Goal: Task Accomplishment & Management: Complete application form

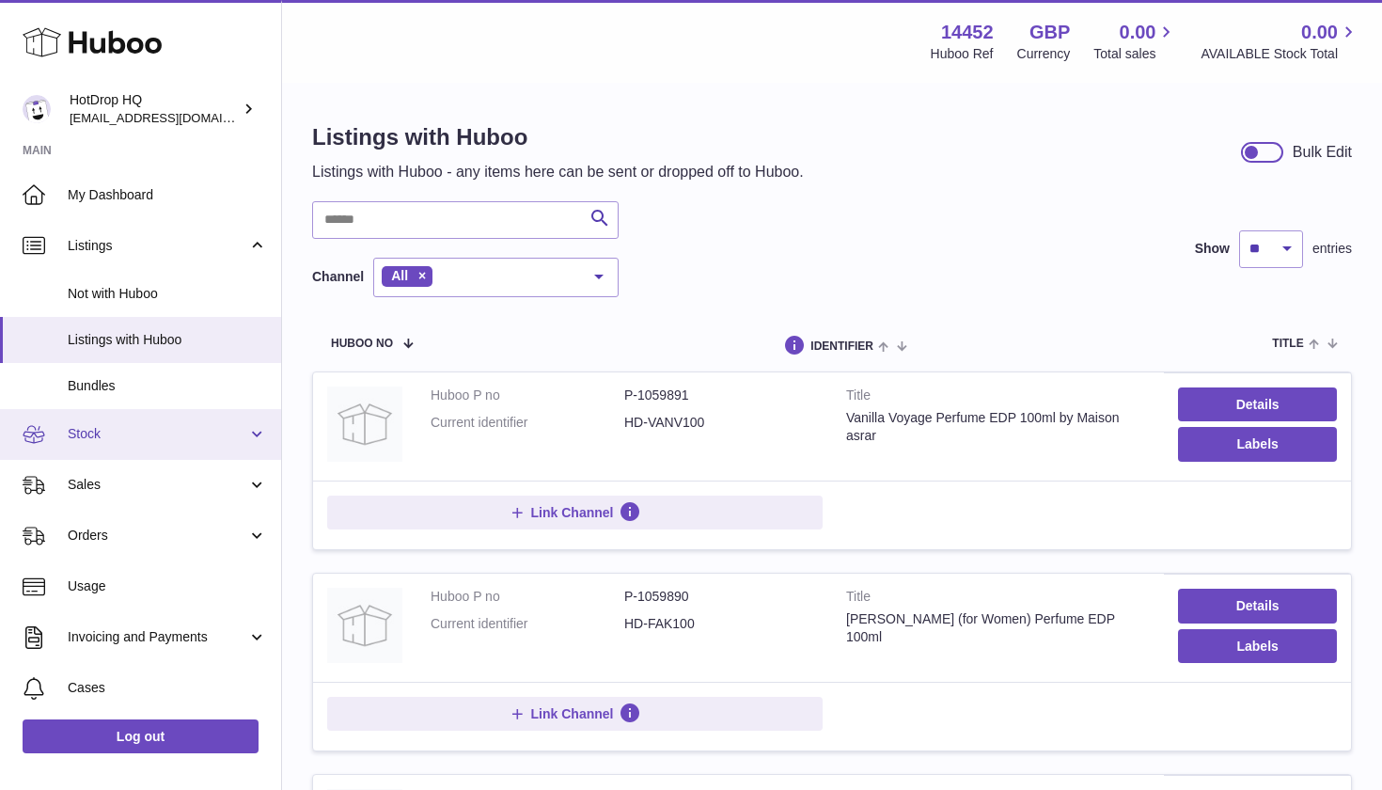
click at [191, 425] on span "Stock" at bounding box center [158, 434] width 180 height 18
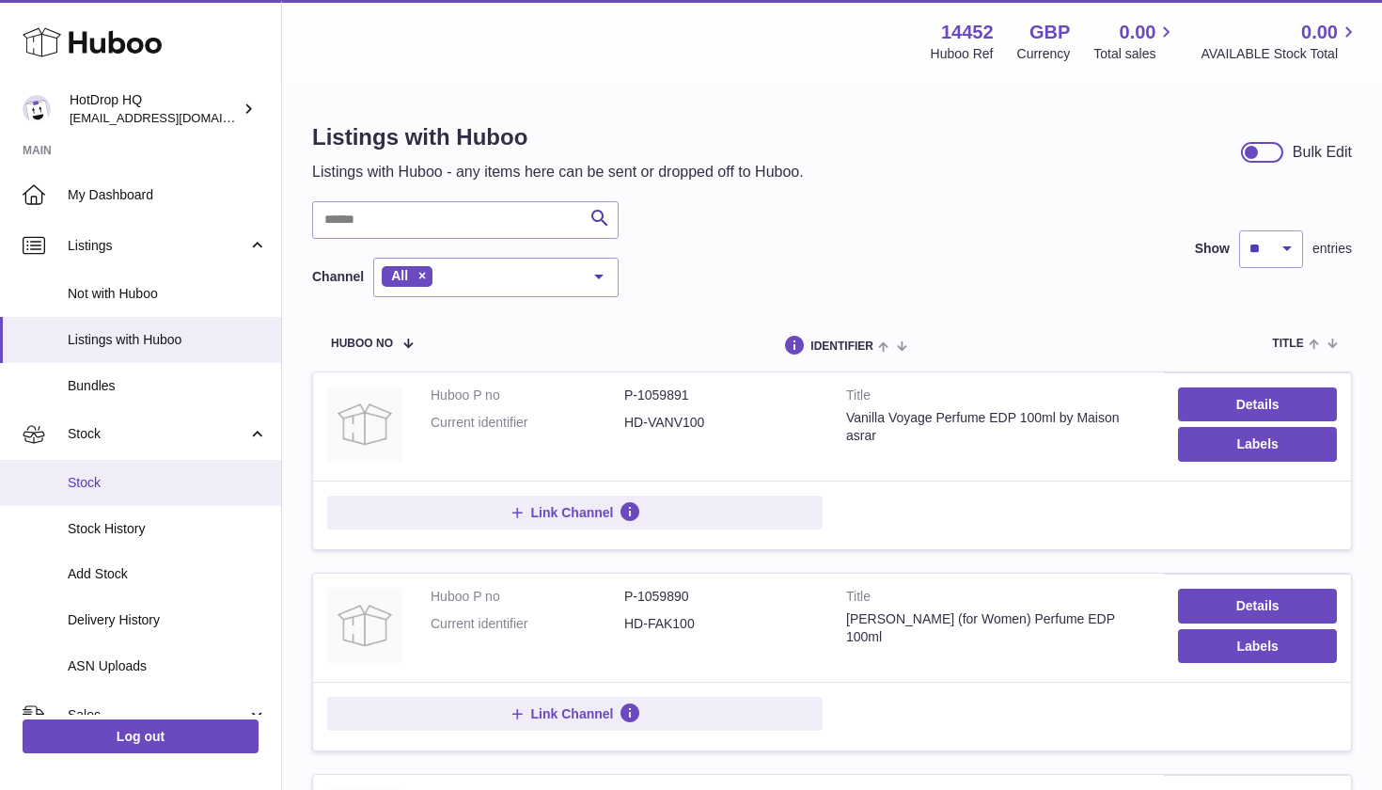
click at [175, 476] on span "Stock" at bounding box center [167, 483] width 199 height 18
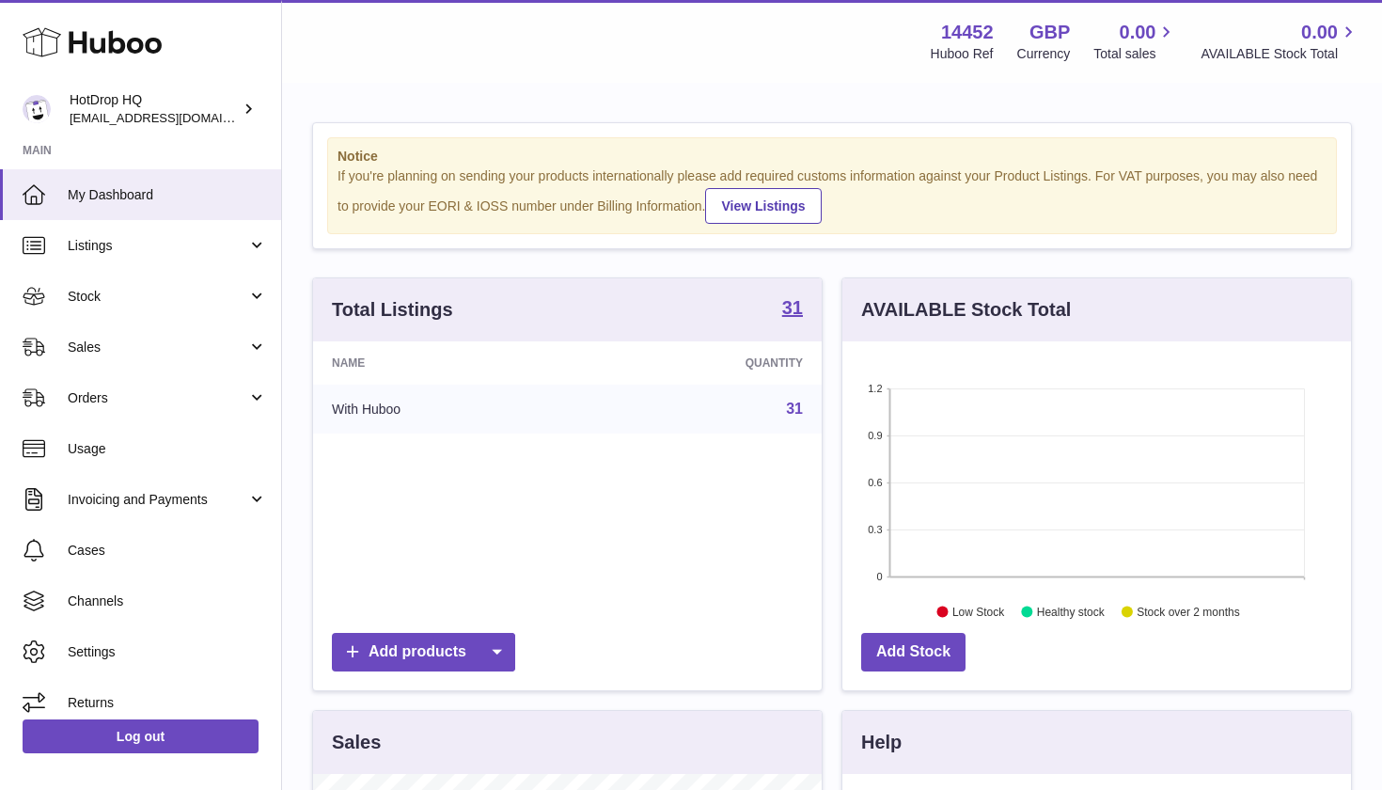
scroll to position [293, 509]
click at [160, 301] on span "Stock" at bounding box center [158, 297] width 180 height 18
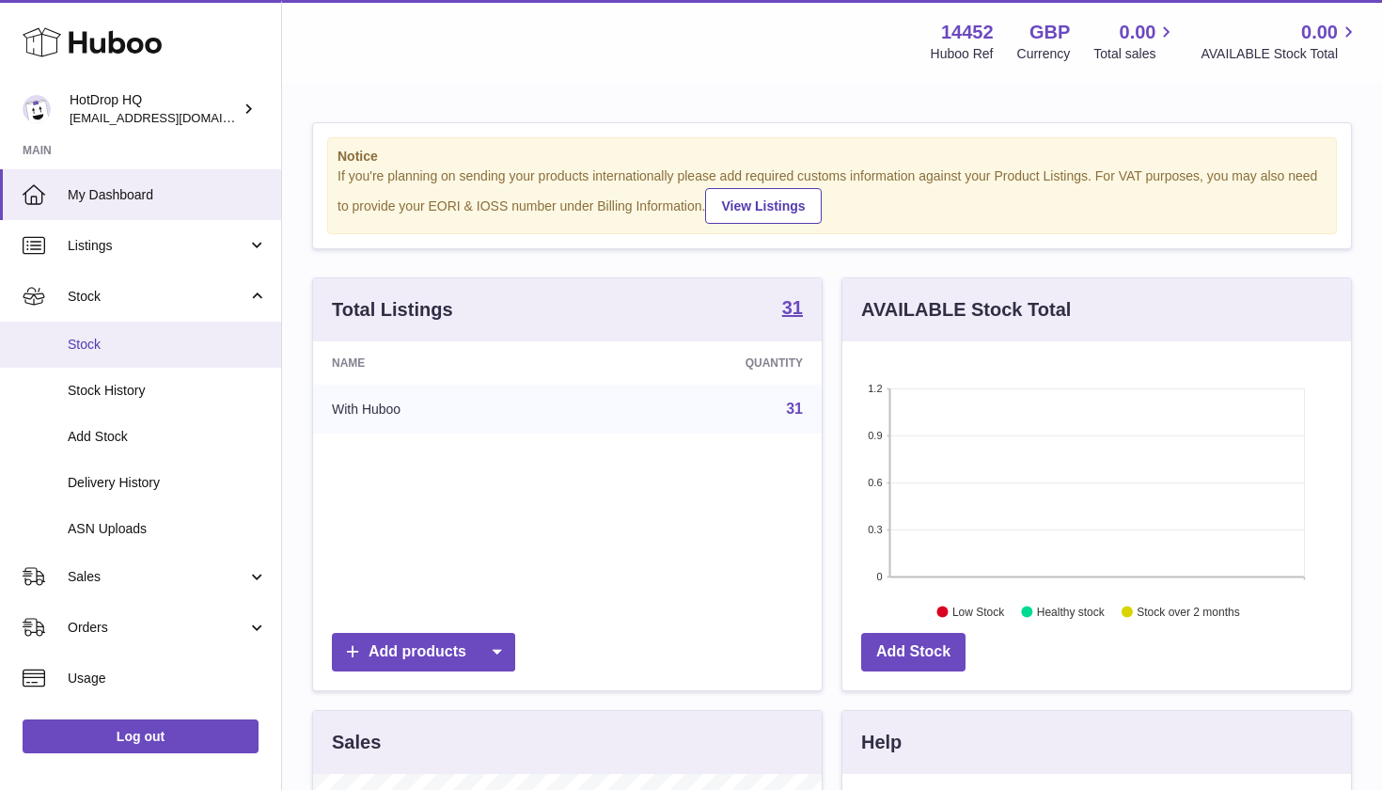
click at [136, 336] on span "Stock" at bounding box center [167, 345] width 199 height 18
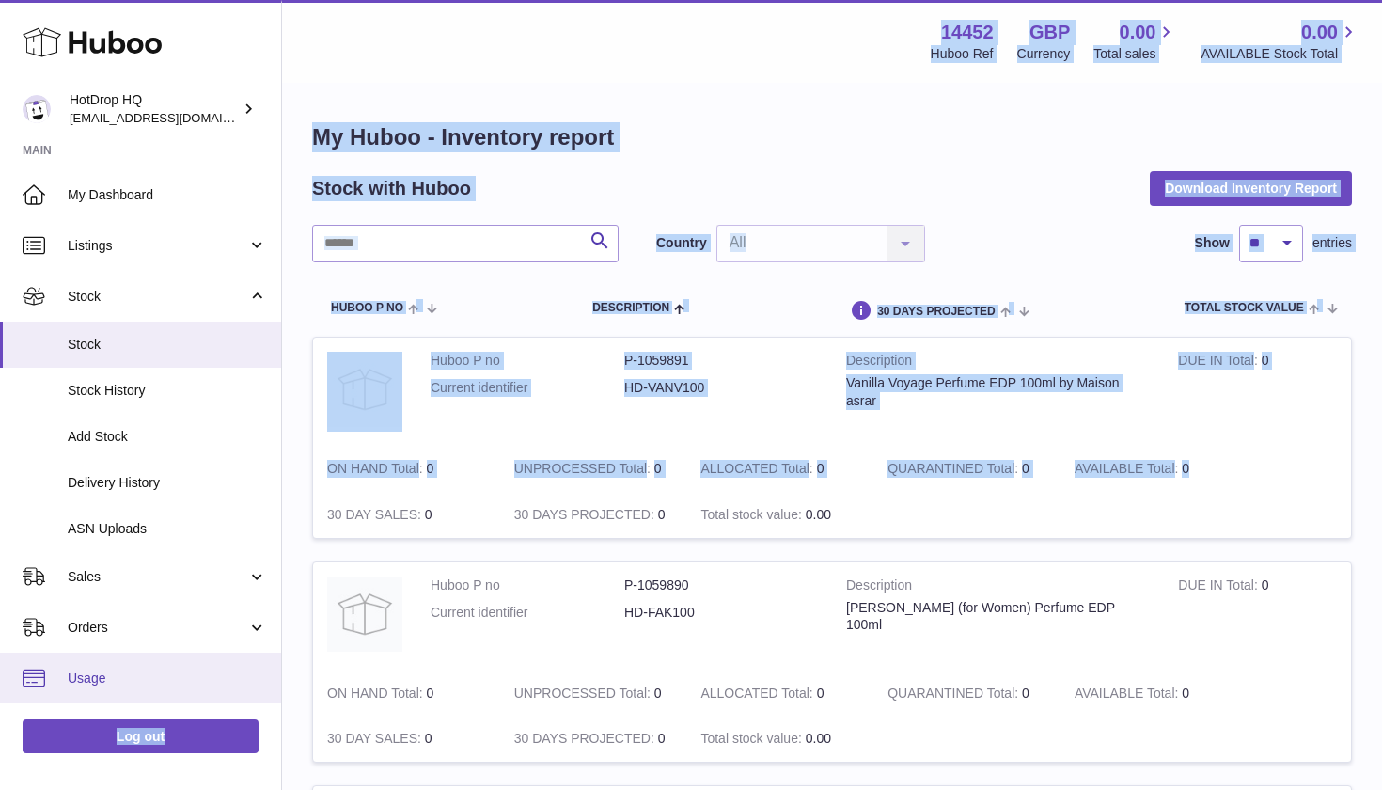
drag, startPoint x: 282, startPoint y: 523, endPoint x: 267, endPoint y: 679, distance: 156.8
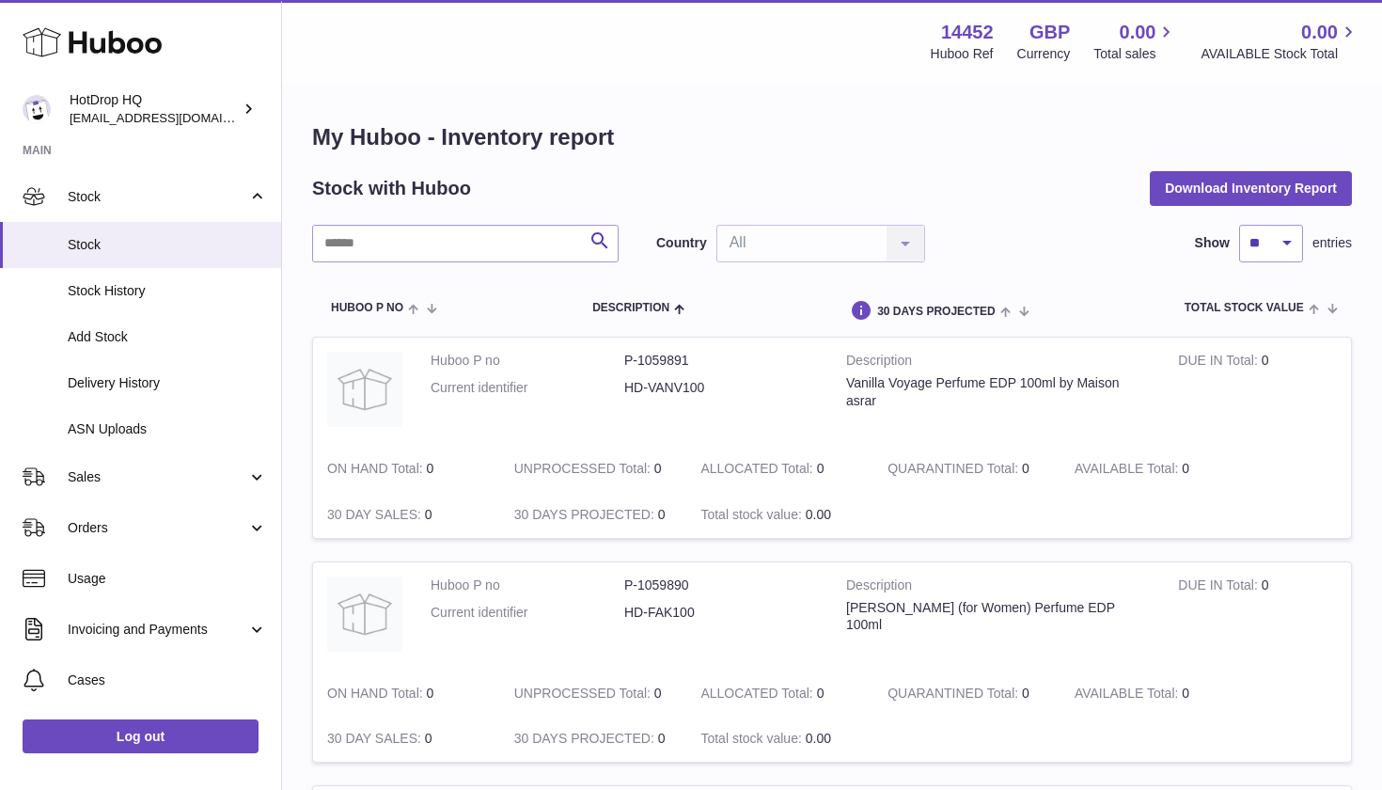
scroll to position [103, 0]
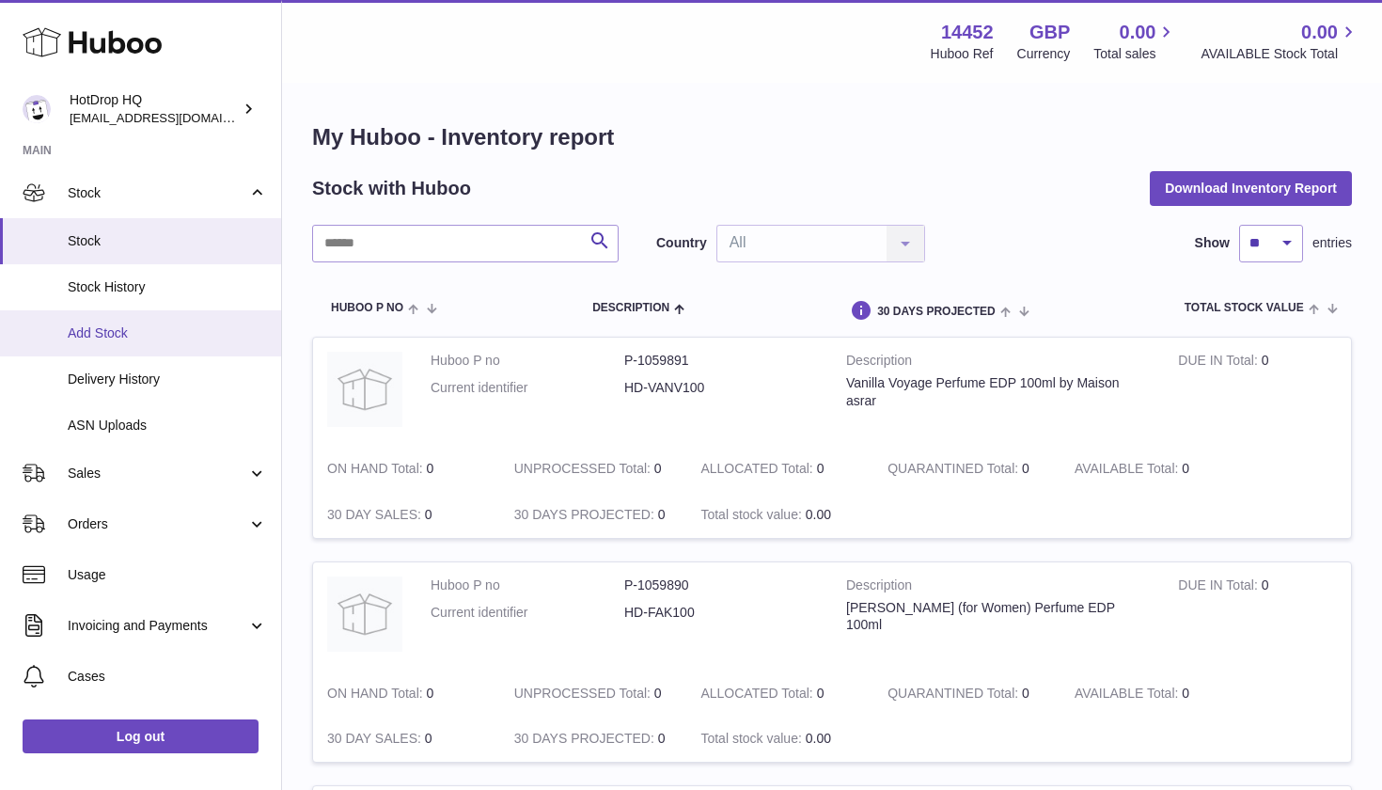
click at [210, 324] on span "Add Stock" at bounding box center [167, 333] width 199 height 18
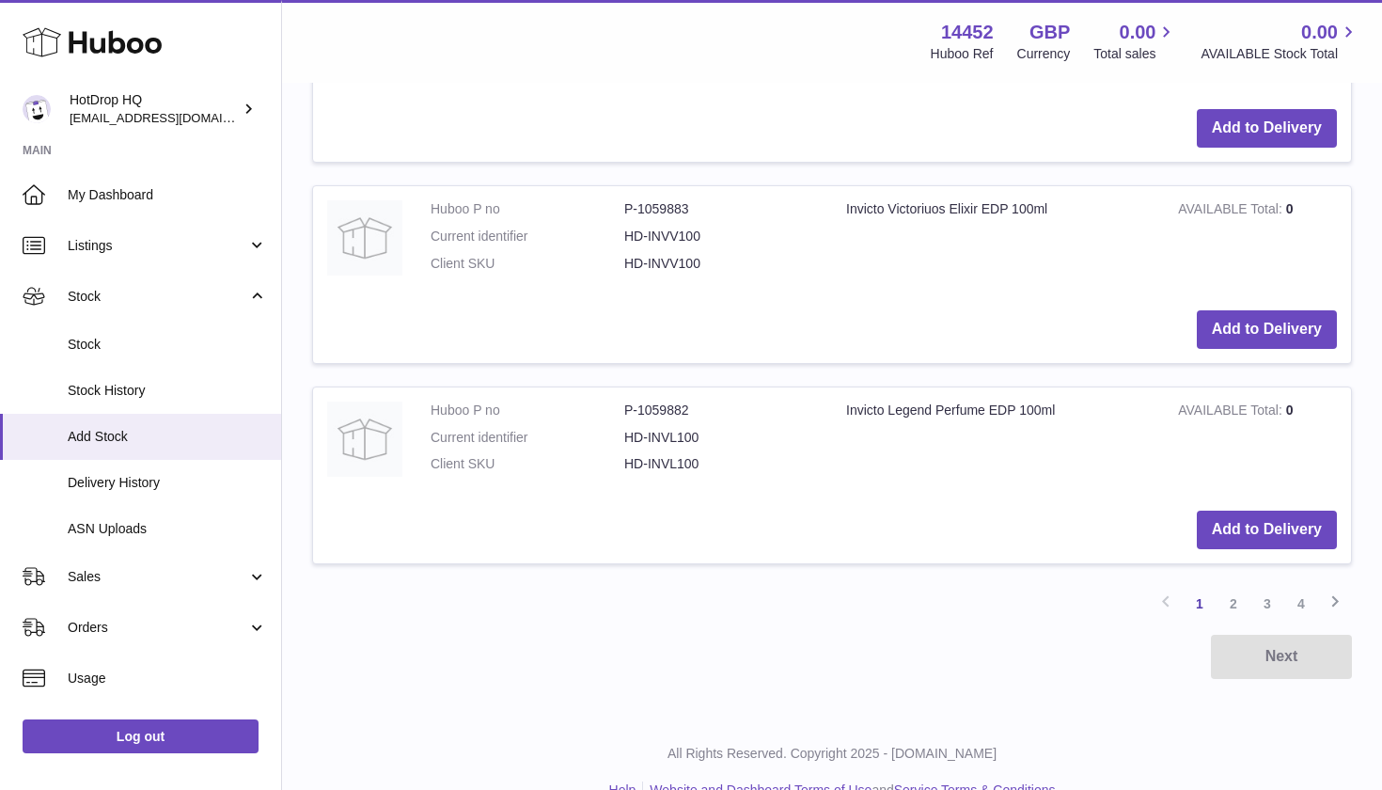
scroll to position [2044, 0]
click at [1236, 587] on link "2" at bounding box center [1233, 604] width 34 height 34
click at [1277, 587] on link "3" at bounding box center [1267, 604] width 34 height 34
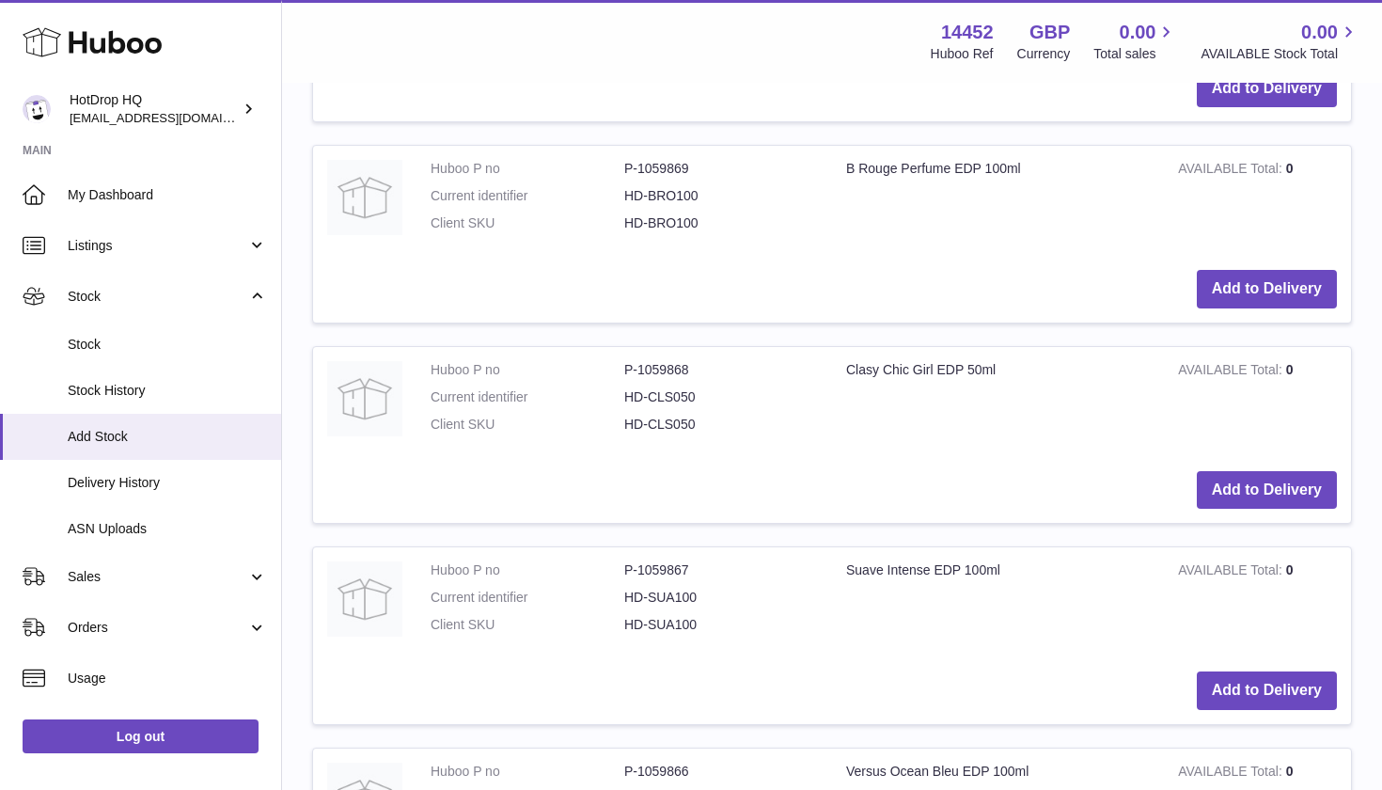
scroll to position [888, 0]
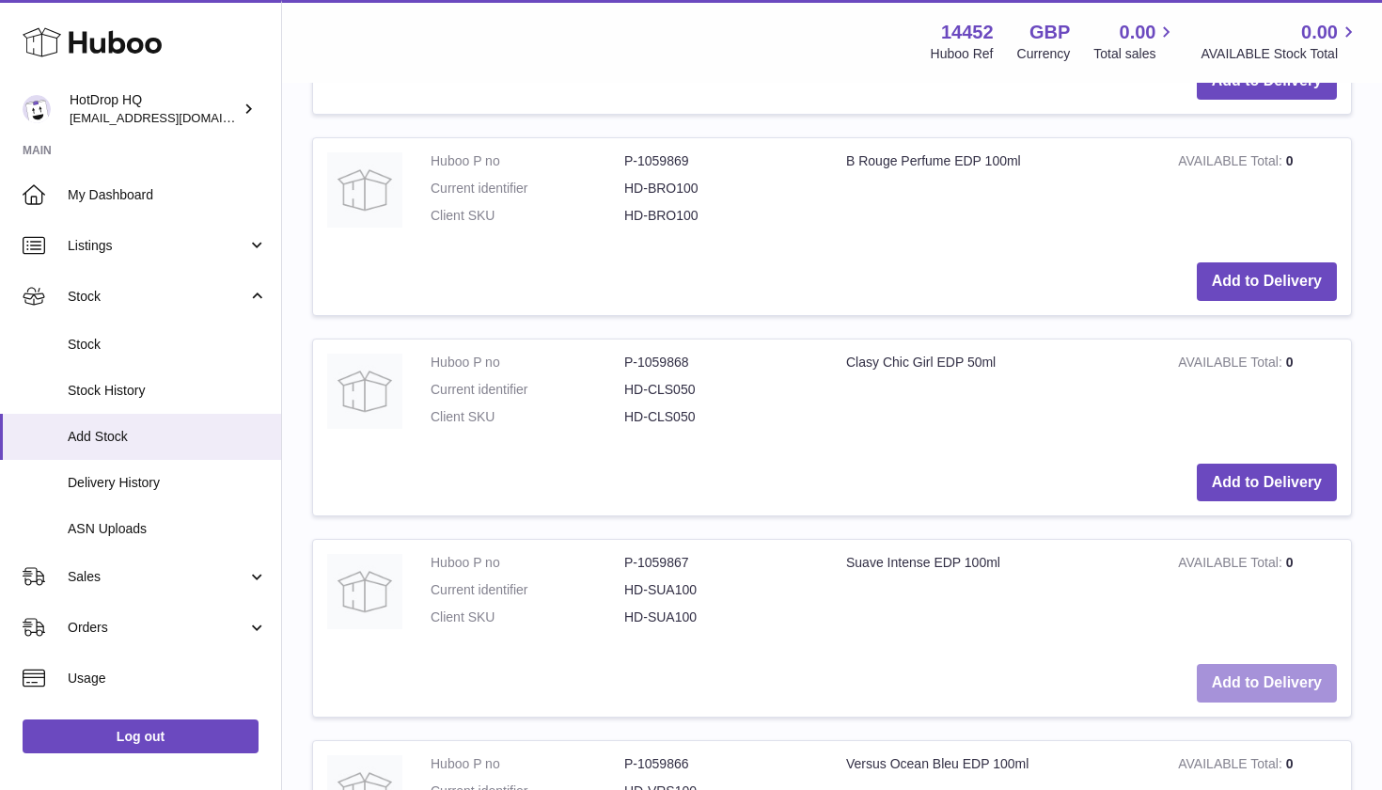
click at [1266, 664] on button "Add to Delivery" at bounding box center [1267, 683] width 140 height 39
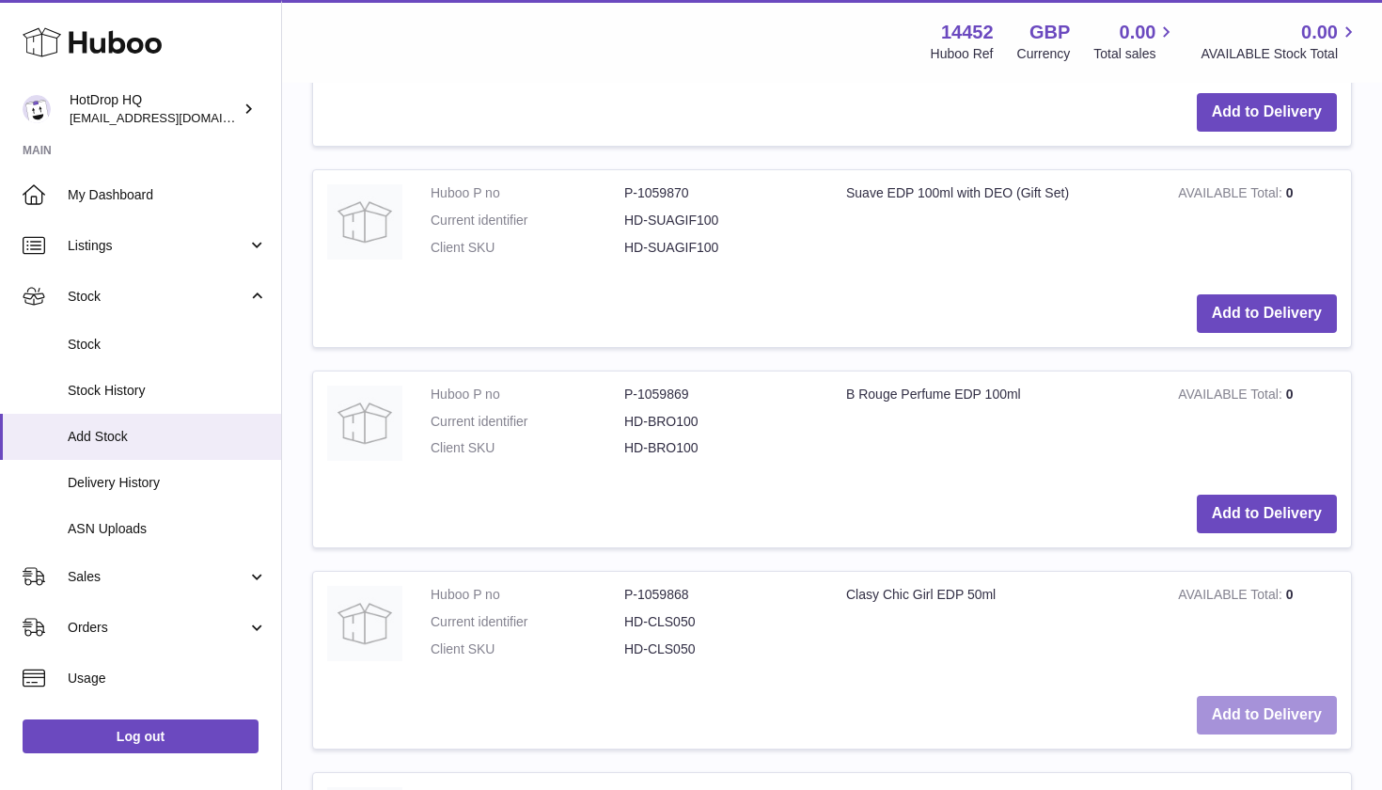
click at [1261, 697] on button "Add to Delivery" at bounding box center [1267, 715] width 140 height 39
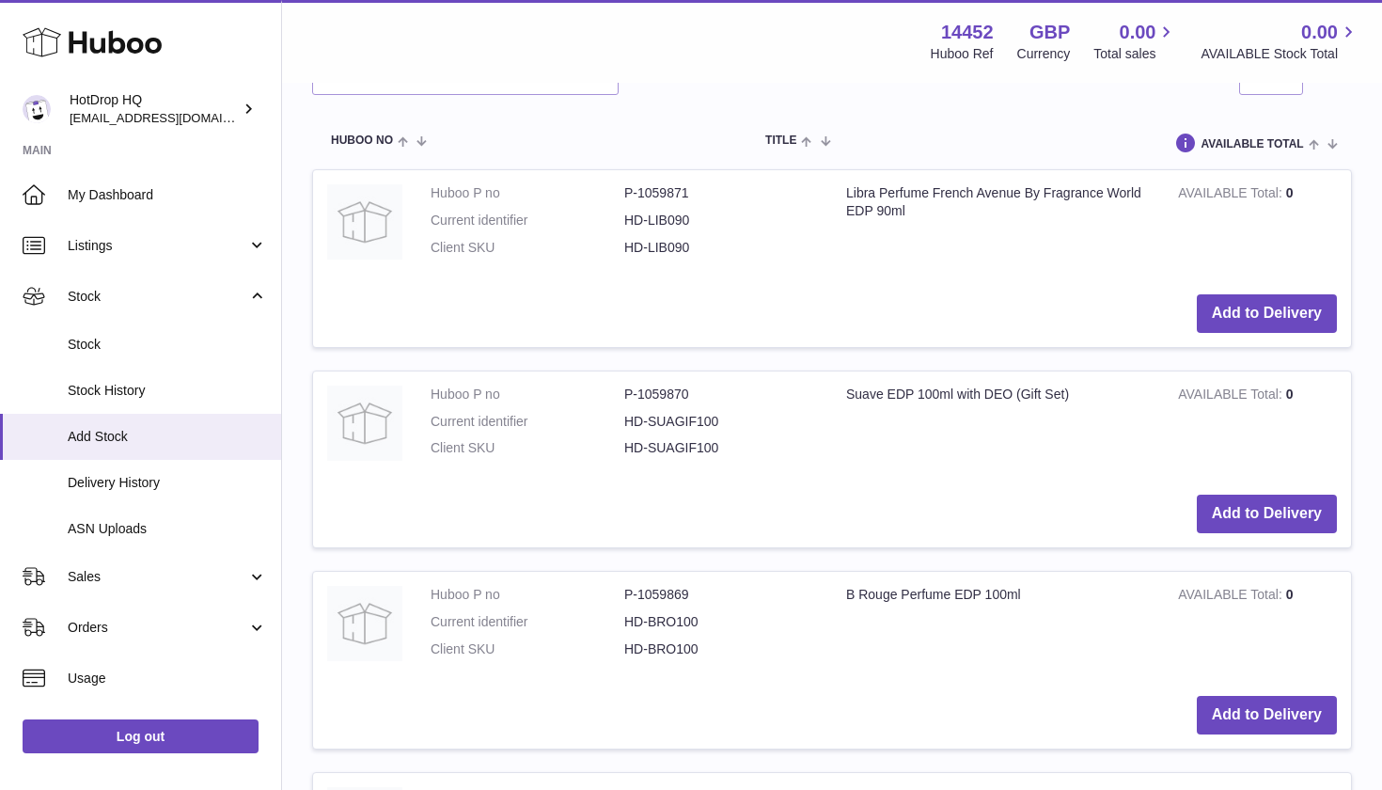
click at [1135, 696] on div "Add to Delivery" at bounding box center [832, 715] width 1010 height 39
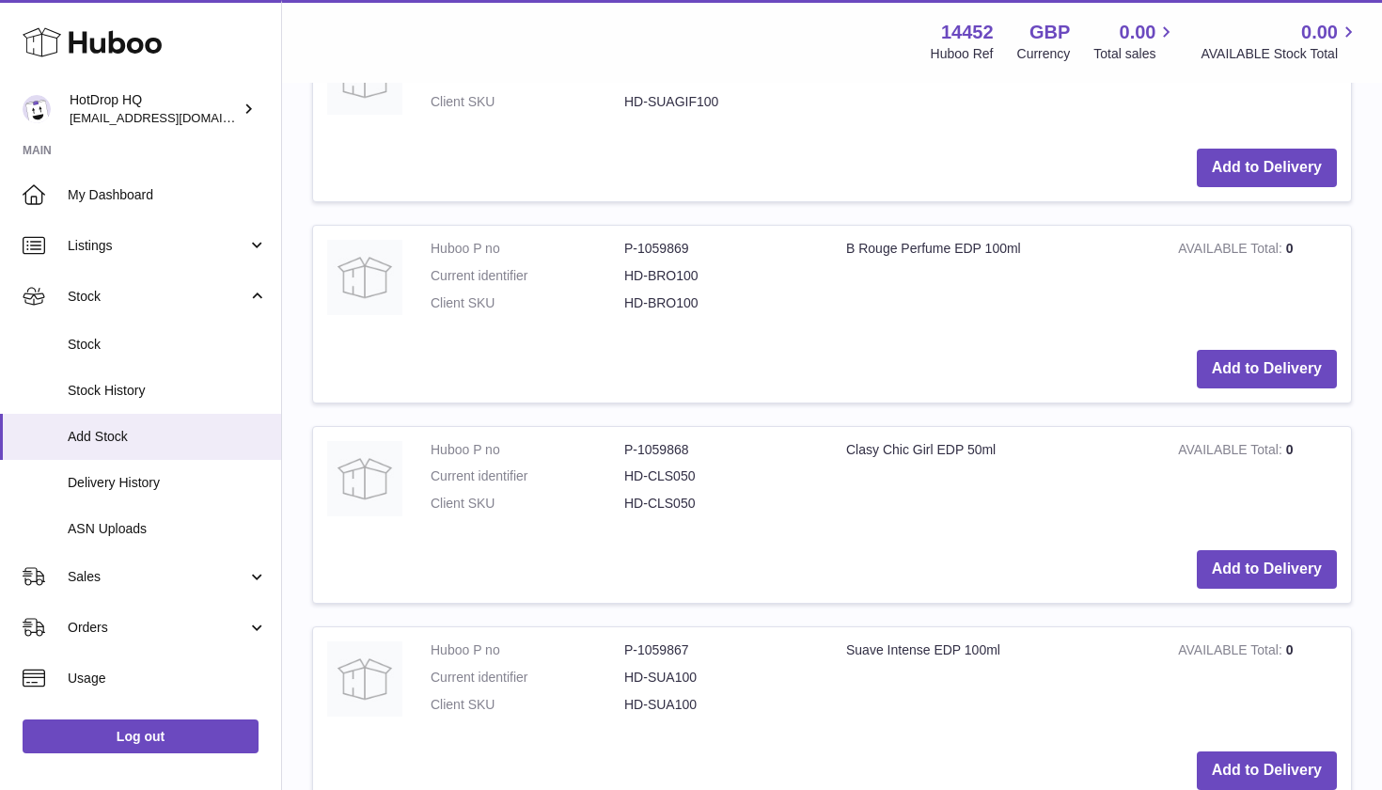
scroll to position [1262, 0]
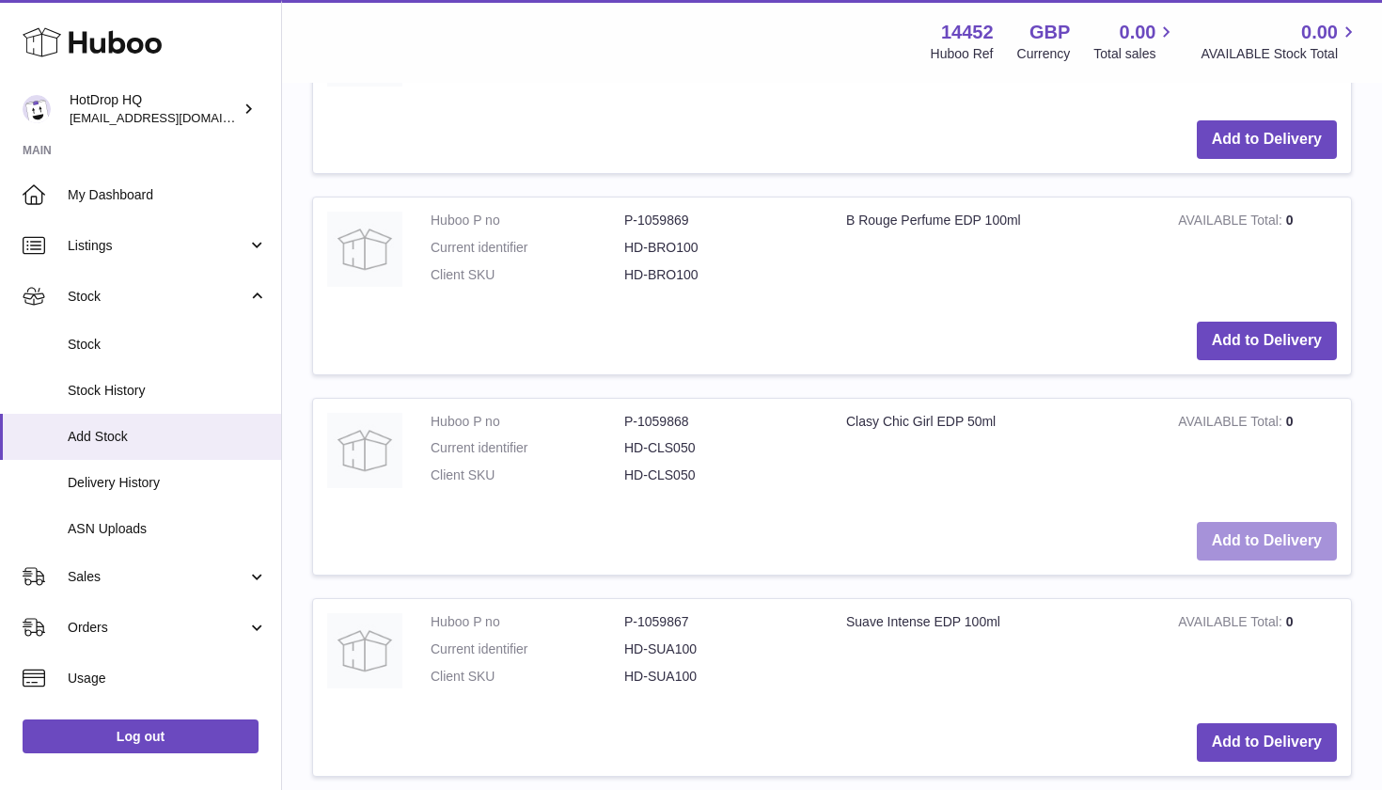
click at [1281, 522] on button "Add to Delivery" at bounding box center [1267, 541] width 140 height 39
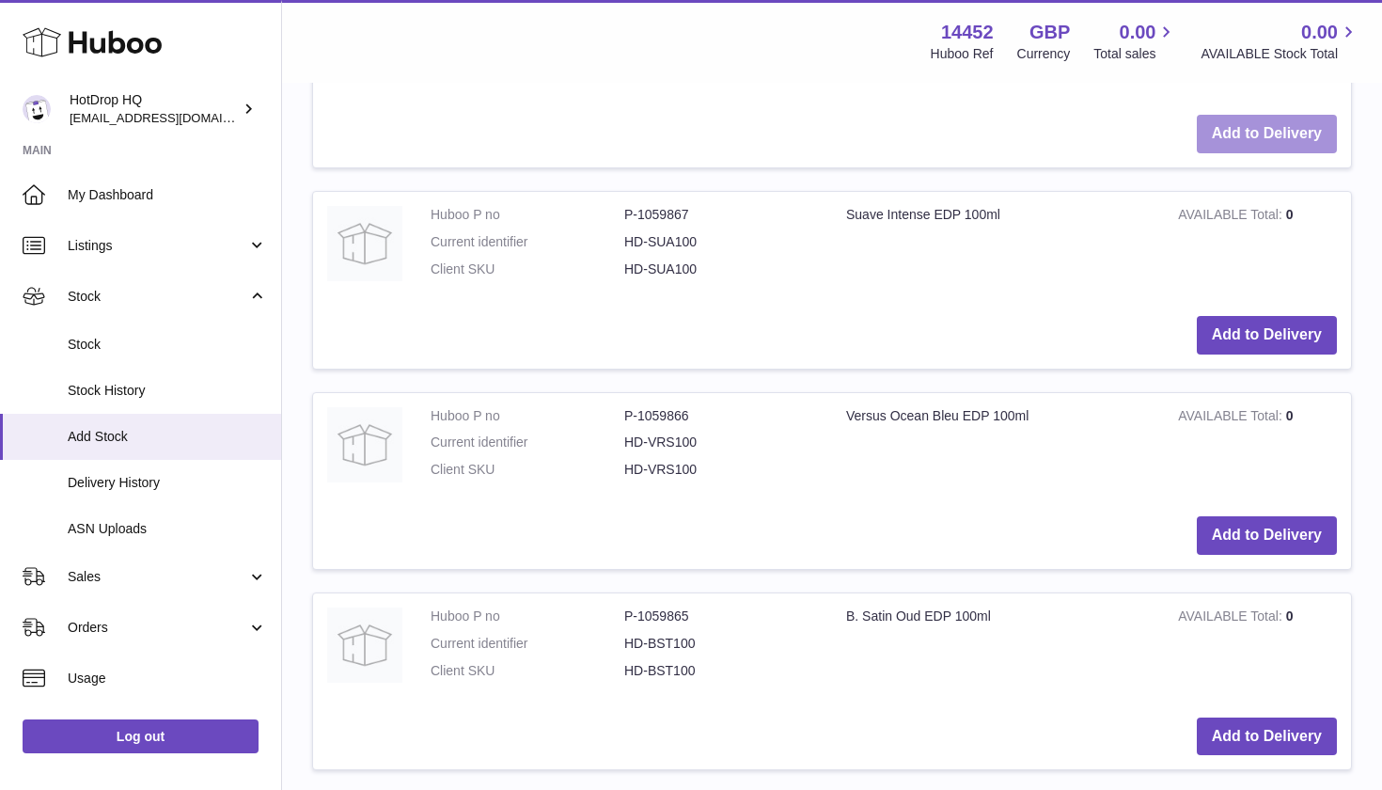
scroll to position [1676, 0]
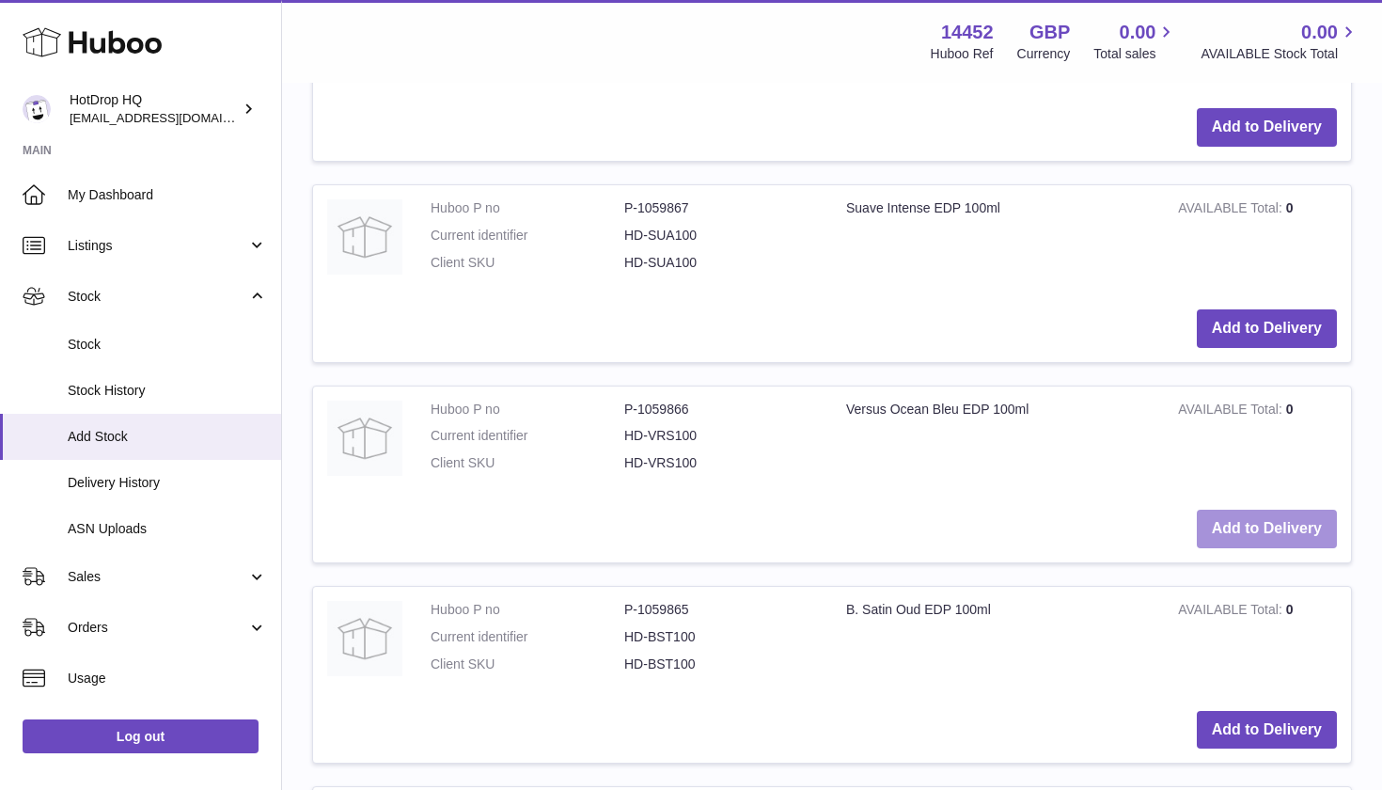
click at [1261, 509] on button "Add to Delivery" at bounding box center [1267, 528] width 140 height 39
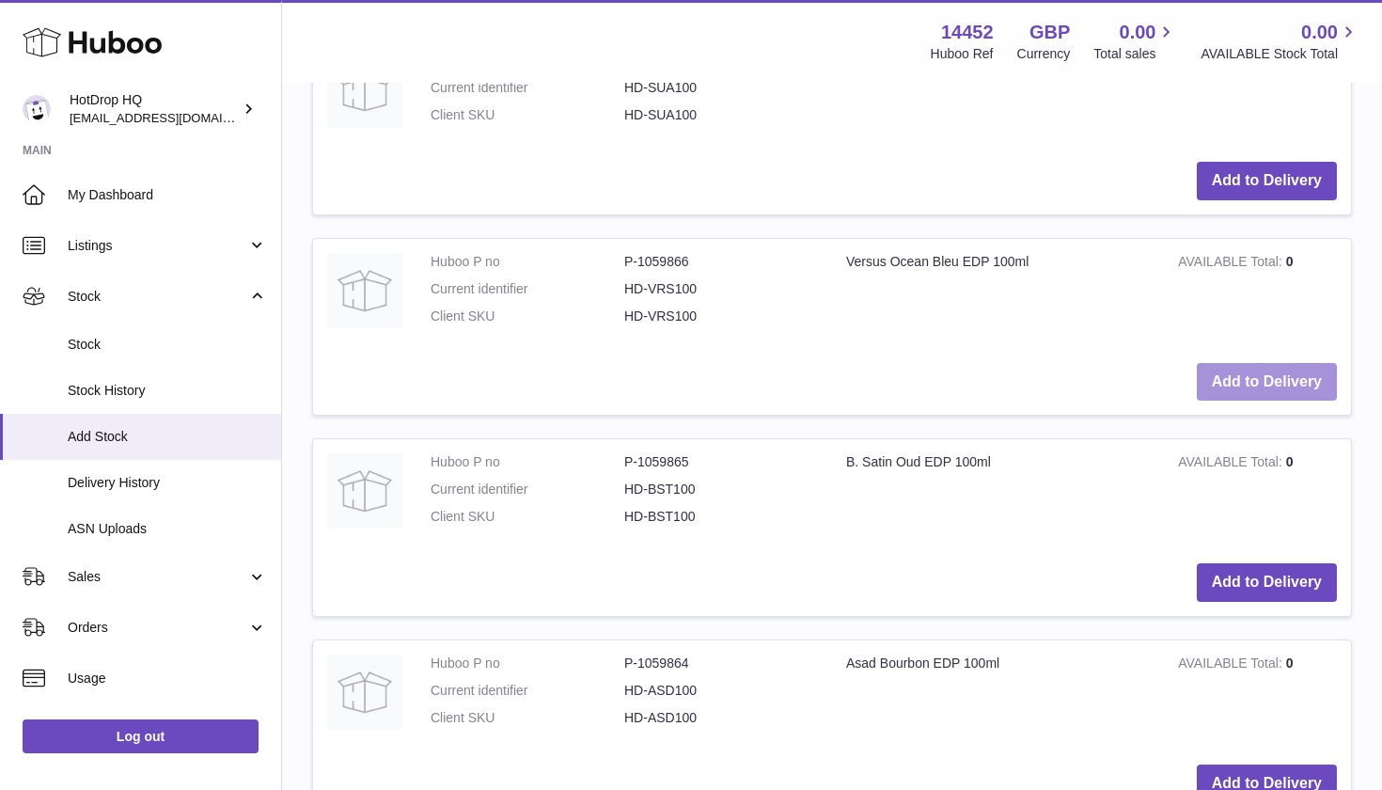
scroll to position [2025, 0]
click at [1233, 562] on button "Add to Delivery" at bounding box center [1267, 581] width 140 height 39
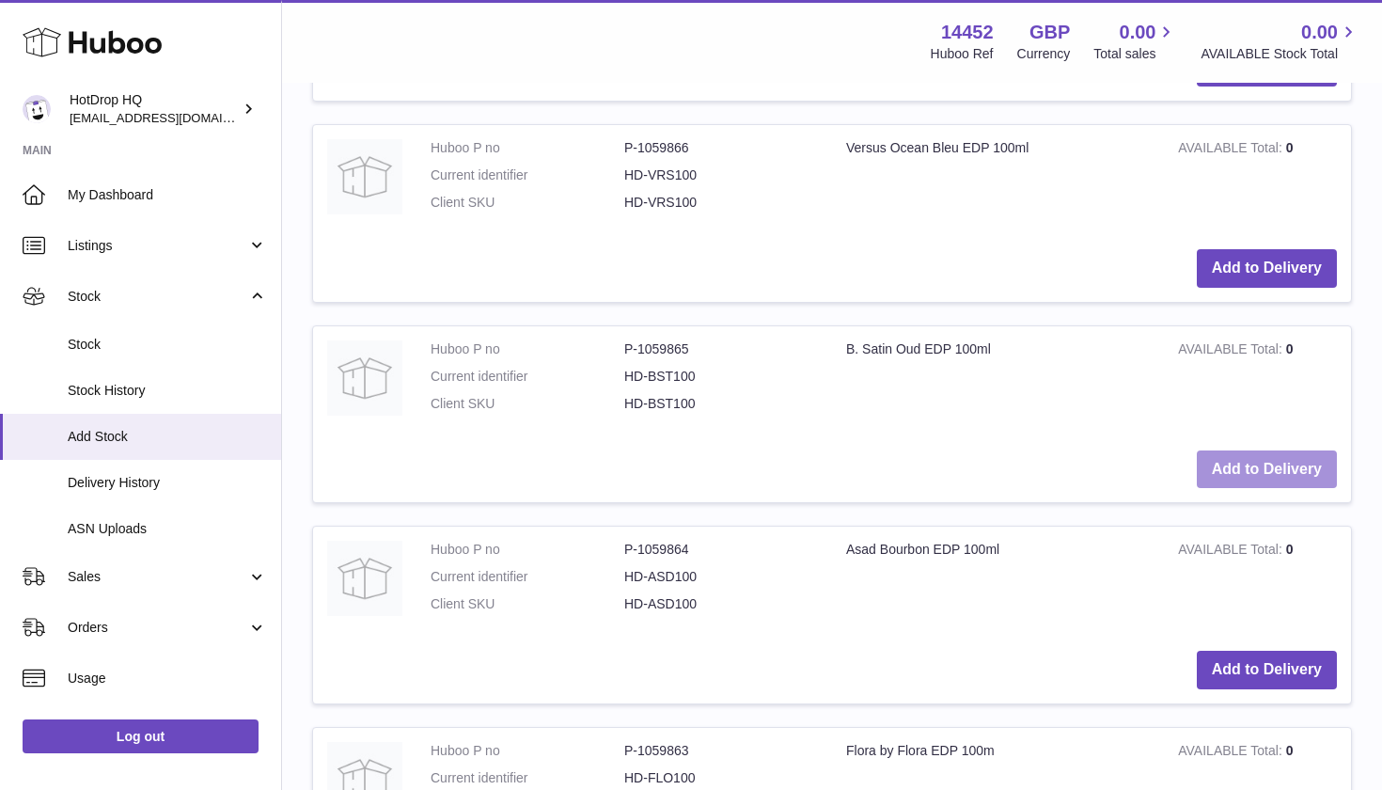
scroll to position [2354, 0]
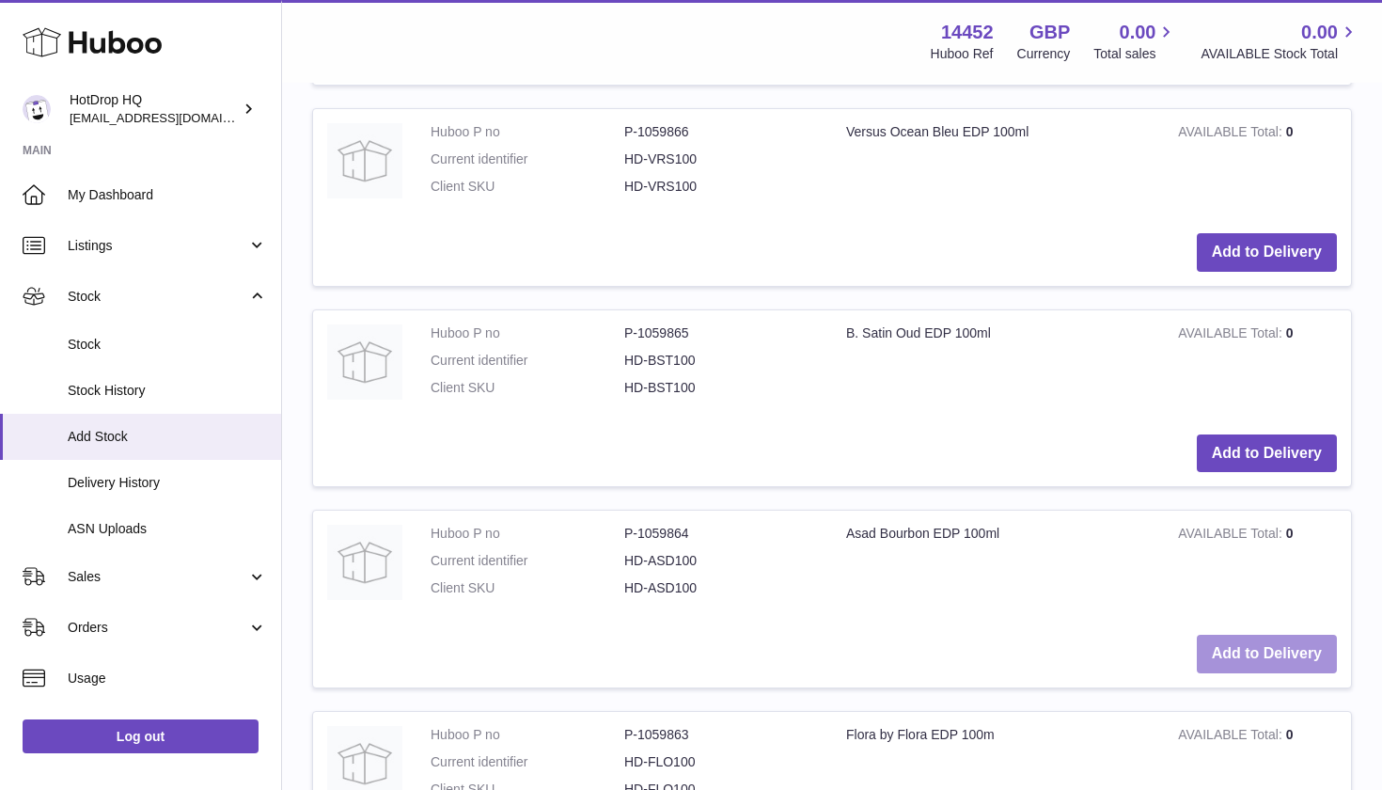
click at [1236, 634] on button "Add to Delivery" at bounding box center [1267, 653] width 140 height 39
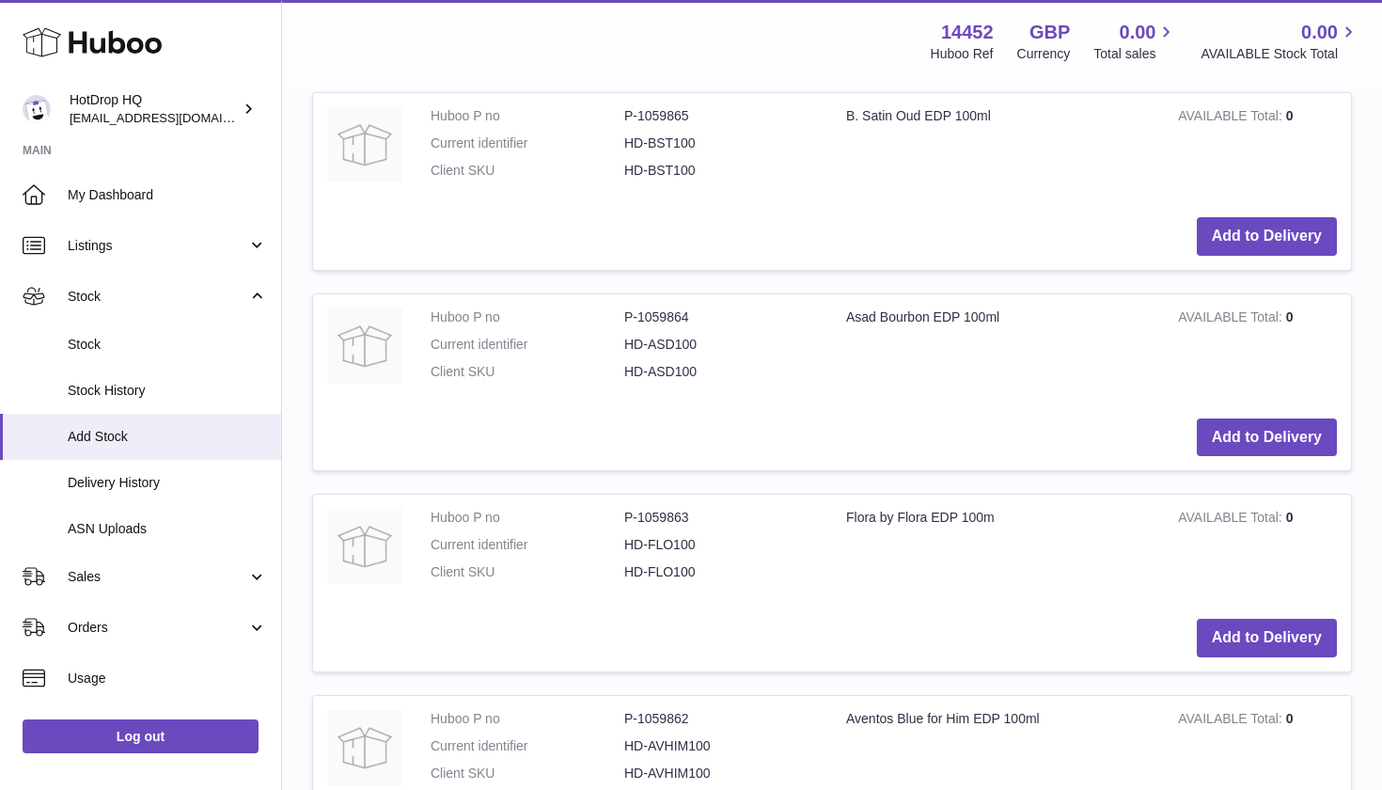
scroll to position [2786, 0]
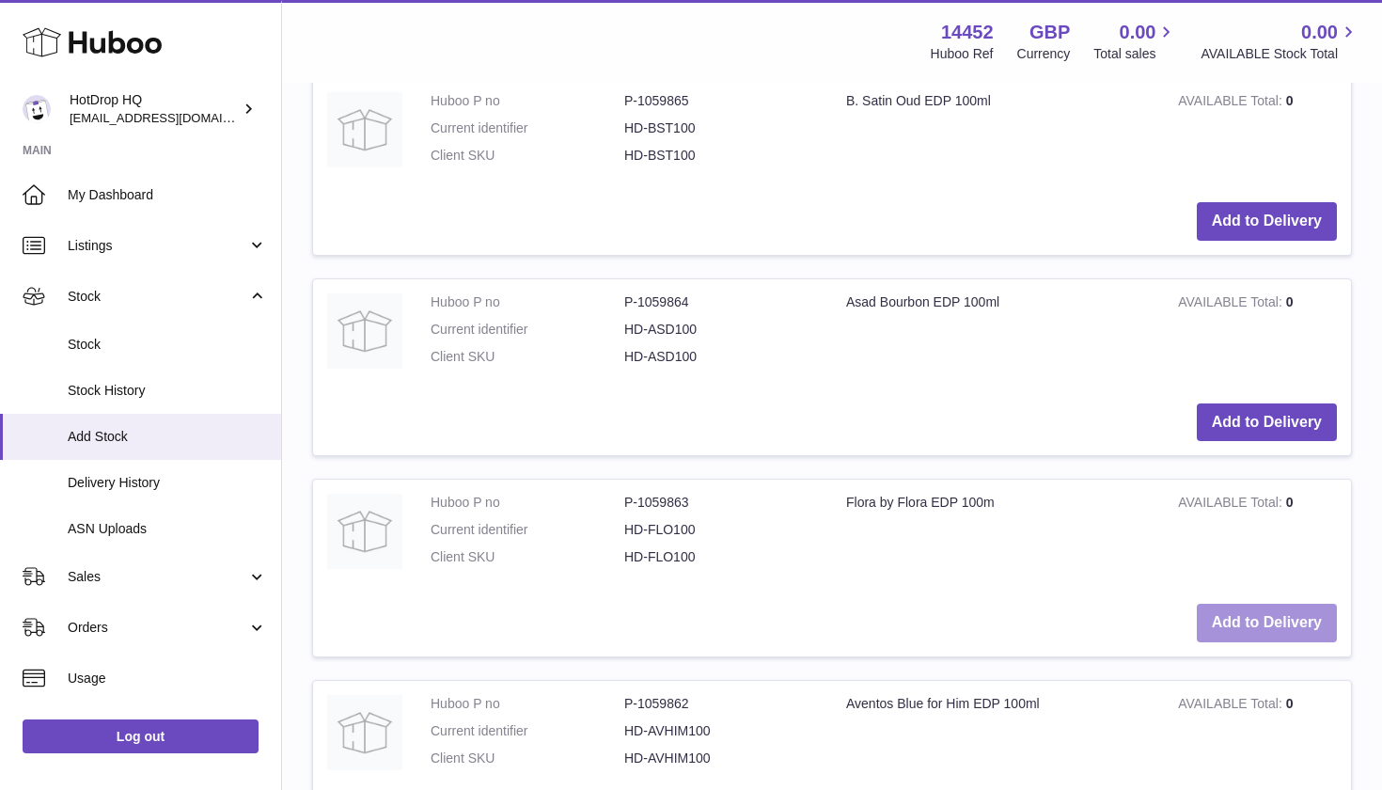
click at [1278, 603] on button "Add to Delivery" at bounding box center [1267, 622] width 140 height 39
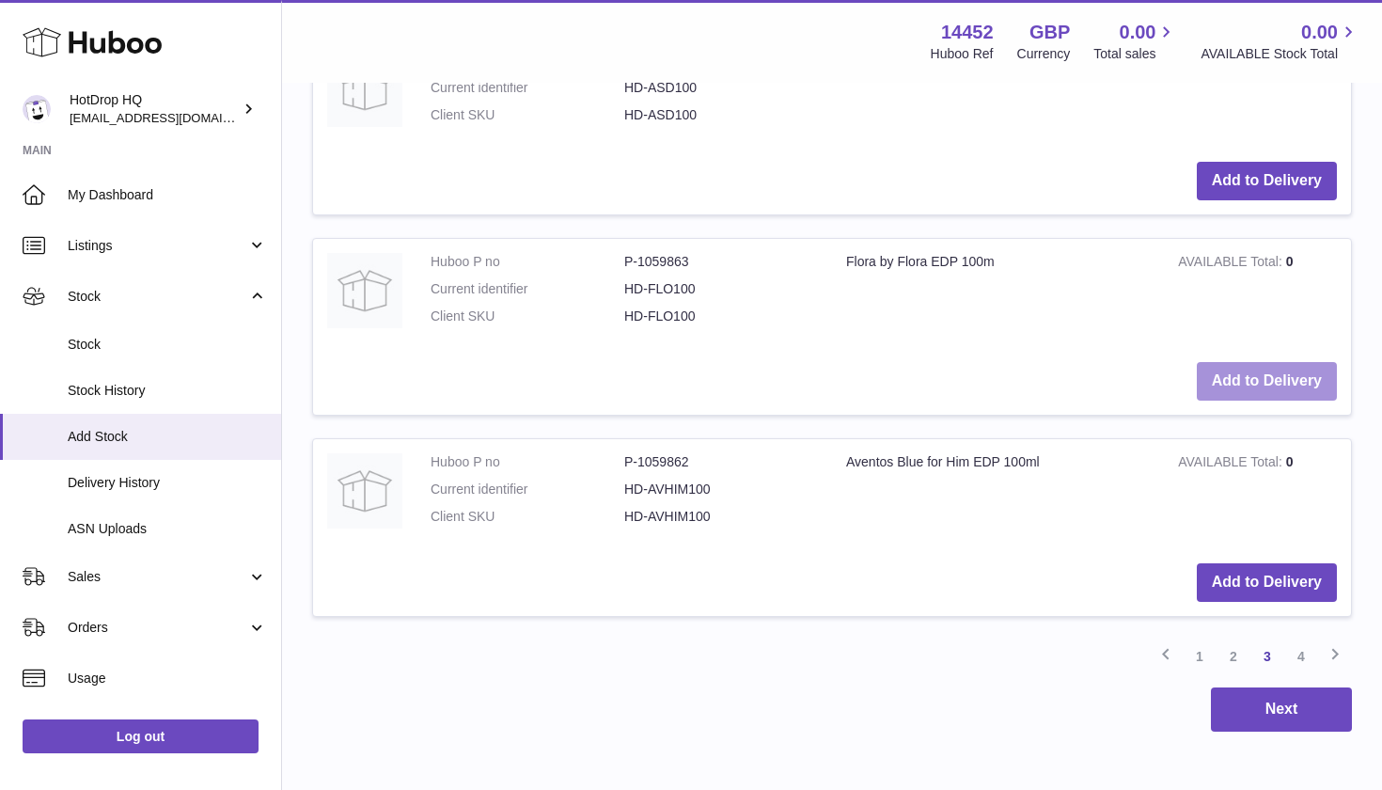
scroll to position [3229, 0]
click at [1270, 638] on link "3" at bounding box center [1267, 655] width 34 height 34
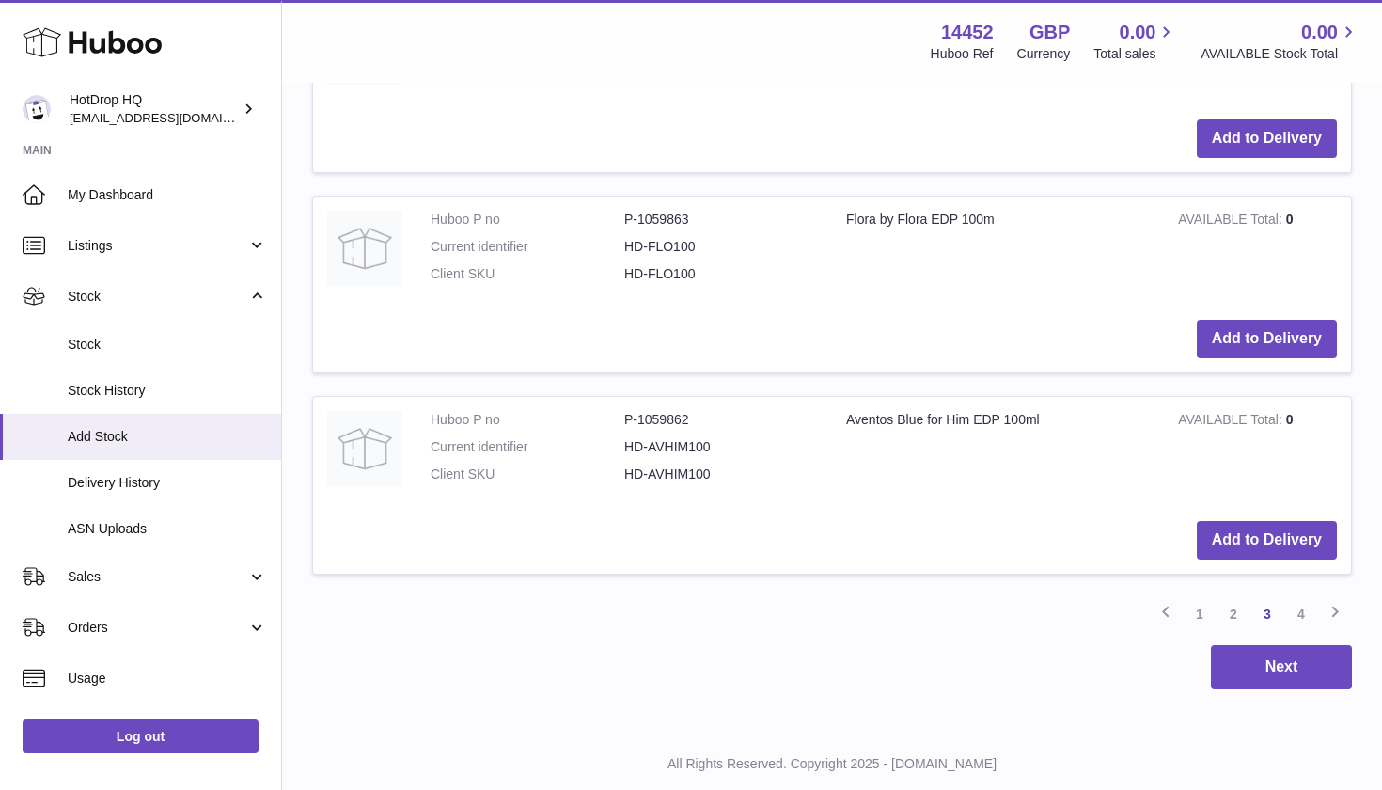
scroll to position [3260, 0]
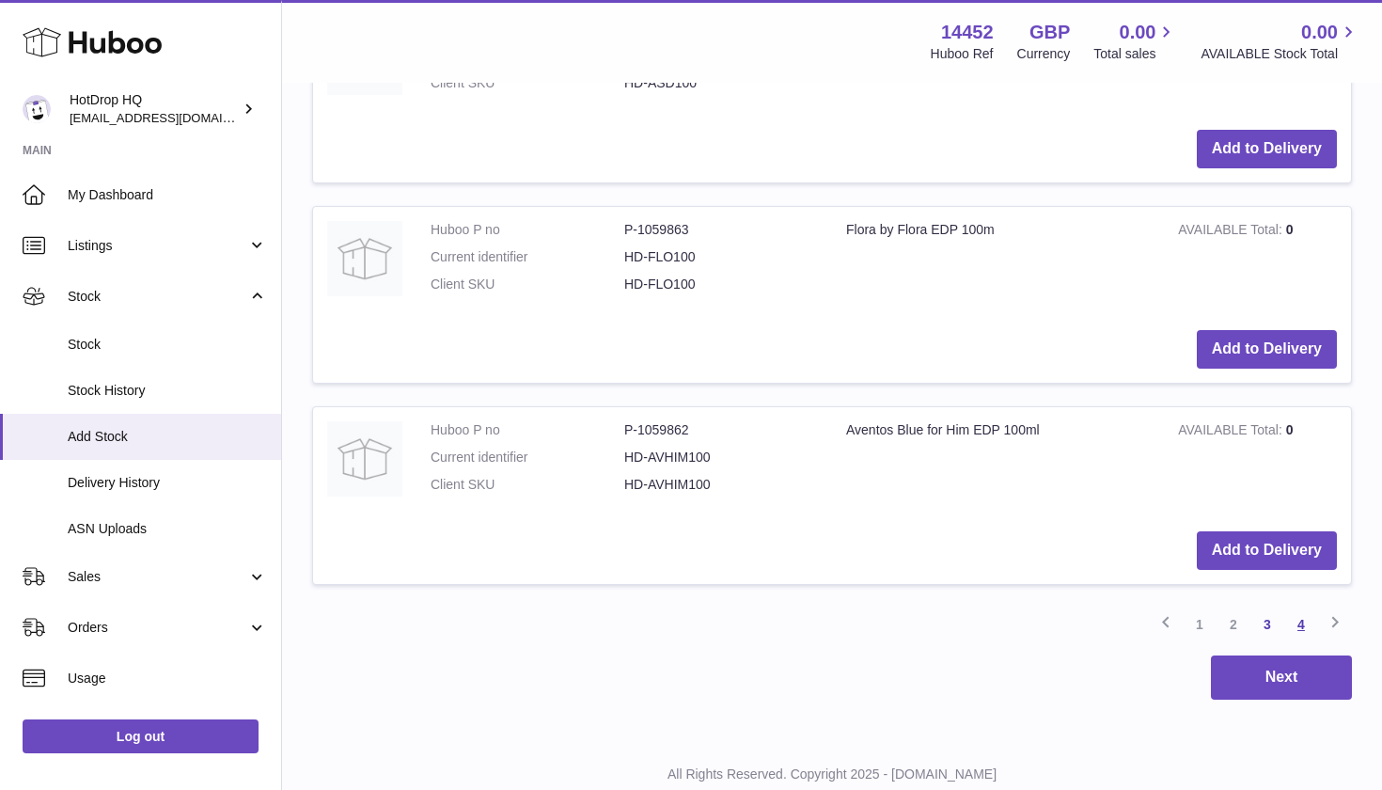
click at [1304, 607] on link "4" at bounding box center [1301, 624] width 34 height 34
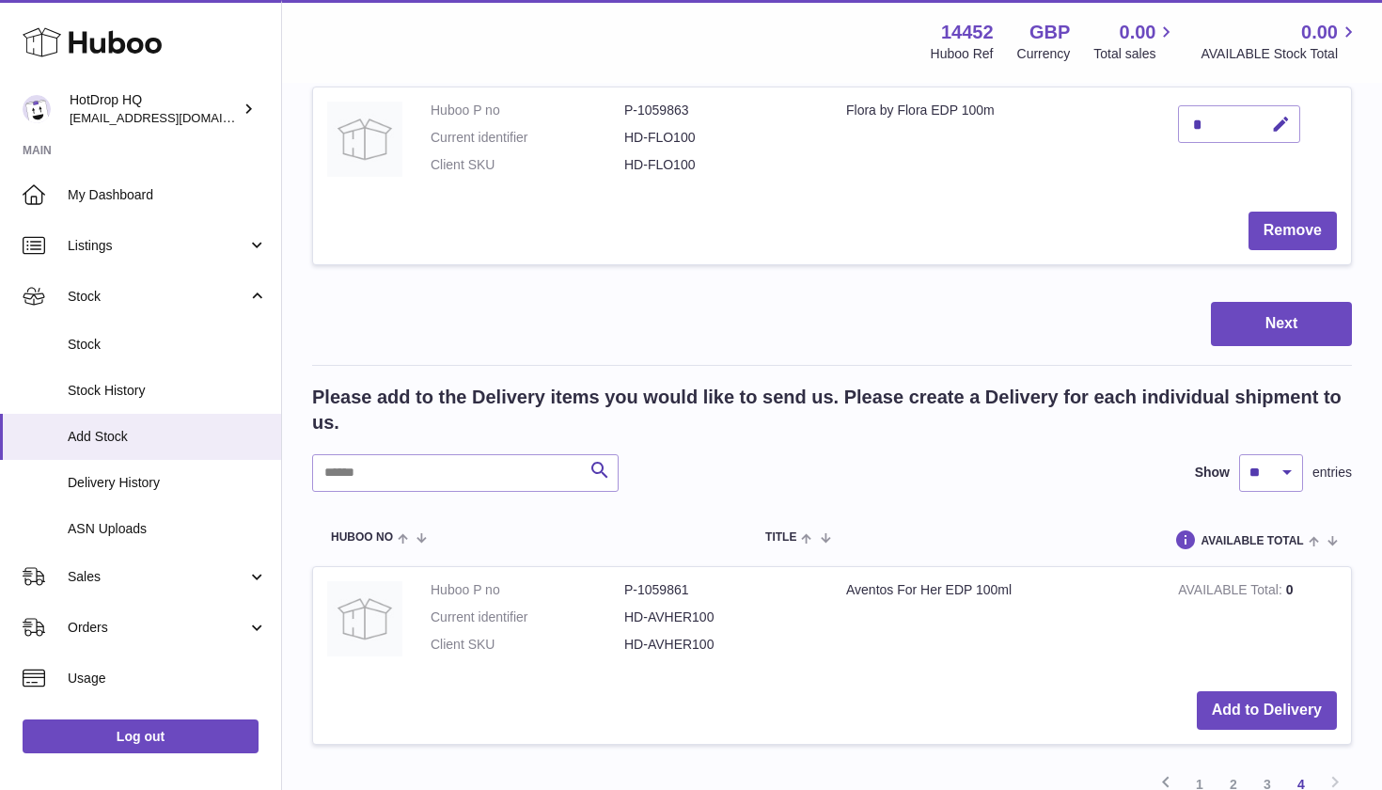
scroll to position [1485, 0]
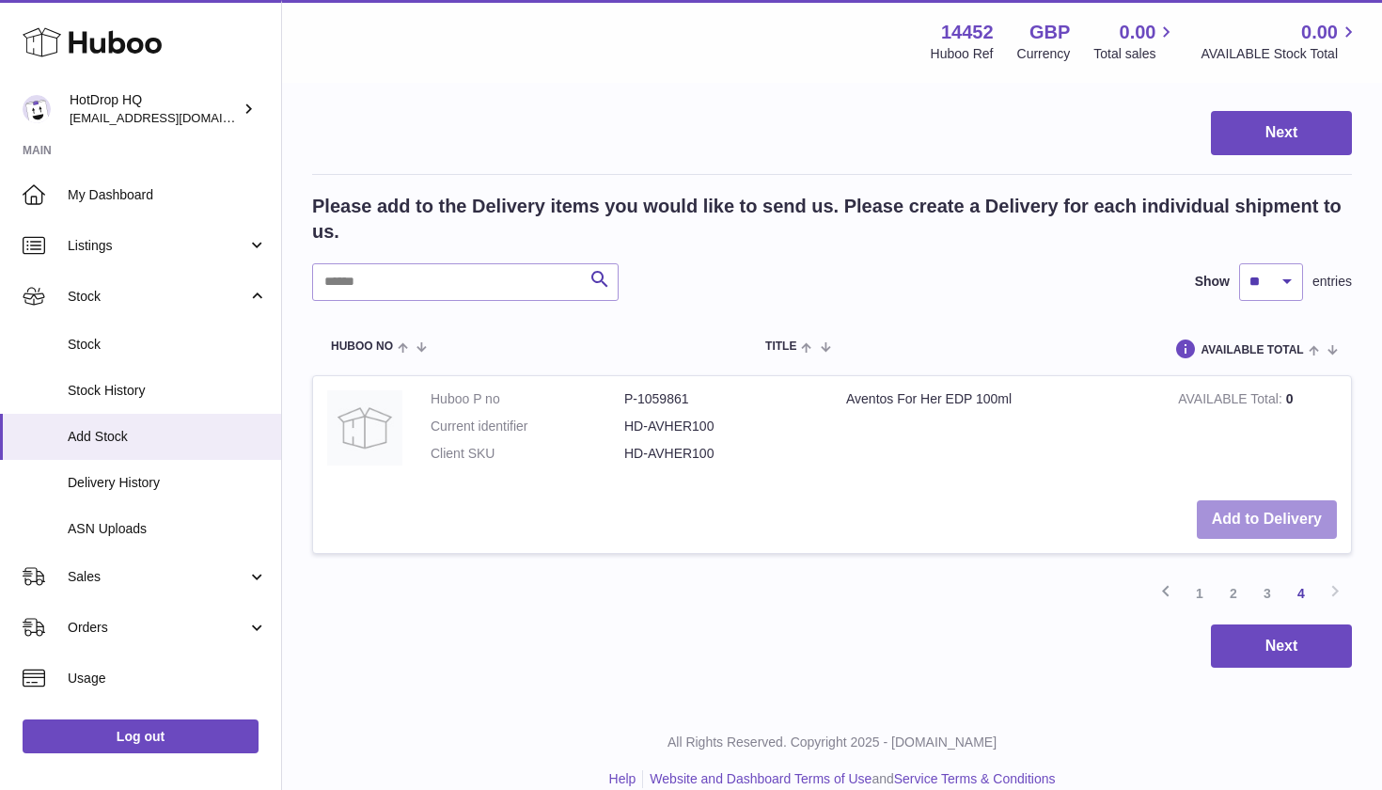
click at [1251, 500] on button "Add to Delivery" at bounding box center [1267, 519] width 140 height 39
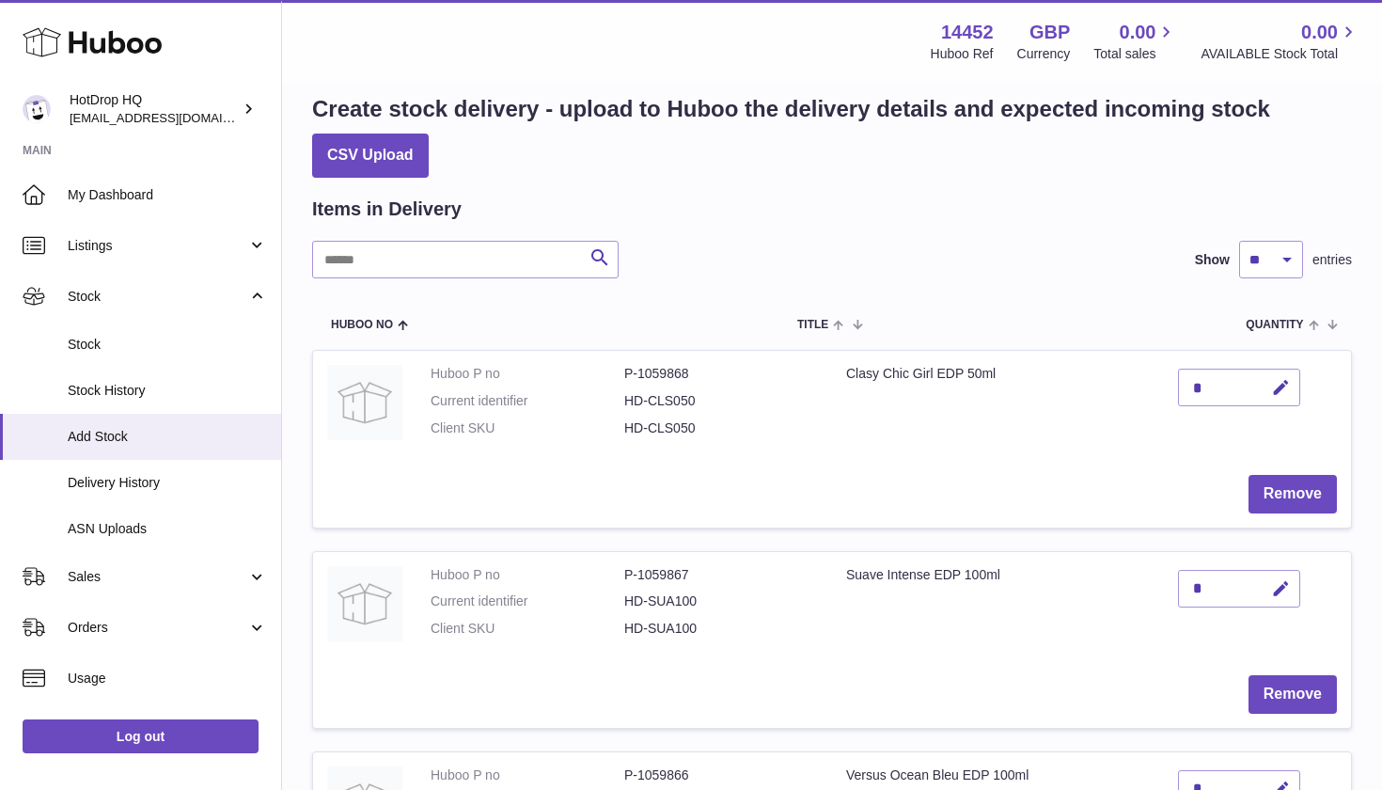
scroll to position [27, 0]
click at [1225, 383] on div "*" at bounding box center [1239, 388] width 122 height 38
click at [1277, 386] on icon "button" at bounding box center [1281, 389] width 20 height 20
drag, startPoint x: 1213, startPoint y: 387, endPoint x: 1170, endPoint y: 387, distance: 42.3
click at [1170, 387] on td "*" at bounding box center [1257, 407] width 187 height 110
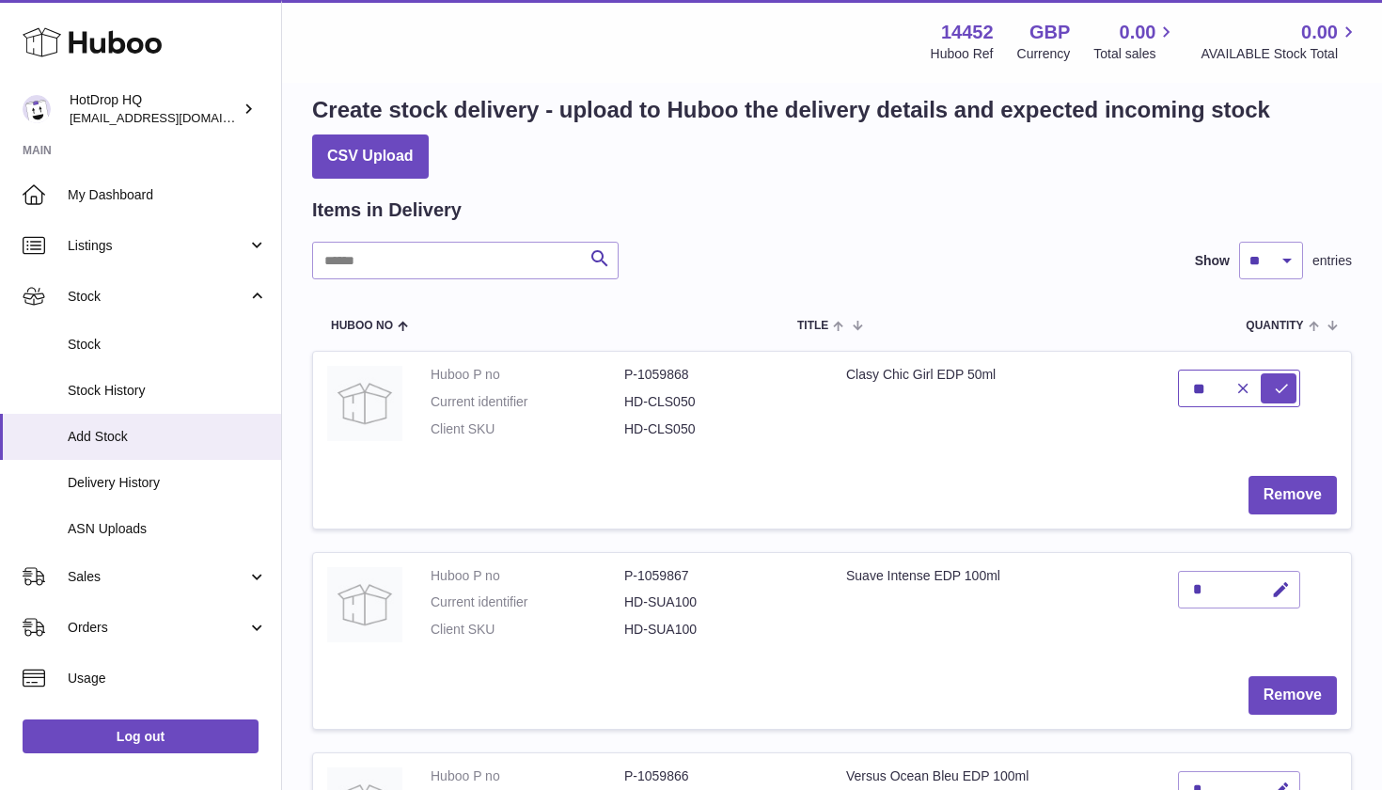
type input "**"
click at [1202, 462] on td "Remove" at bounding box center [832, 495] width 1038 height 67
click at [1276, 383] on icon "submit" at bounding box center [1281, 388] width 17 height 17
click at [1278, 587] on icon "button" at bounding box center [1281, 590] width 20 height 20
type input "**"
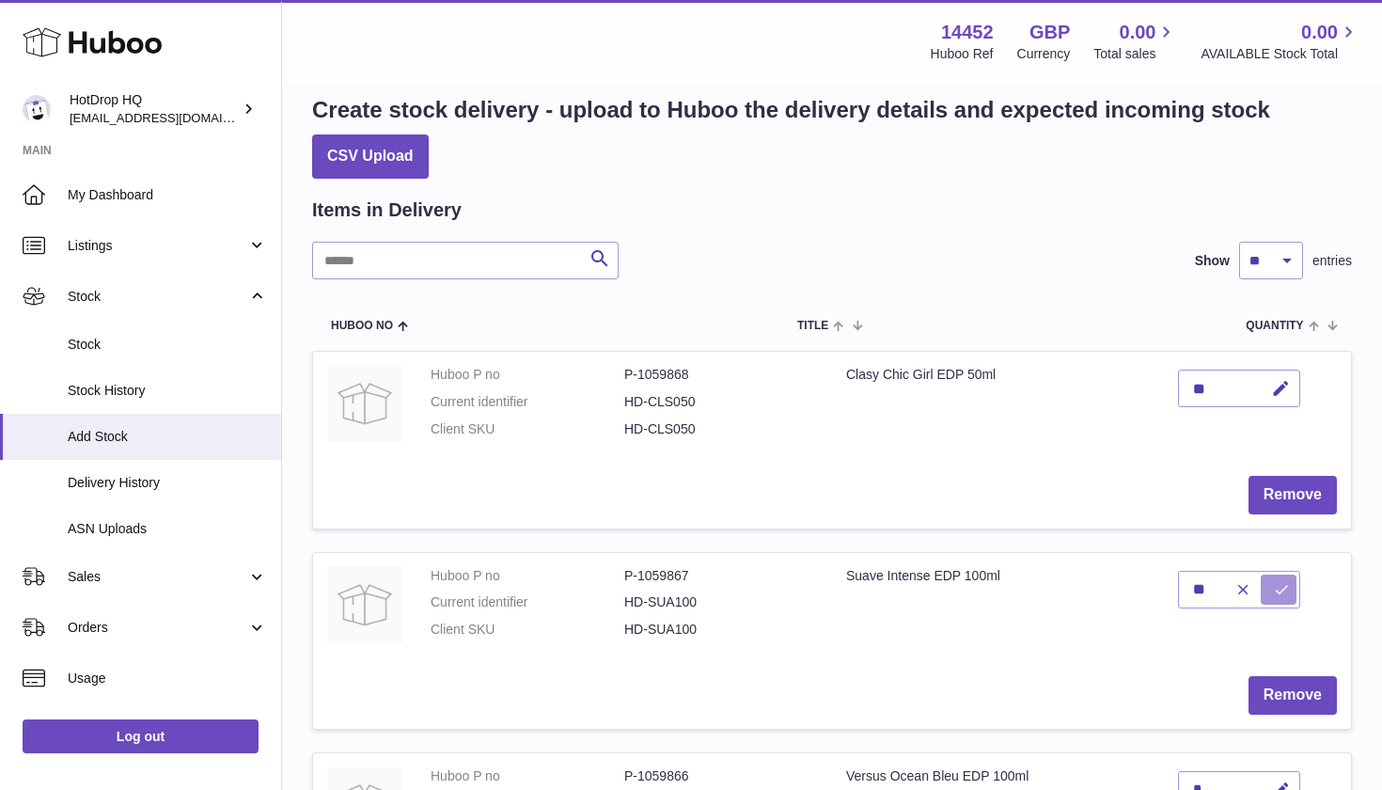
click at [1285, 584] on icon "submit" at bounding box center [1281, 589] width 17 height 17
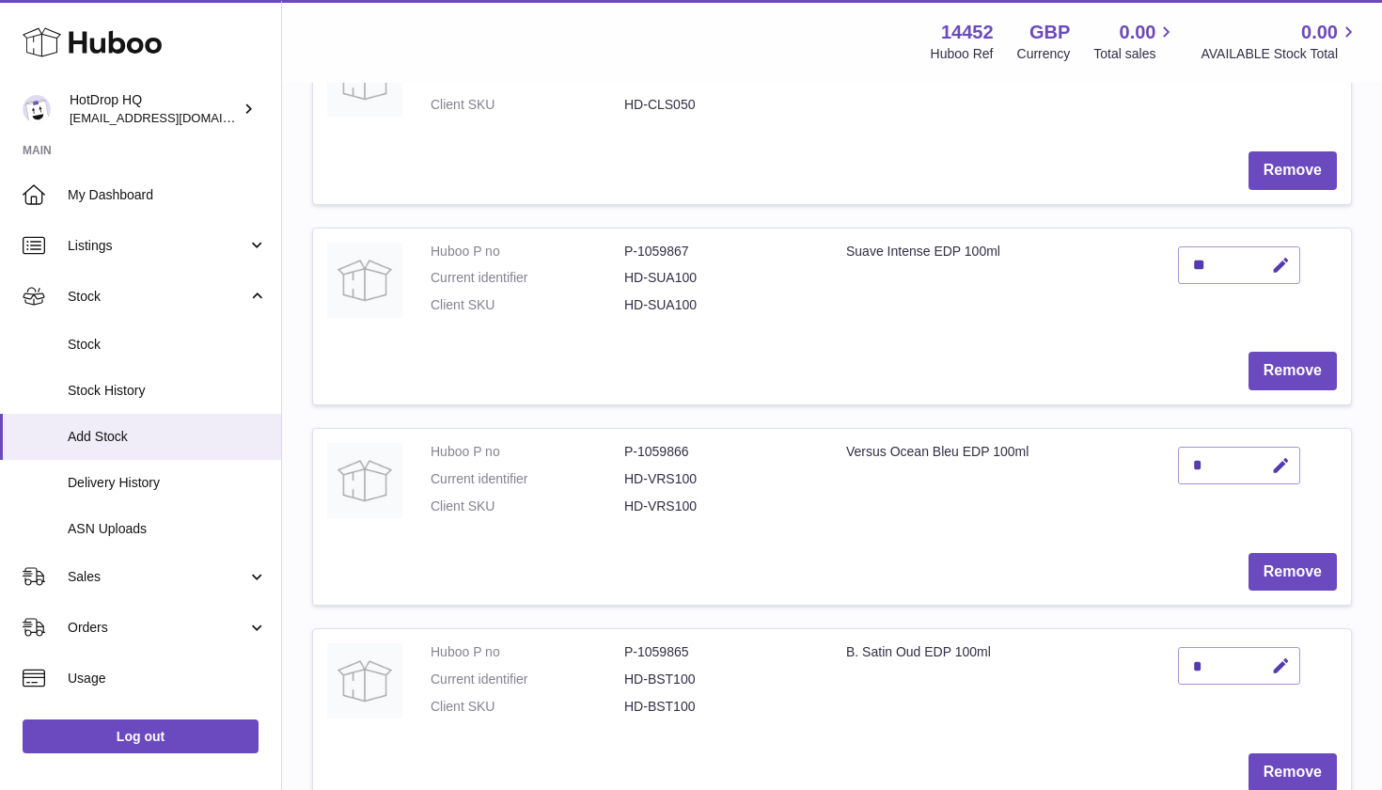
scroll to position [367, 0]
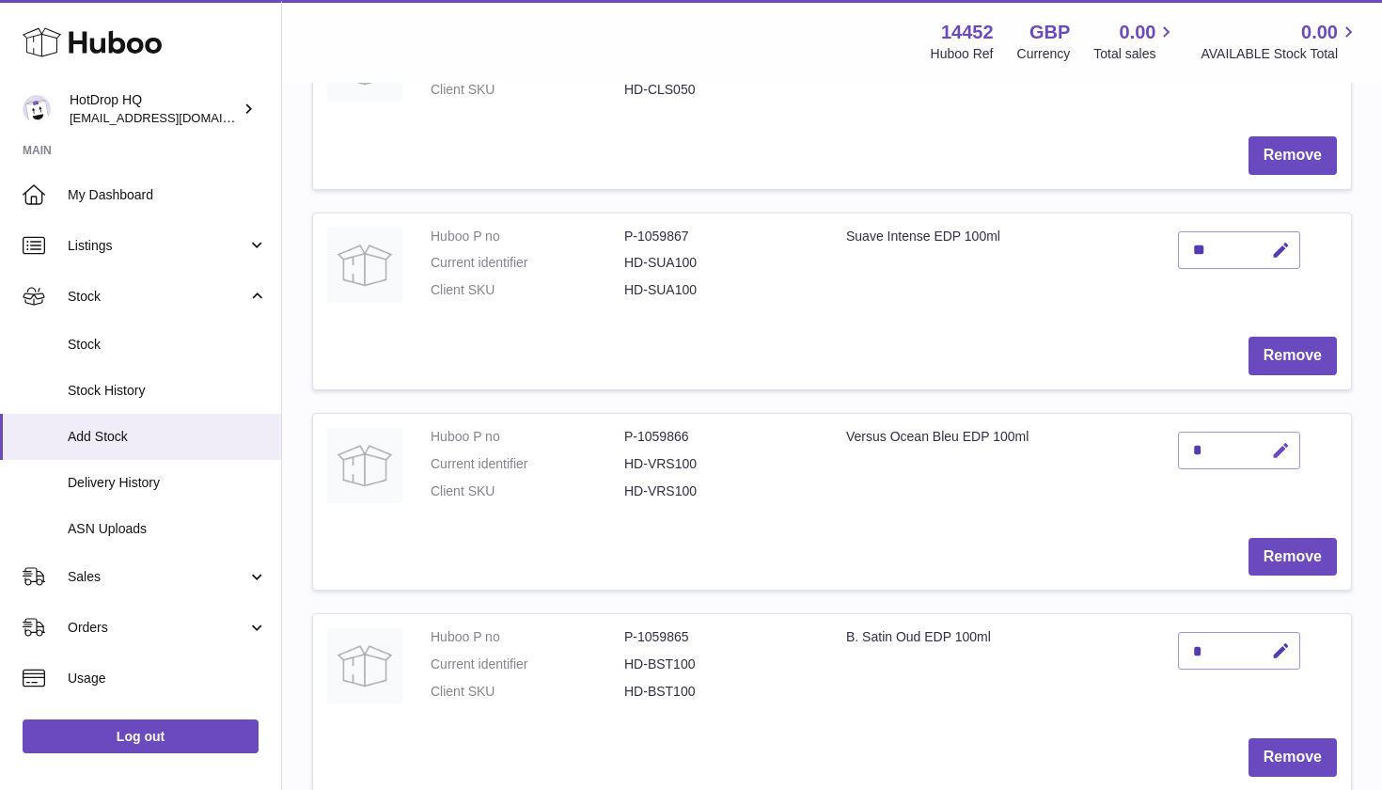
click at [1277, 443] on icon "button" at bounding box center [1281, 451] width 20 height 20
type input "**"
click at [1283, 442] on icon "submit" at bounding box center [1281, 450] width 17 height 17
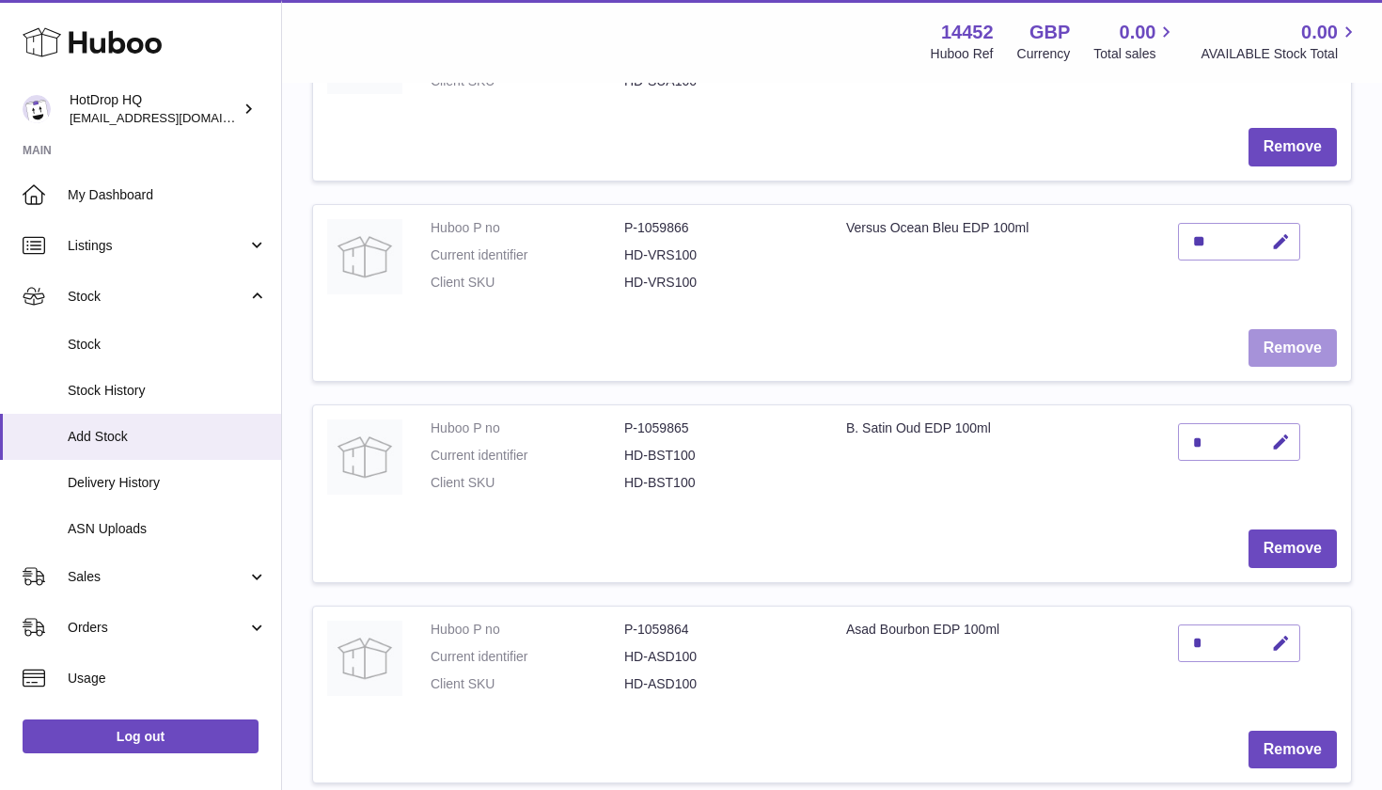
scroll to position [578, 0]
click at [1278, 430] on icon "button" at bounding box center [1281, 440] width 20 height 20
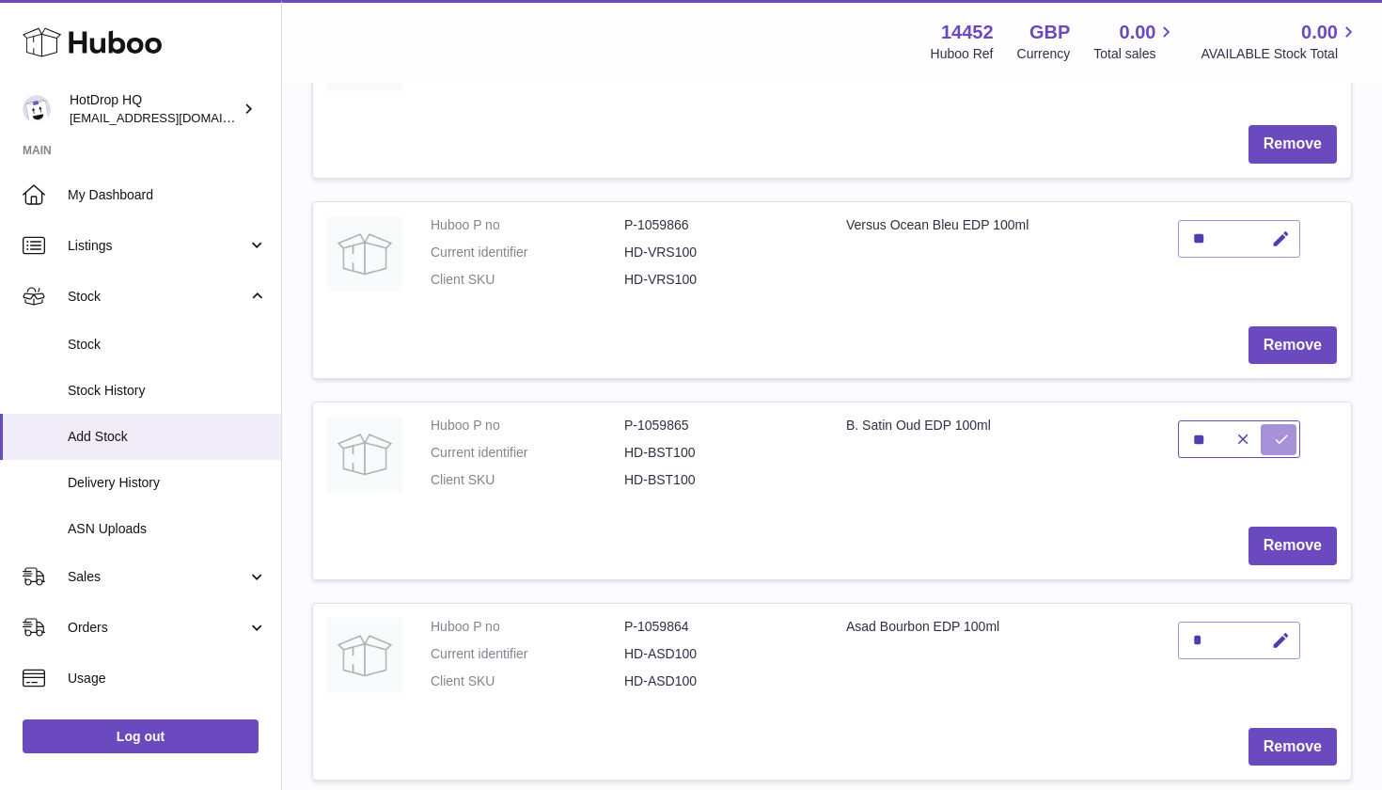
type input "**"
click at [1267, 424] on button "submit" at bounding box center [1279, 439] width 36 height 30
click at [1275, 631] on icon "button" at bounding box center [1281, 641] width 20 height 20
type input "**"
click at [1278, 632] on icon "submit" at bounding box center [1281, 640] width 17 height 17
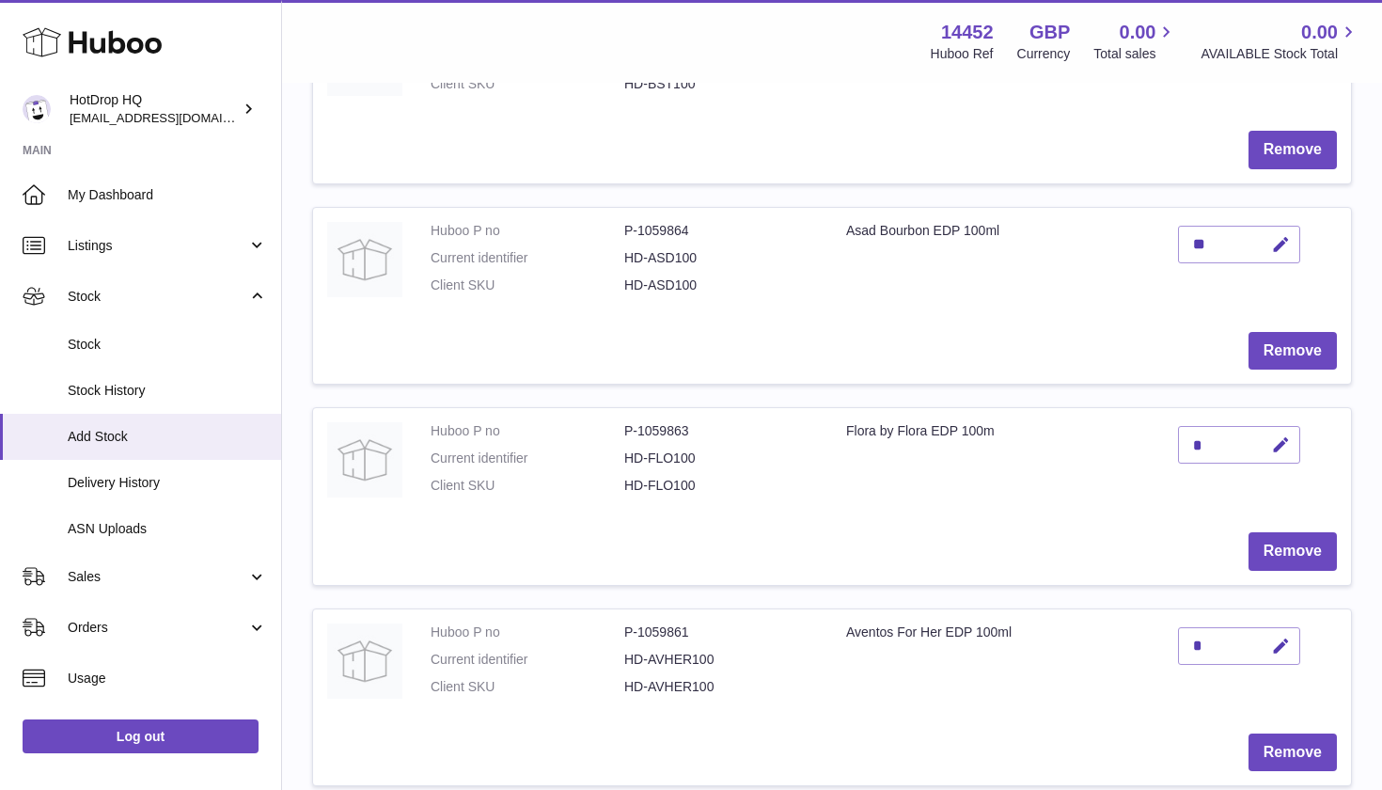
scroll to position [989, 0]
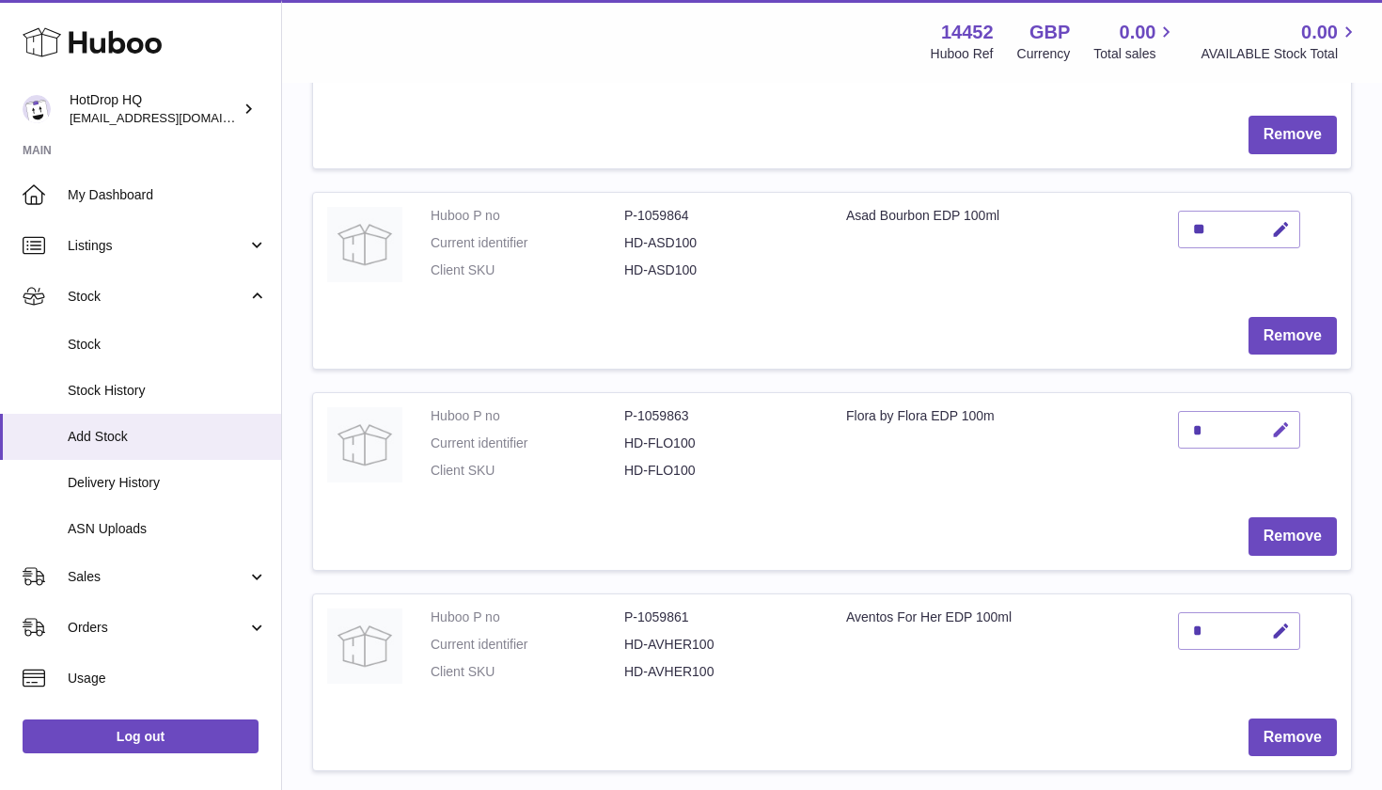
click at [1279, 420] on icon "button" at bounding box center [1281, 430] width 20 height 20
type input "**"
click at [1281, 421] on icon "submit" at bounding box center [1281, 429] width 17 height 17
click at [1276, 621] on icon "button" at bounding box center [1281, 631] width 20 height 20
type input "**"
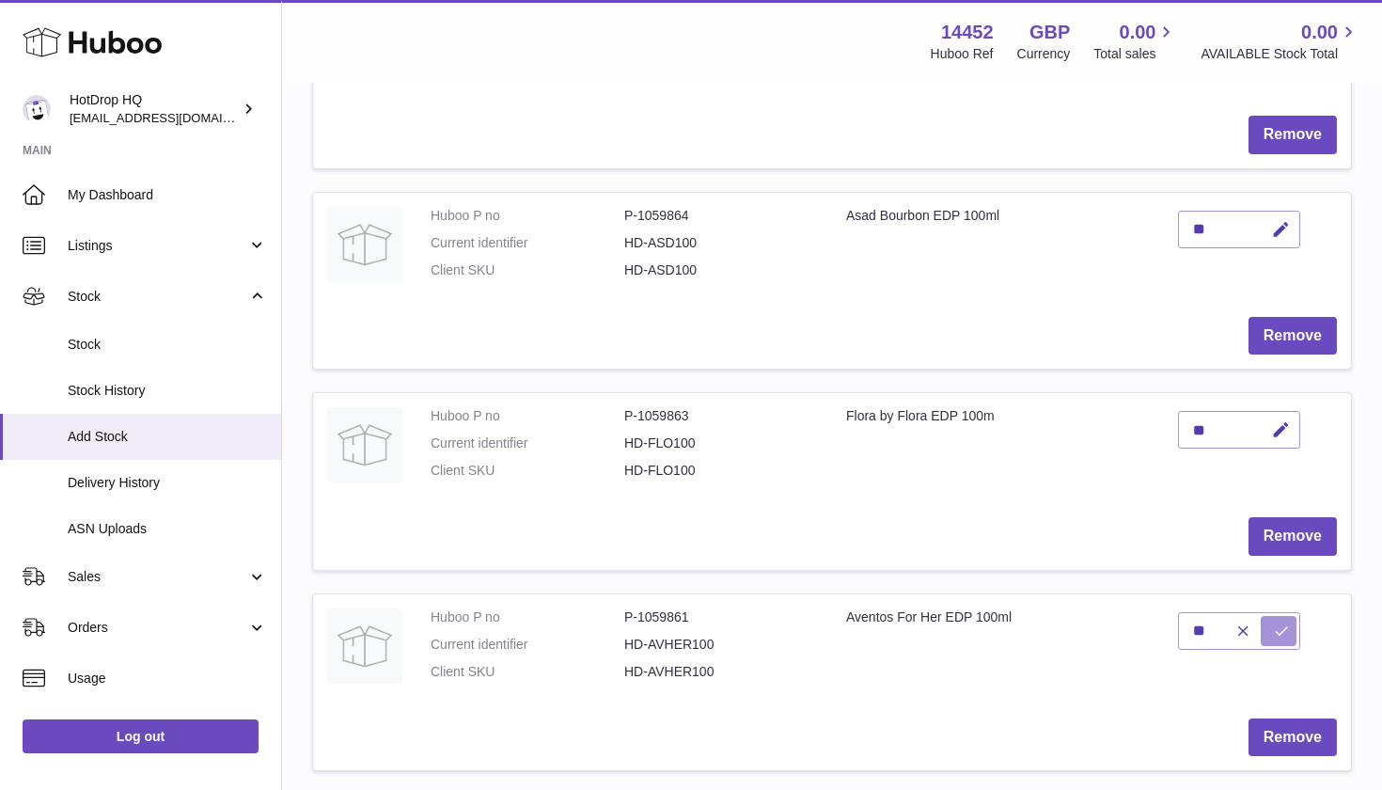
click at [1276, 622] on icon "submit" at bounding box center [1281, 630] width 17 height 17
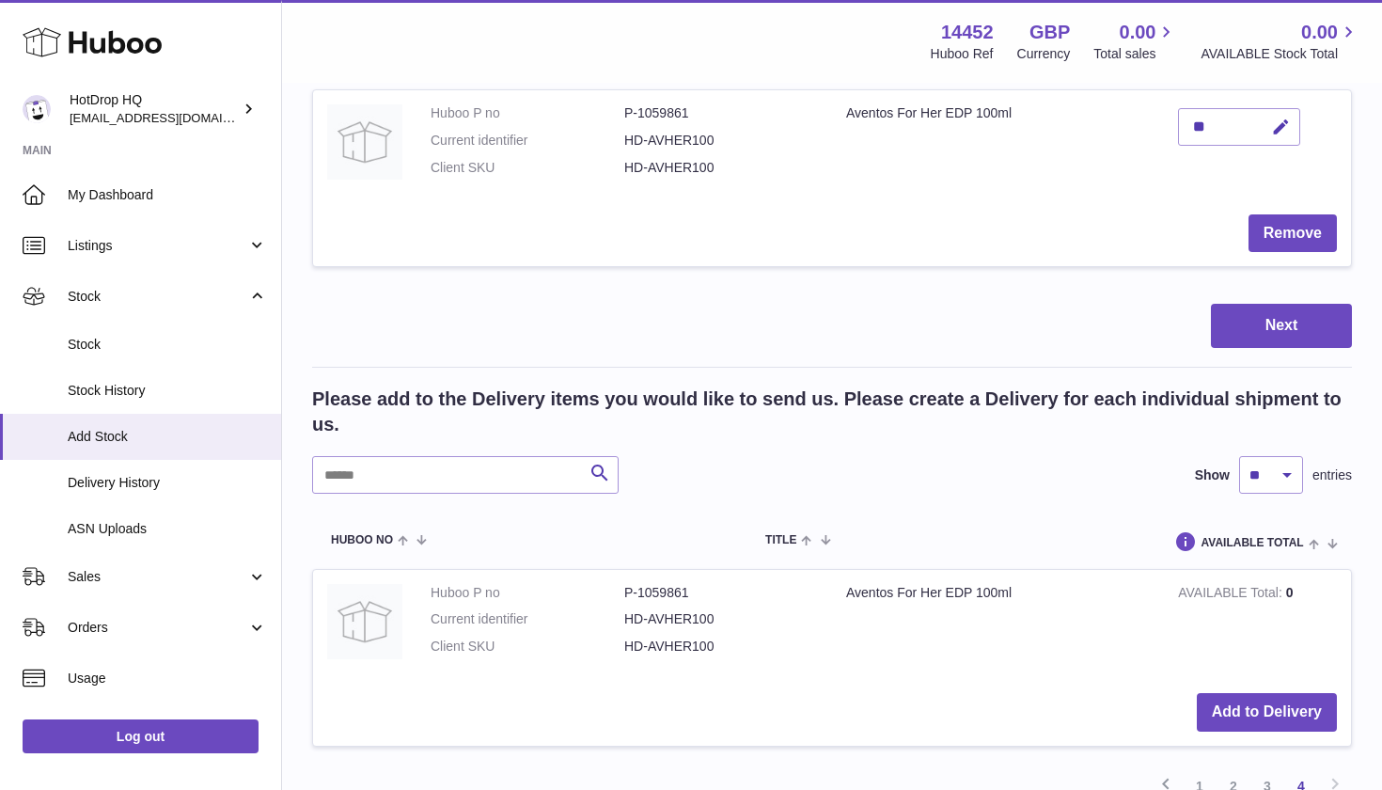
scroll to position [1513, 0]
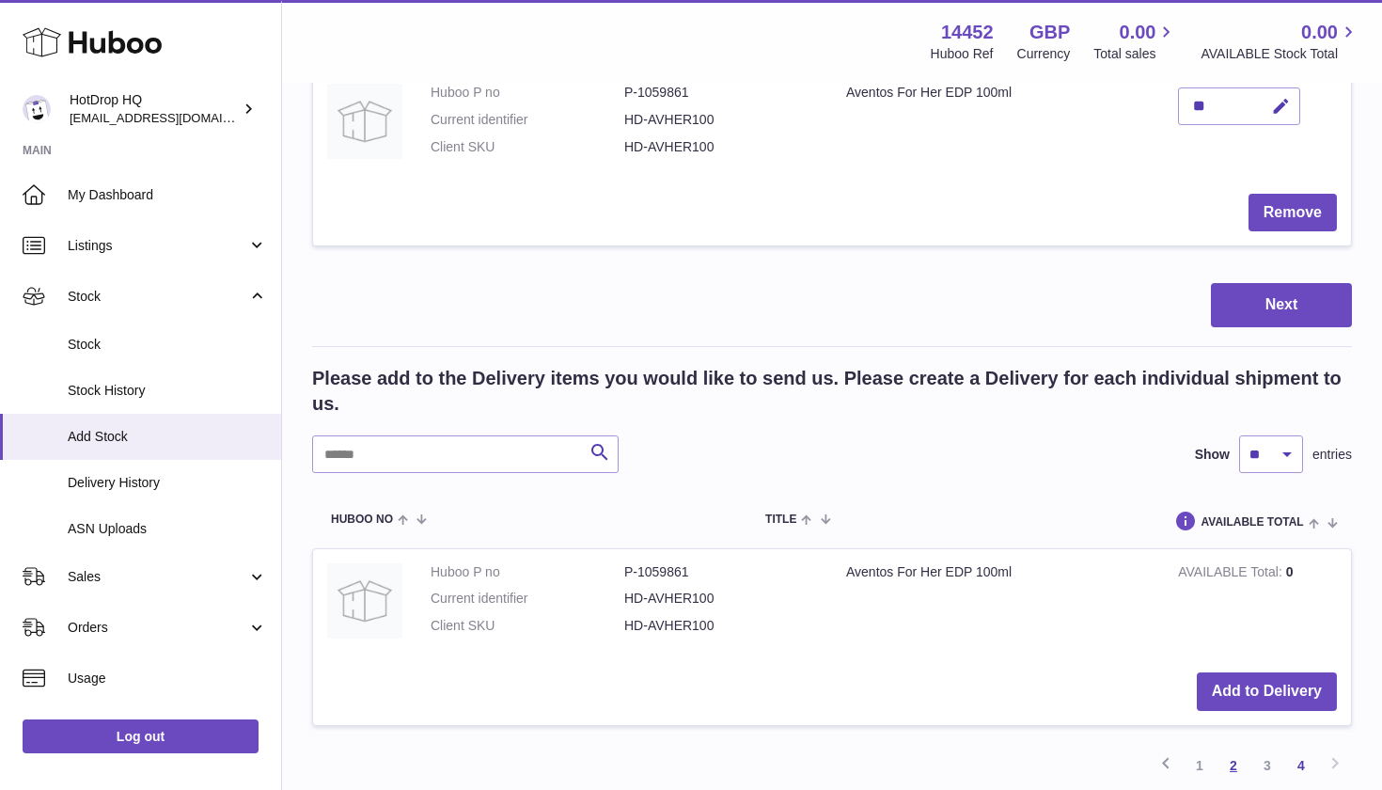
click at [1233, 748] on link "2" at bounding box center [1233, 765] width 34 height 34
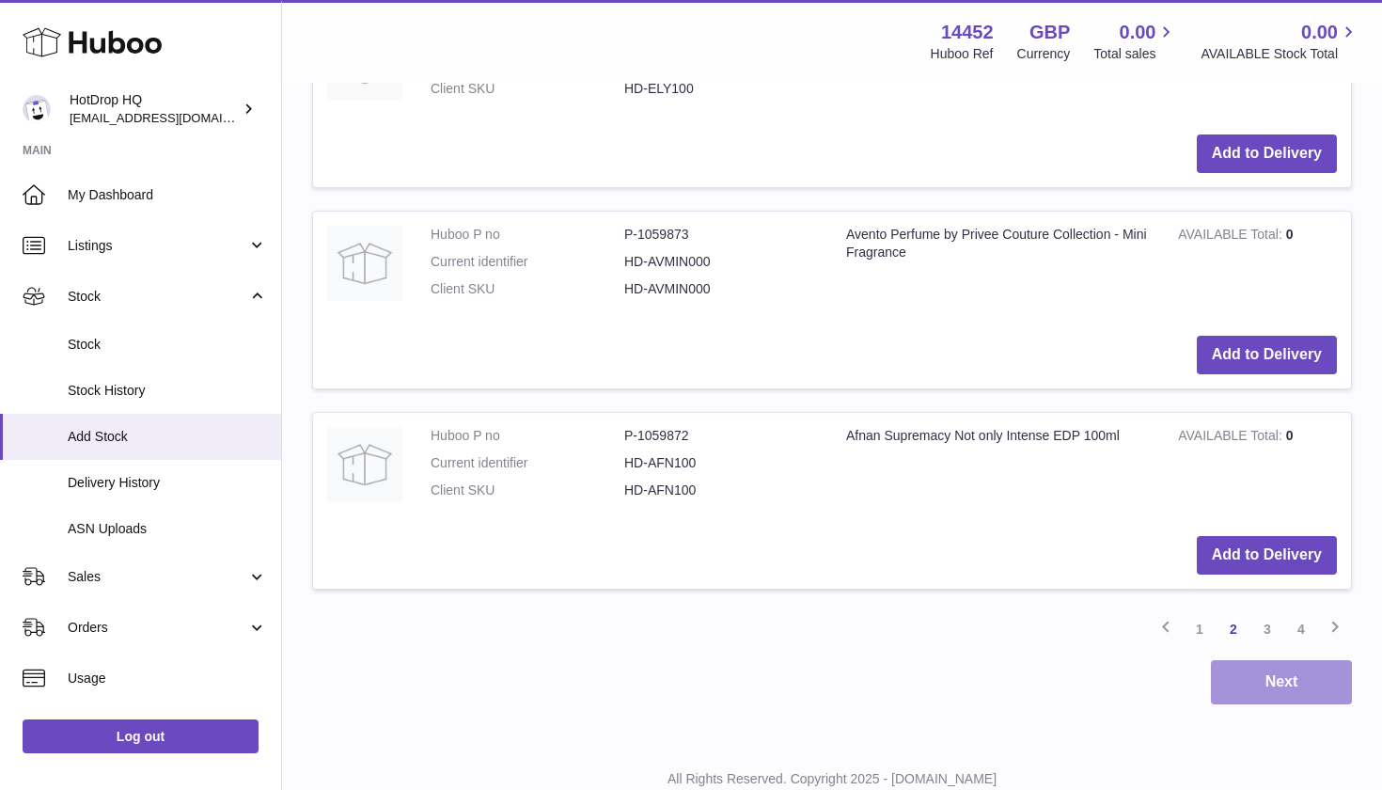
scroll to position [3458, 0]
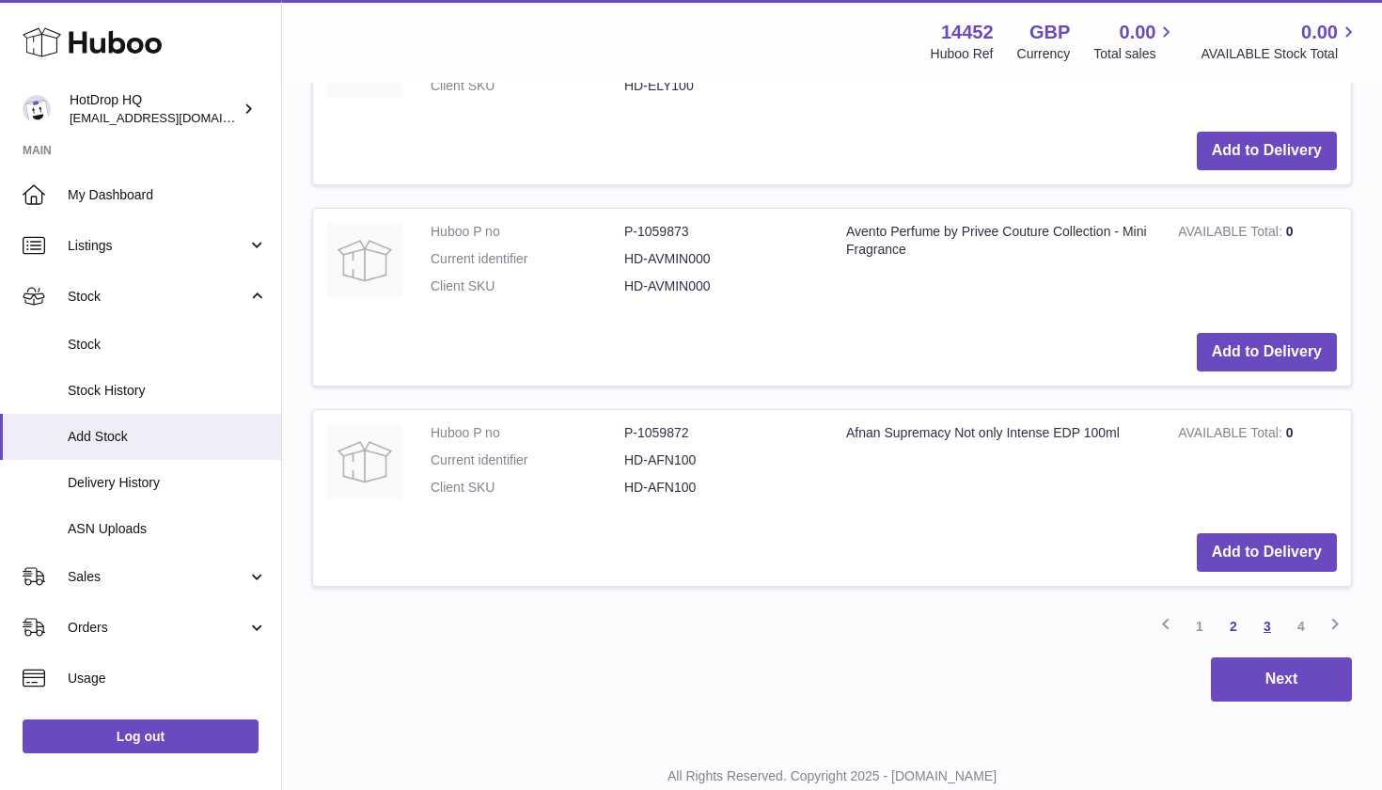
click at [1265, 609] on link "3" at bounding box center [1267, 626] width 34 height 34
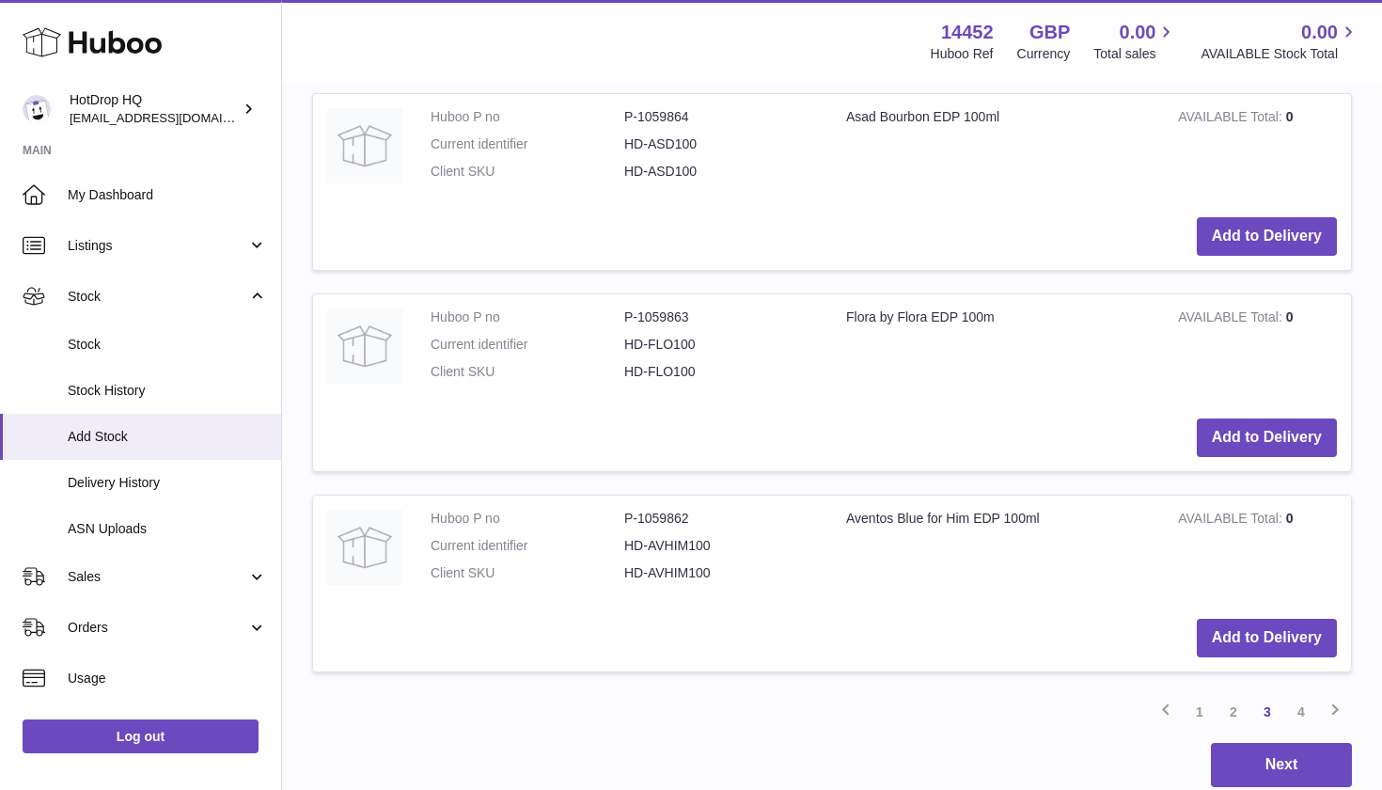
scroll to position [3382, 0]
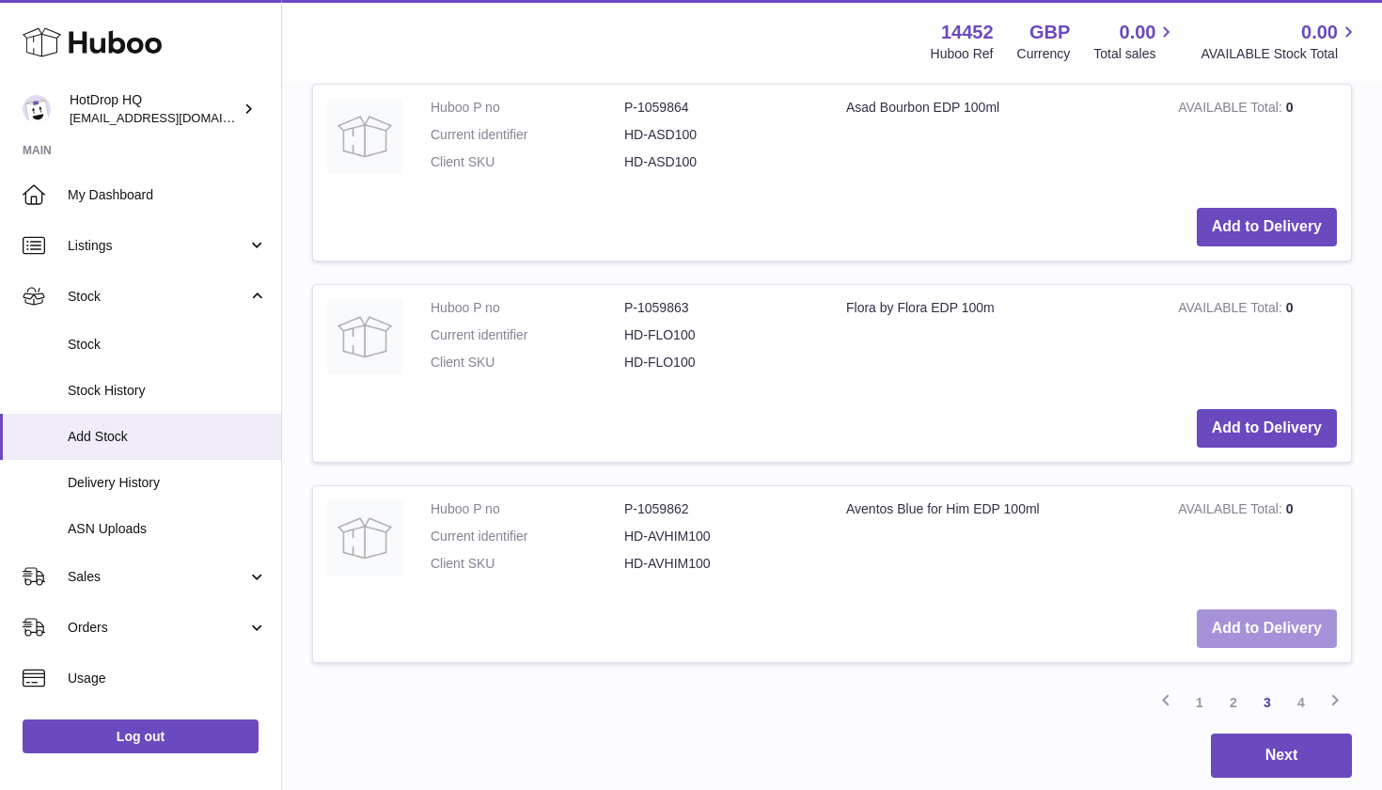
click at [1231, 609] on button "Add to Delivery" at bounding box center [1267, 628] width 140 height 39
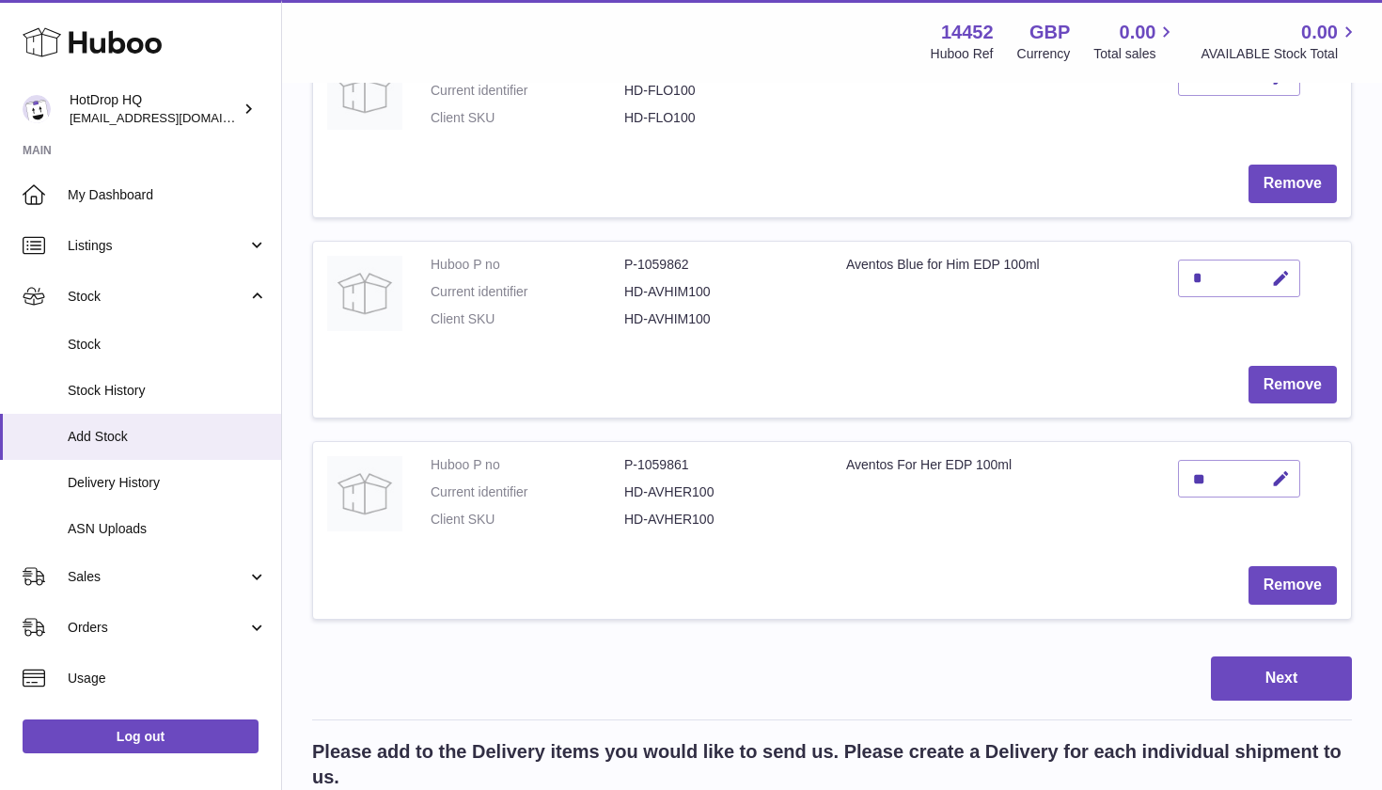
scroll to position [1344, 0]
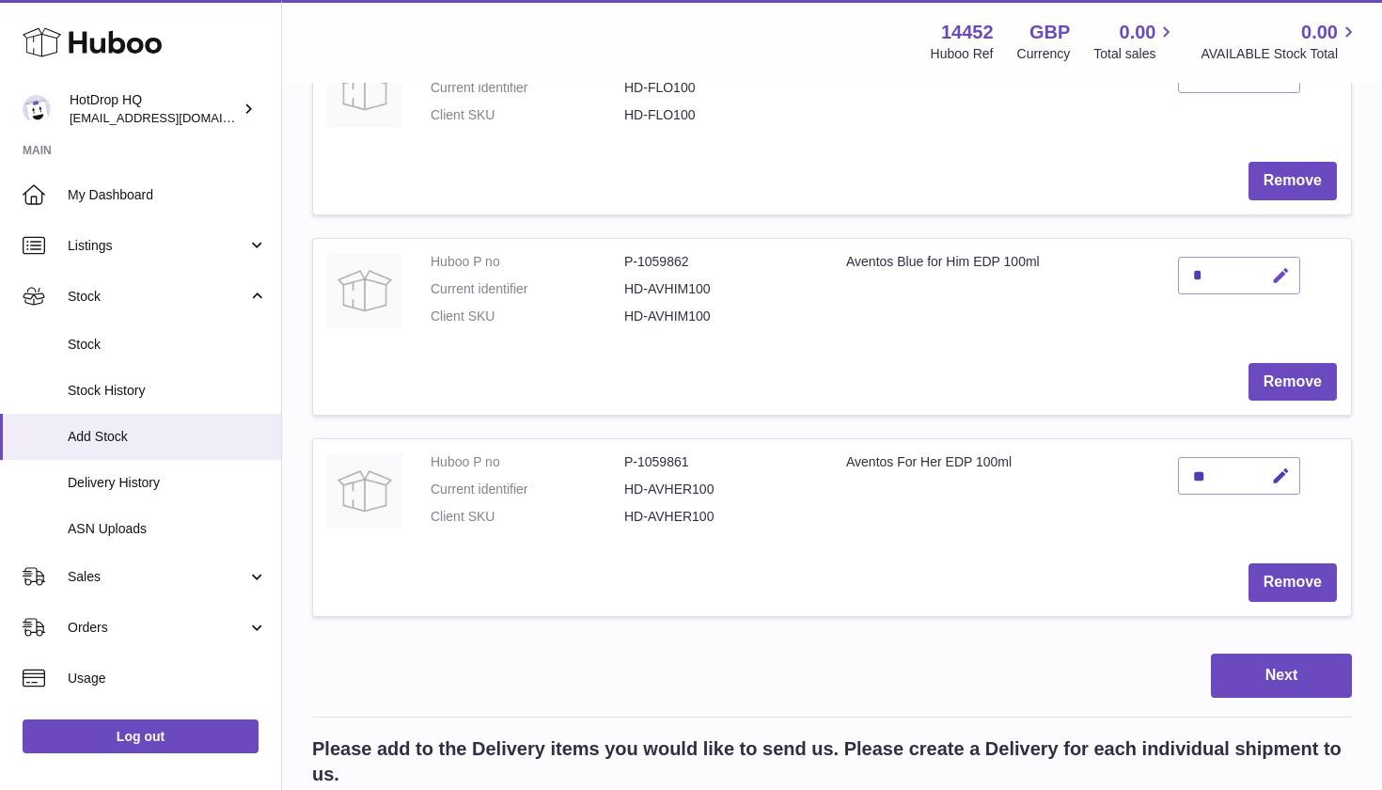
click at [1275, 266] on icon "button" at bounding box center [1281, 276] width 20 height 20
type input "**"
click at [1276, 267] on icon "submit" at bounding box center [1281, 275] width 17 height 17
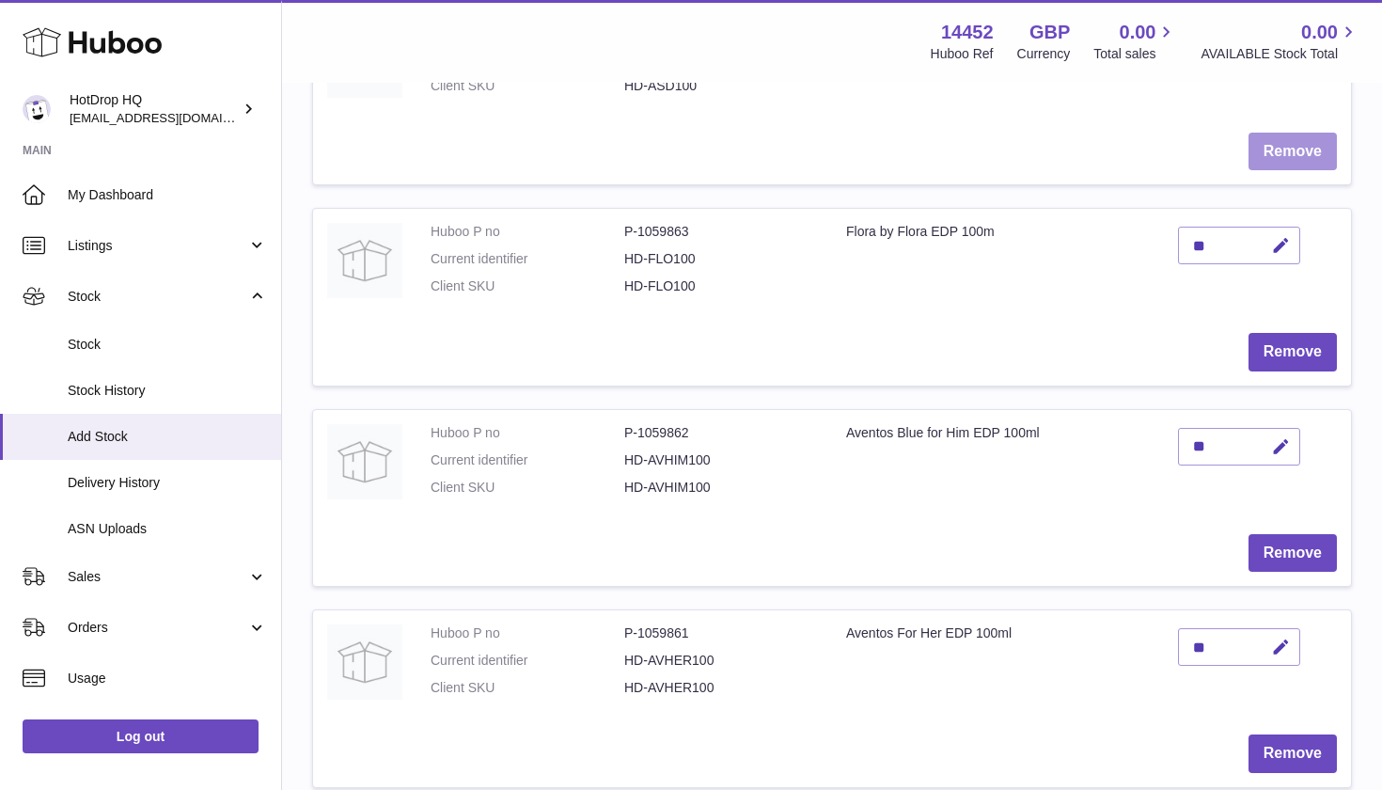
scroll to position [1272, 0]
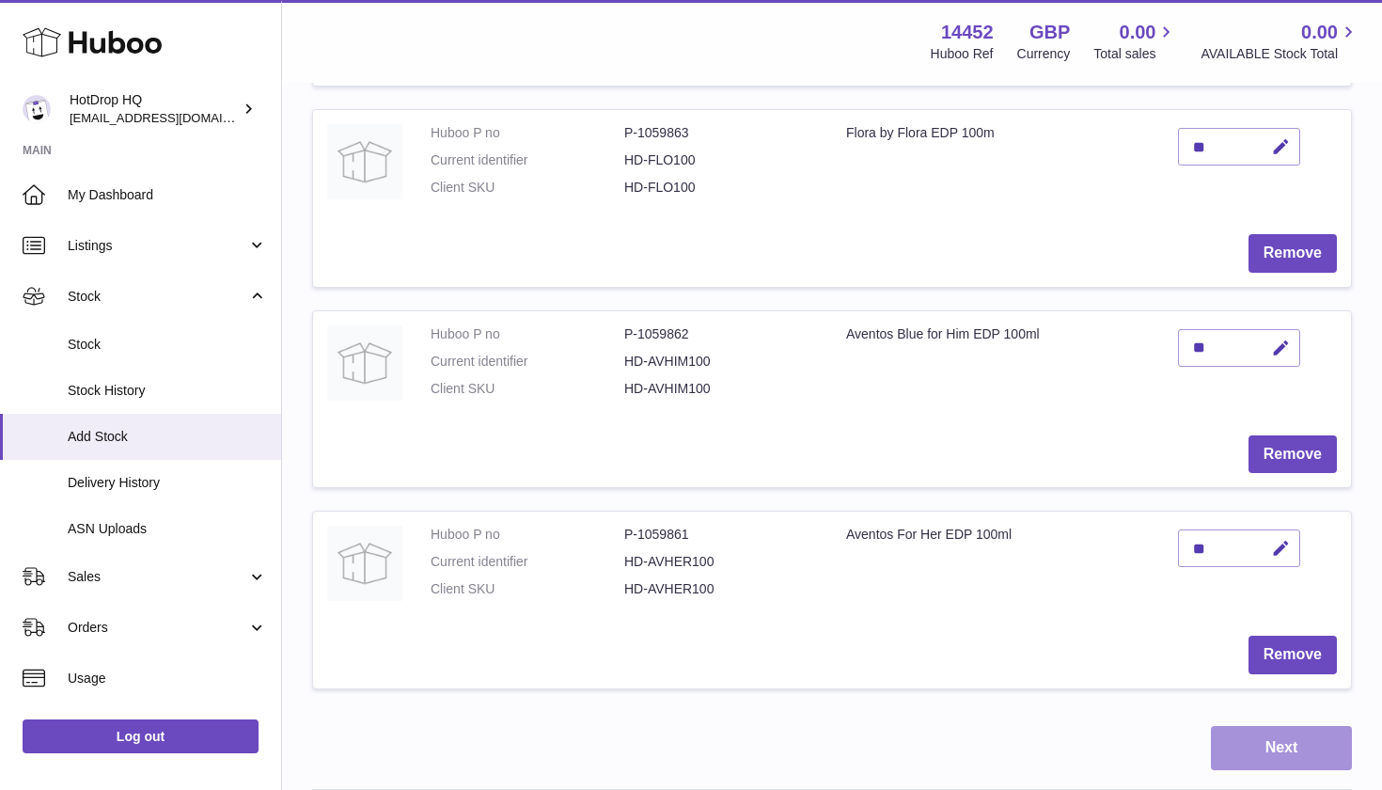
click at [1295, 726] on button "Next" at bounding box center [1281, 748] width 141 height 44
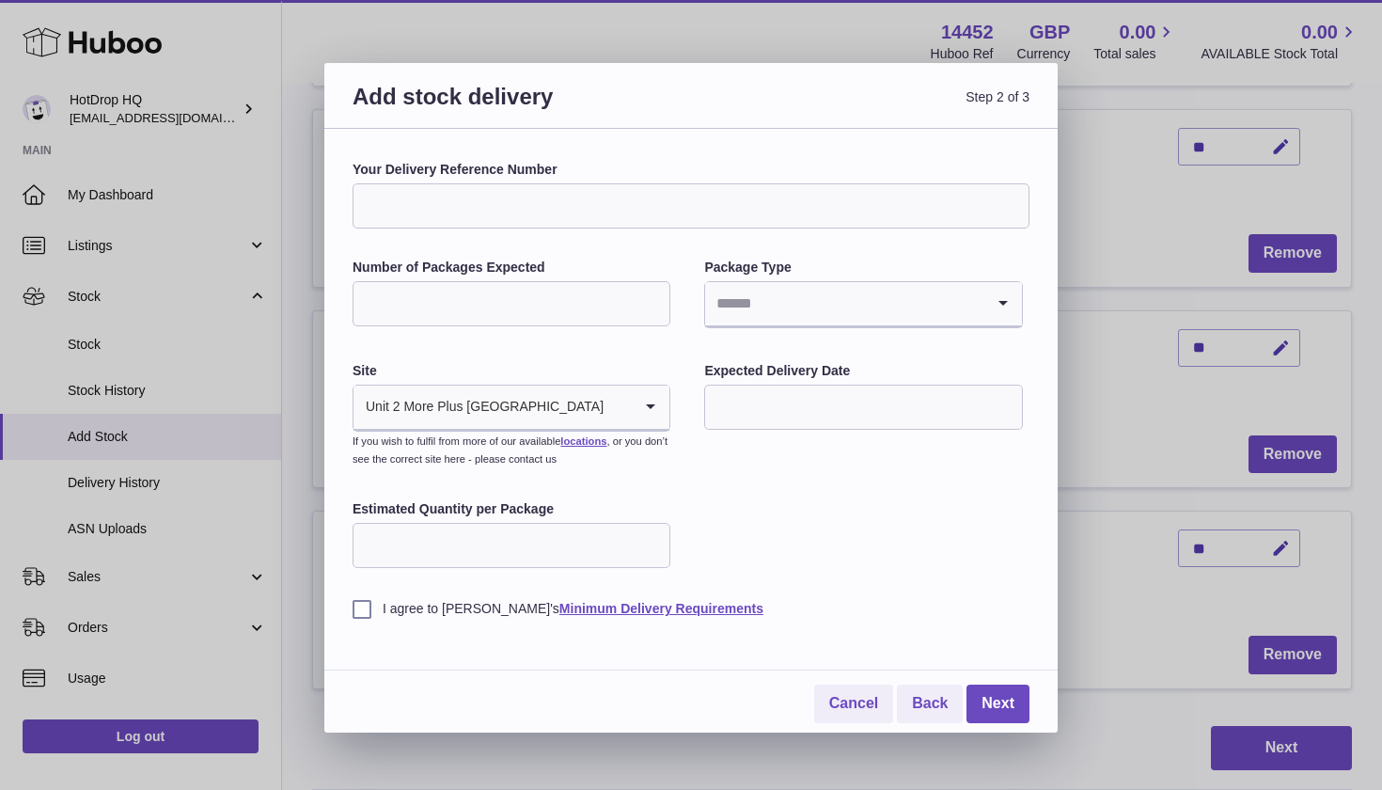
drag, startPoint x: 789, startPoint y: 111, endPoint x: 998, endPoint y: 114, distance: 209.6
click at [998, 114] on span "Step 2 of 3" at bounding box center [860, 108] width 338 height 52
click at [868, 699] on link "Cancel" at bounding box center [853, 703] width 79 height 39
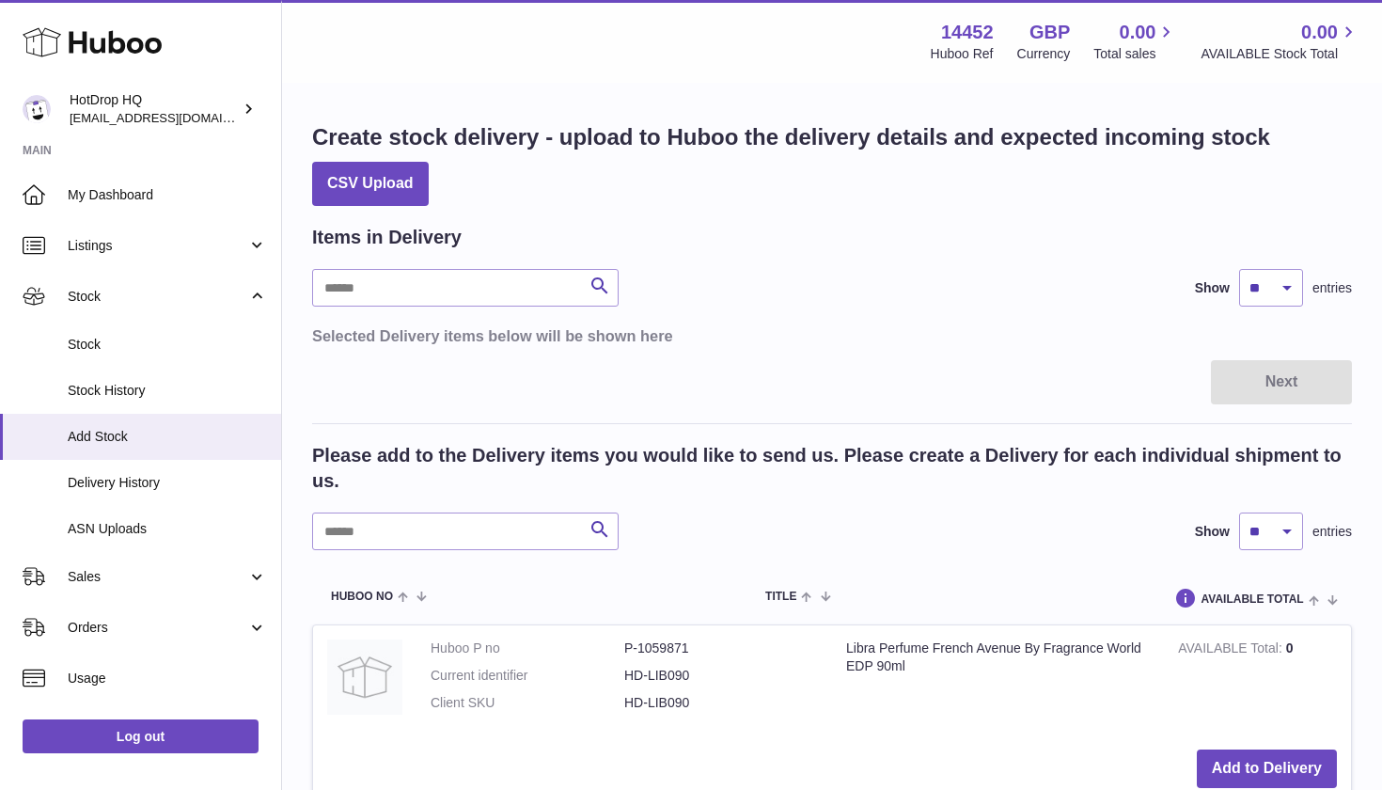
scroll to position [0, 0]
click at [384, 287] on input "text" at bounding box center [465, 288] width 306 height 38
type input "*******"
click at [590, 280] on icon "submit" at bounding box center [599, 285] width 23 height 23
click at [596, 281] on icon "submit" at bounding box center [599, 285] width 23 height 23
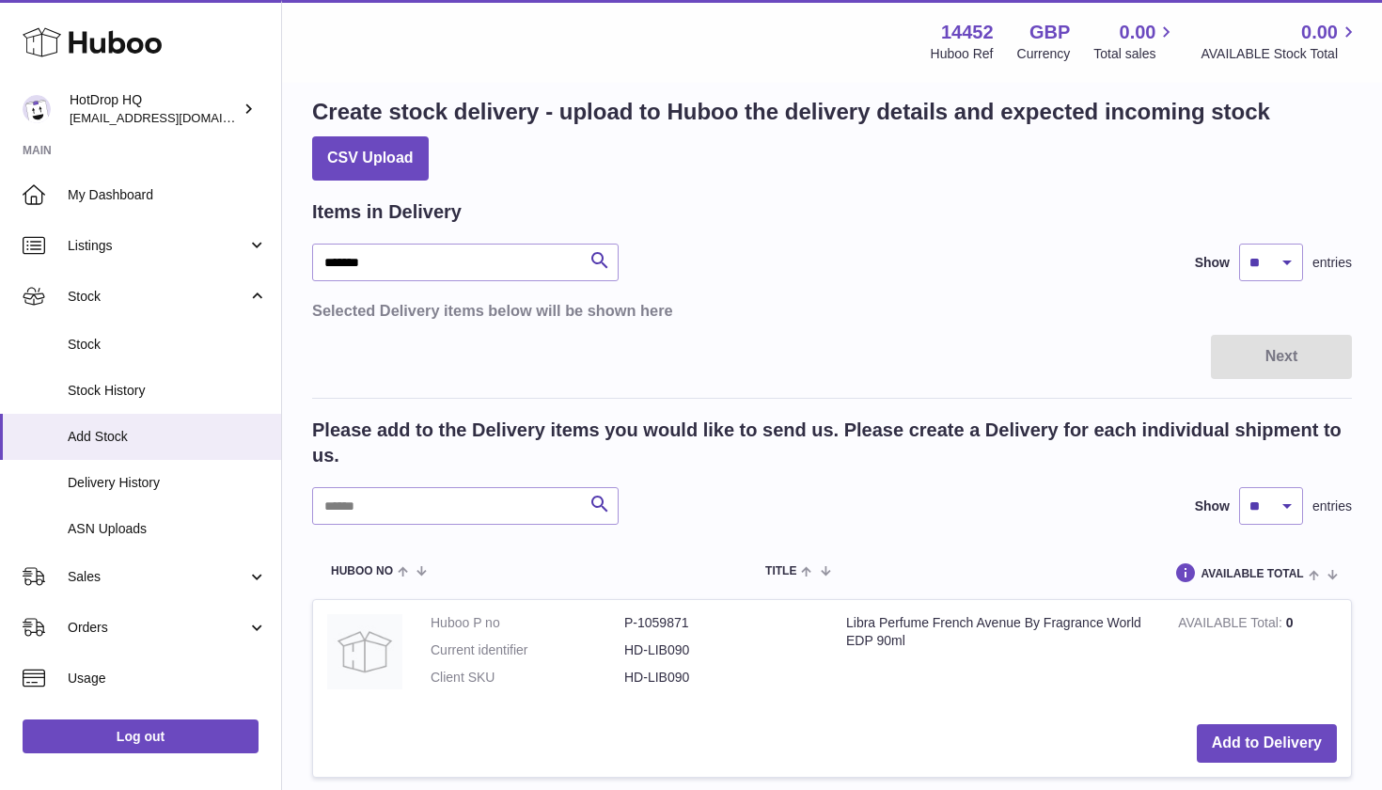
scroll to position [5, 0]
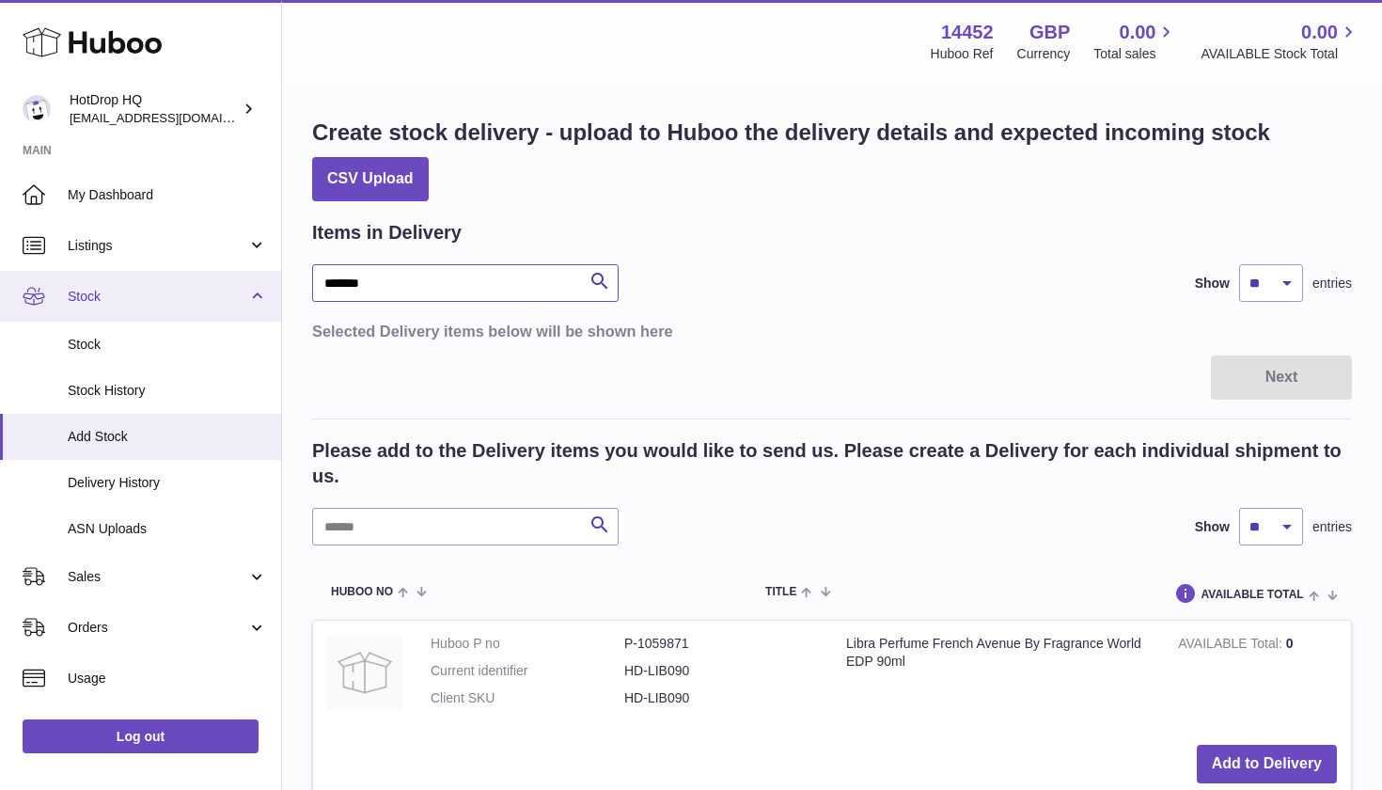
drag, startPoint x: 387, startPoint y: 281, endPoint x: 209, endPoint y: 281, distance: 178.6
click at [741, 523] on div "Search Show ** ** ** *** entries" at bounding box center [832, 527] width 1040 height 38
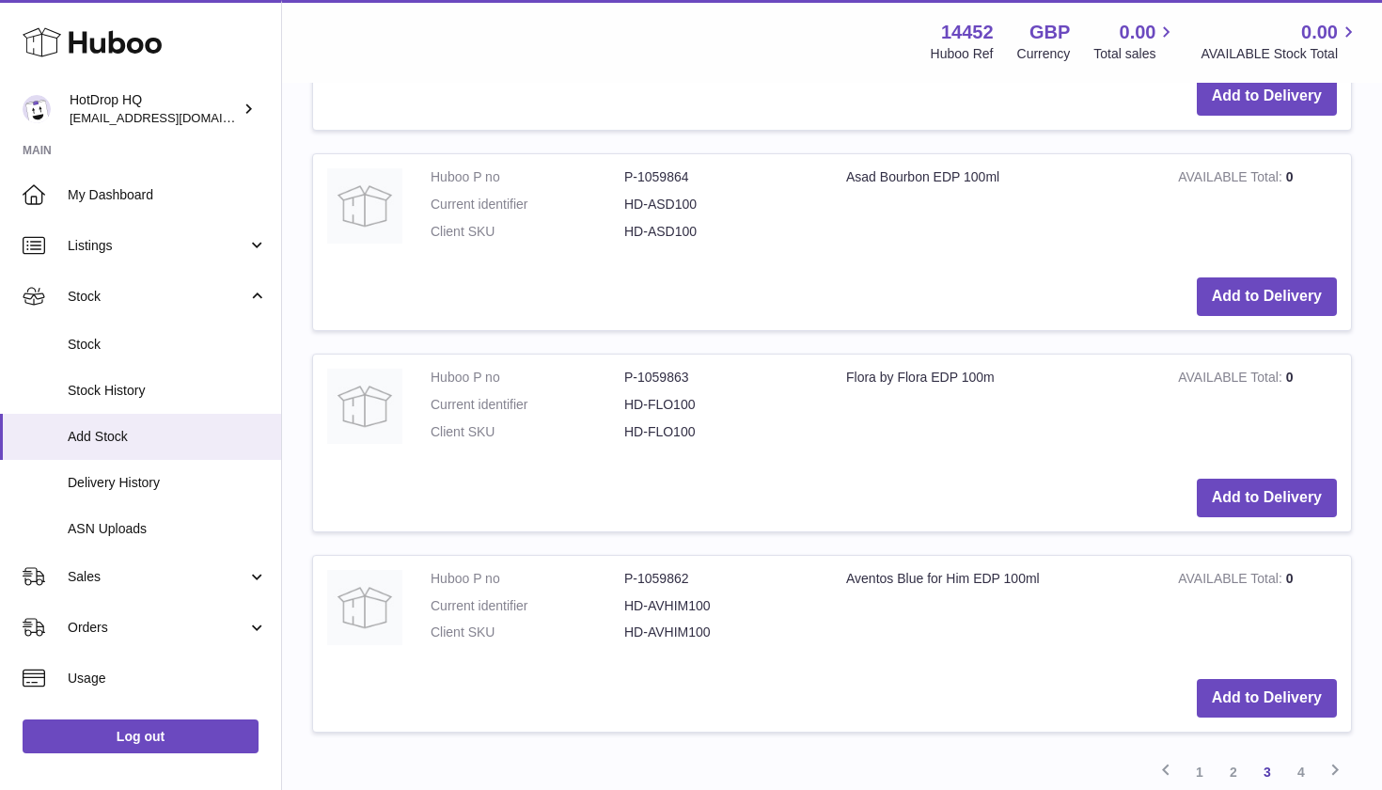
scroll to position [1877, 0]
click at [1240, 678] on button "Add to Delivery" at bounding box center [1267, 697] width 140 height 39
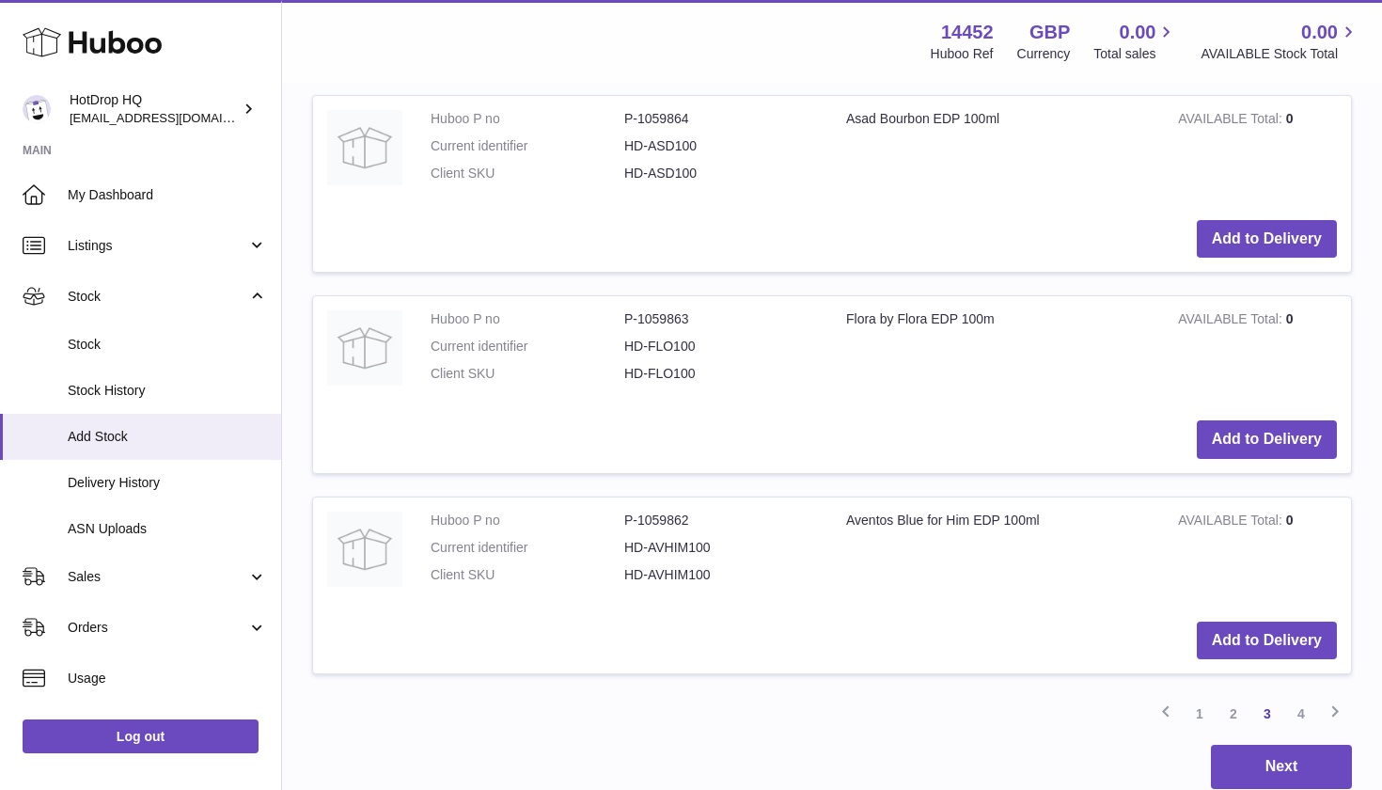
scroll to position [2182, 0]
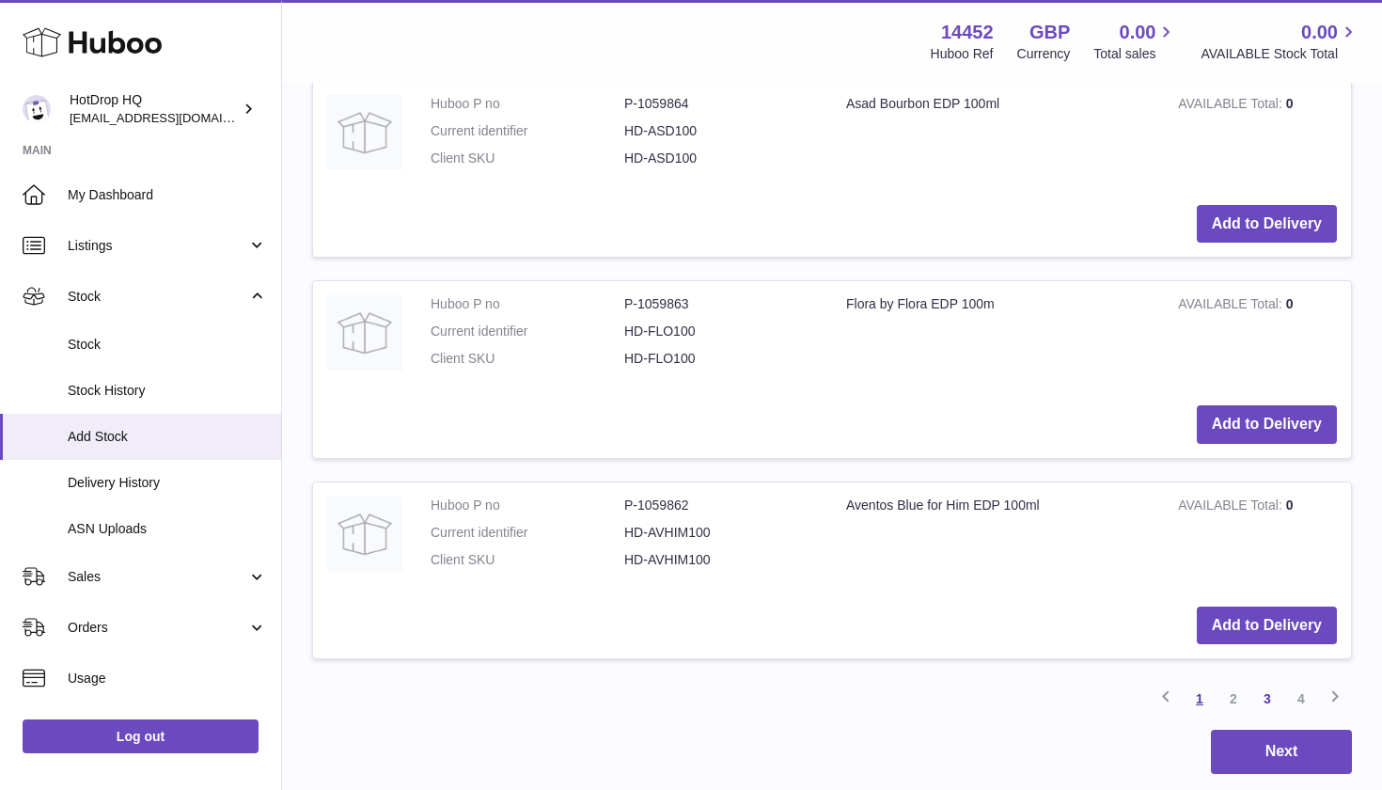
click at [1203, 681] on link "1" at bounding box center [1199, 698] width 34 height 34
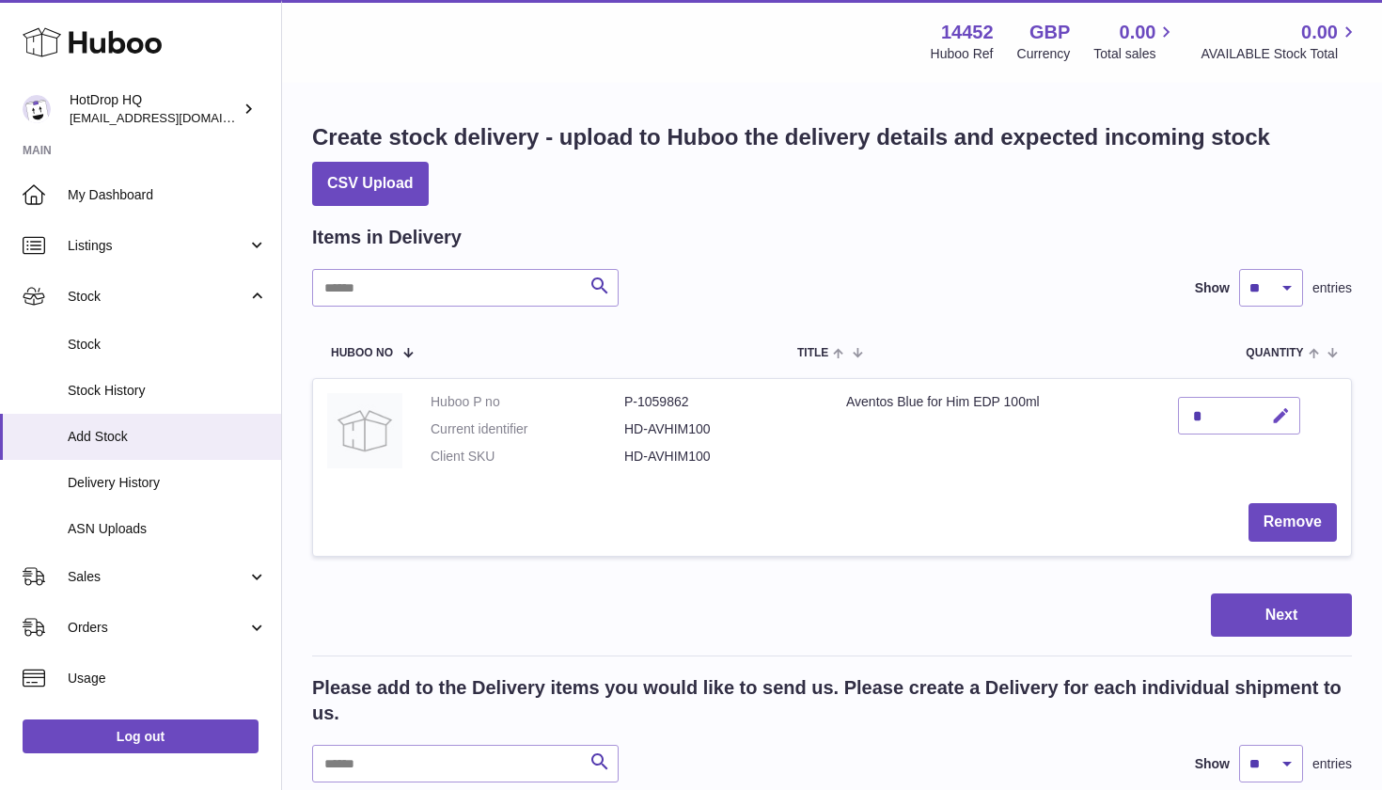
click at [1269, 415] on button "button" at bounding box center [1278, 416] width 44 height 39
type input "**"
click at [1278, 415] on icon "submit" at bounding box center [1281, 415] width 17 height 17
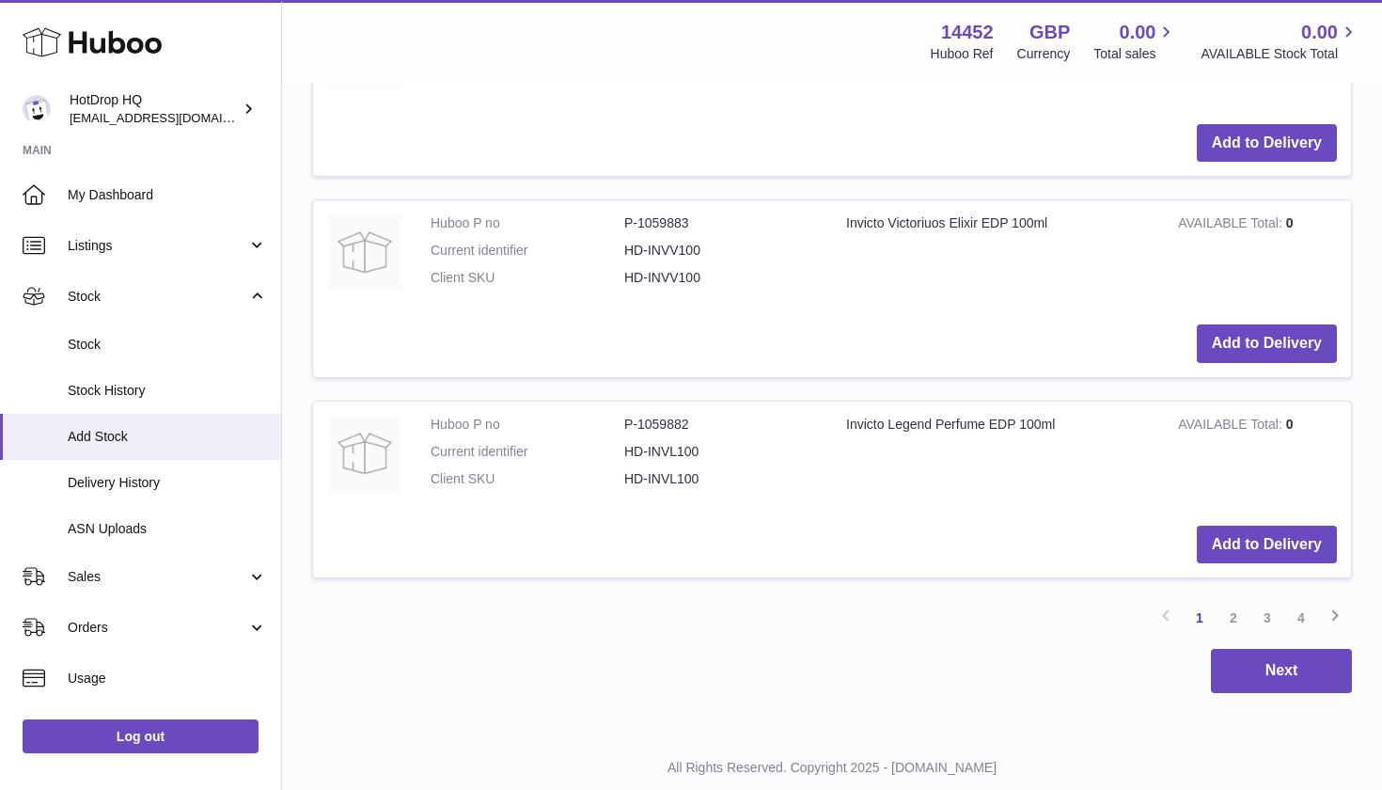
scroll to position [2275, 0]
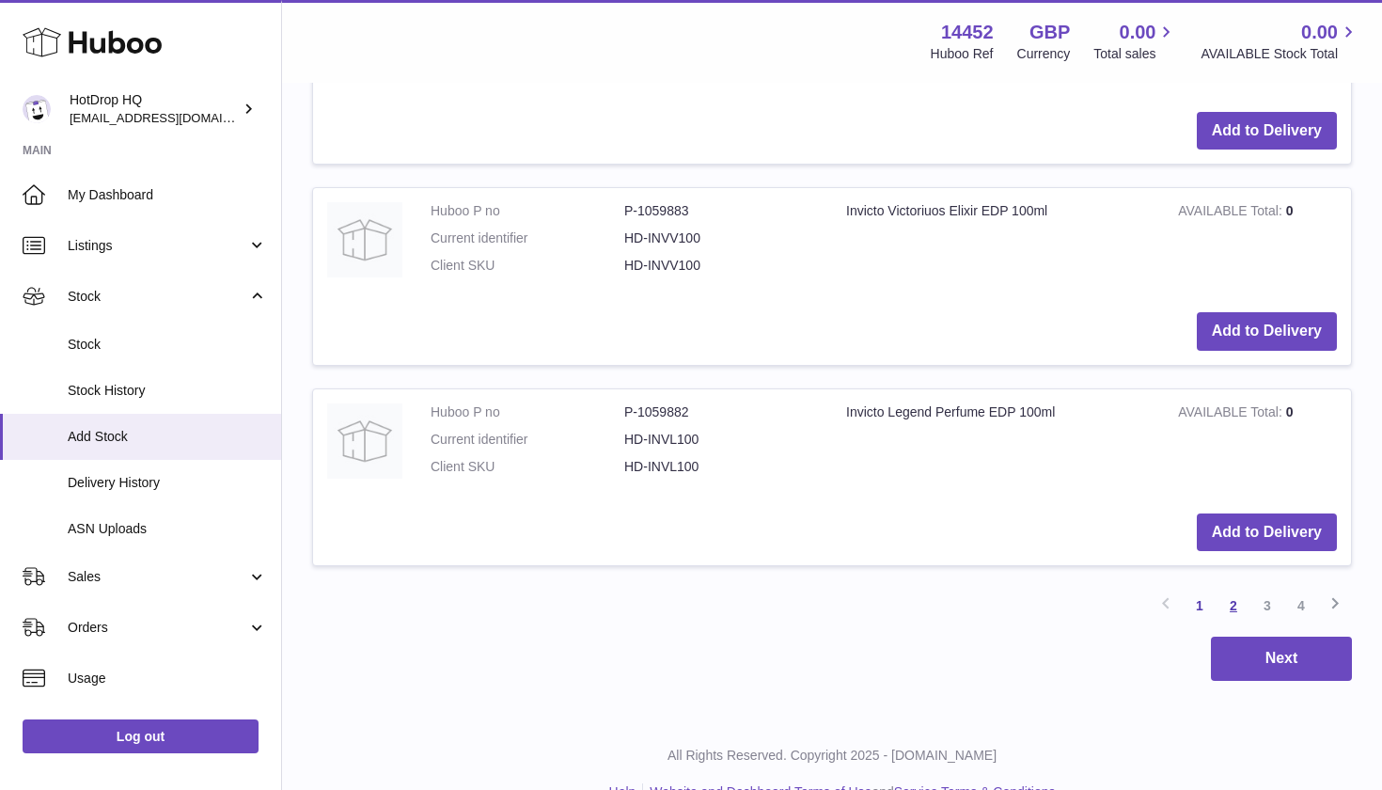
click at [1233, 588] on link "2" at bounding box center [1233, 605] width 34 height 34
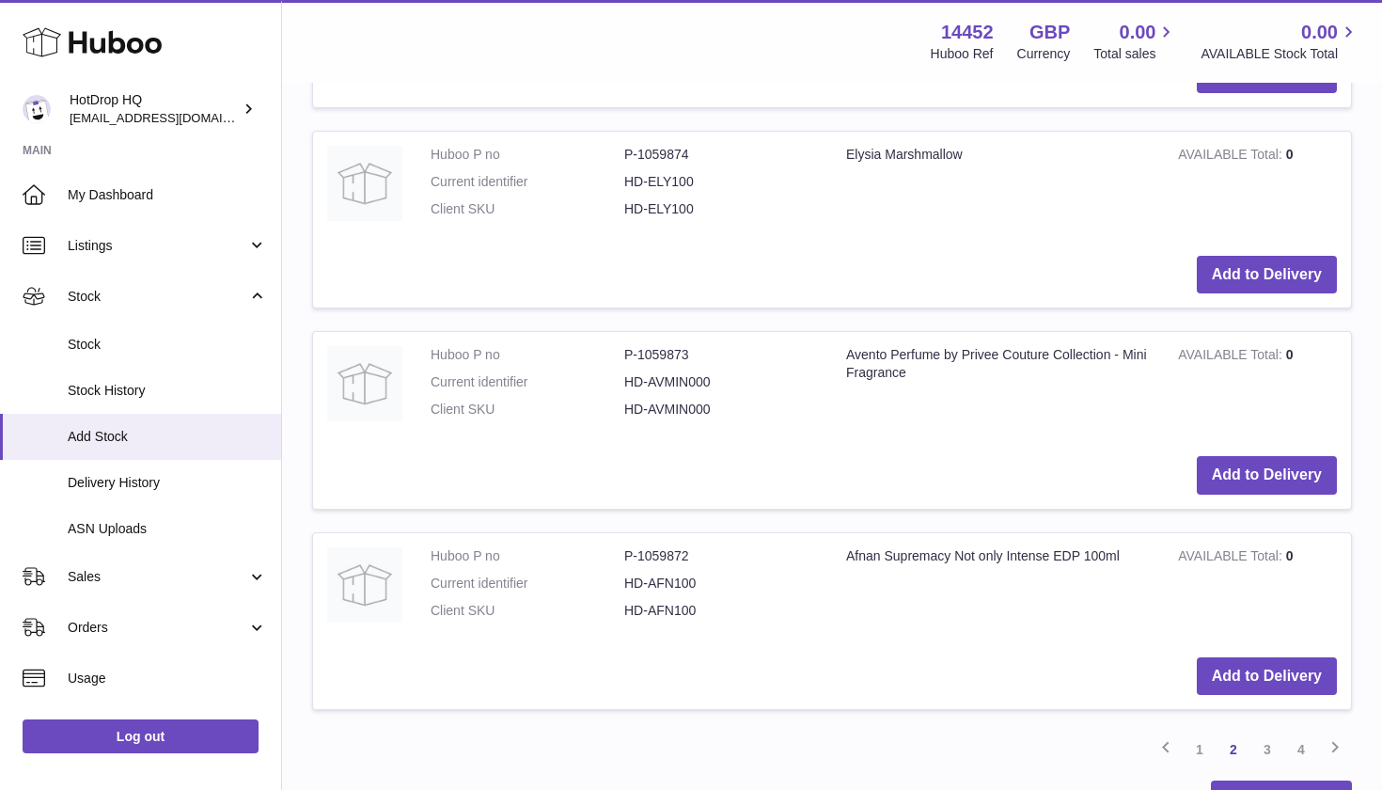
scroll to position [2137, 0]
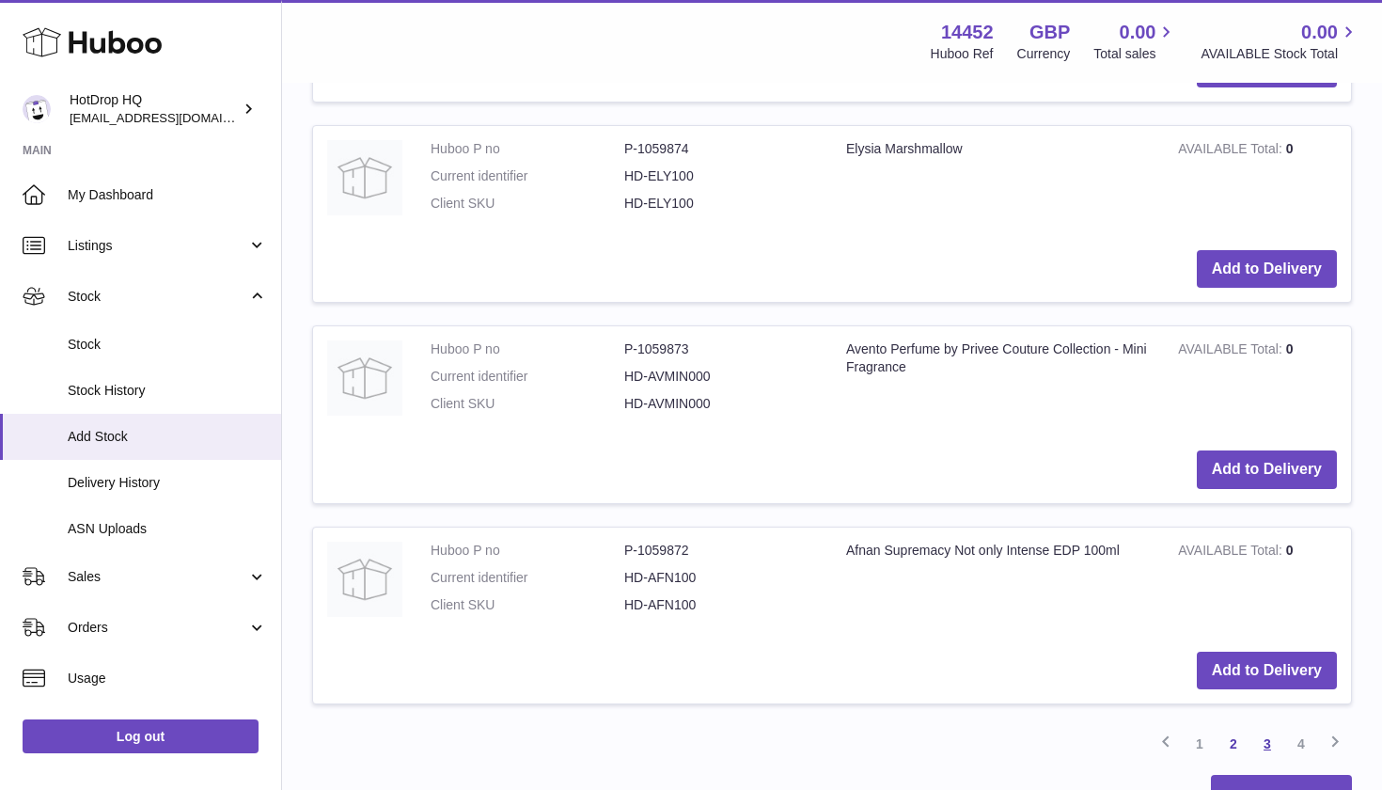
click at [1266, 727] on link "3" at bounding box center [1267, 744] width 34 height 34
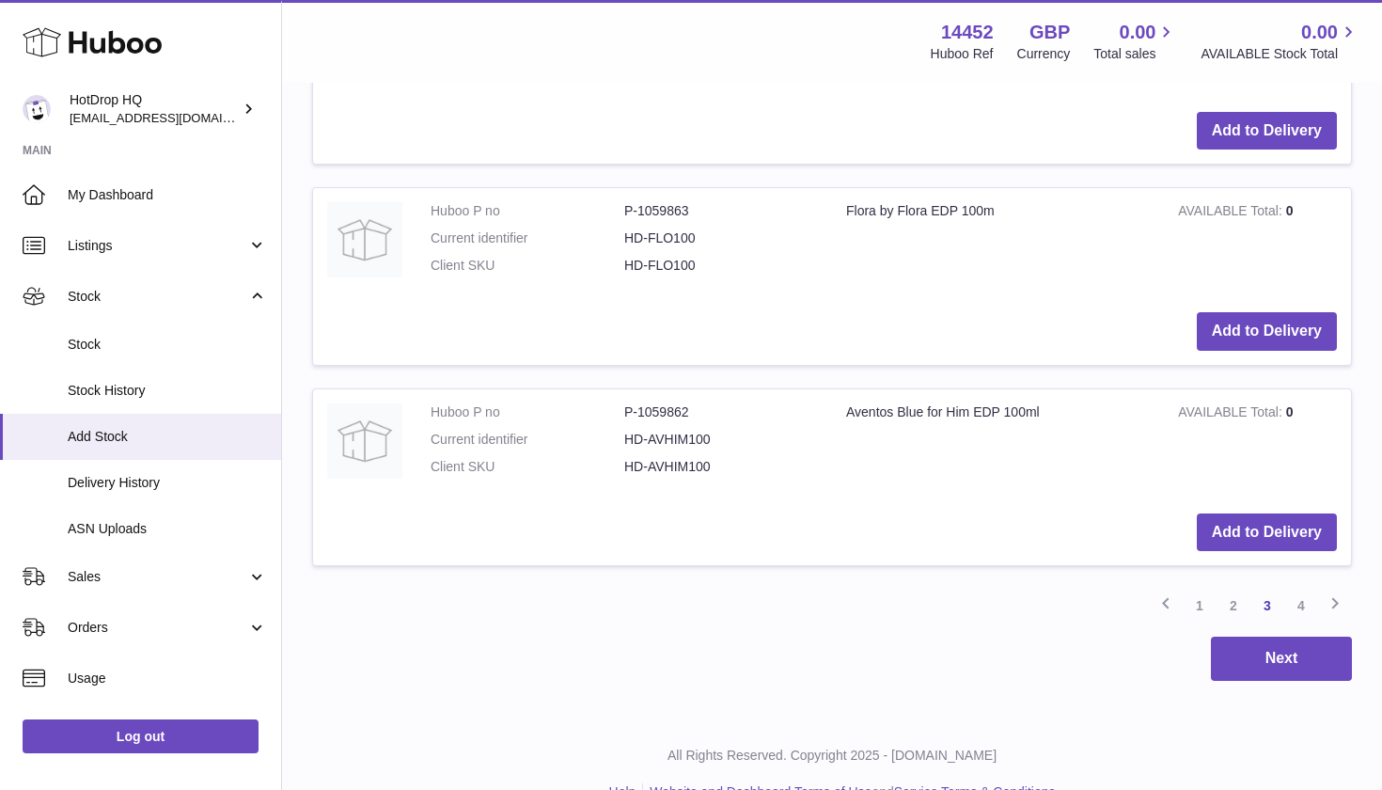
scroll to position [2273, 0]
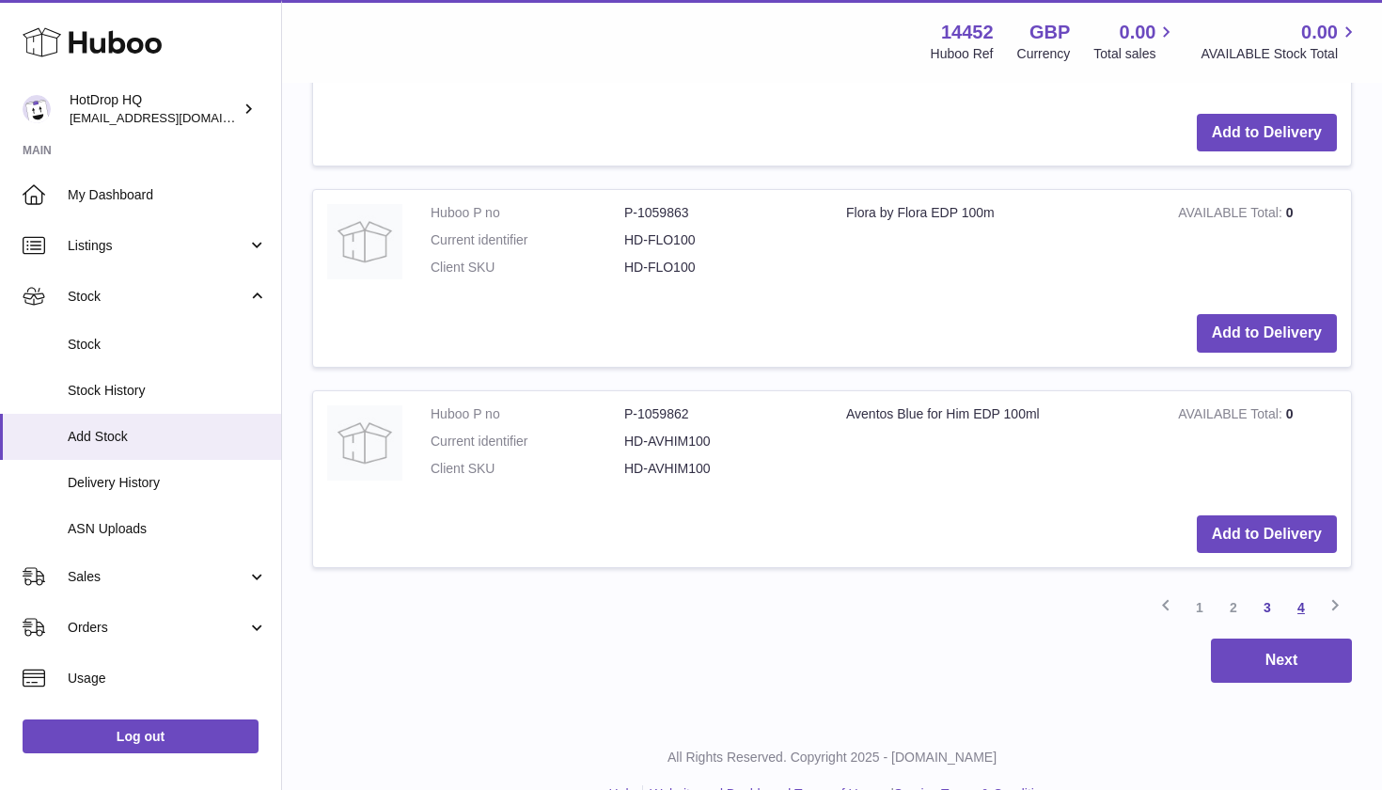
click at [1298, 590] on link "4" at bounding box center [1301, 607] width 34 height 34
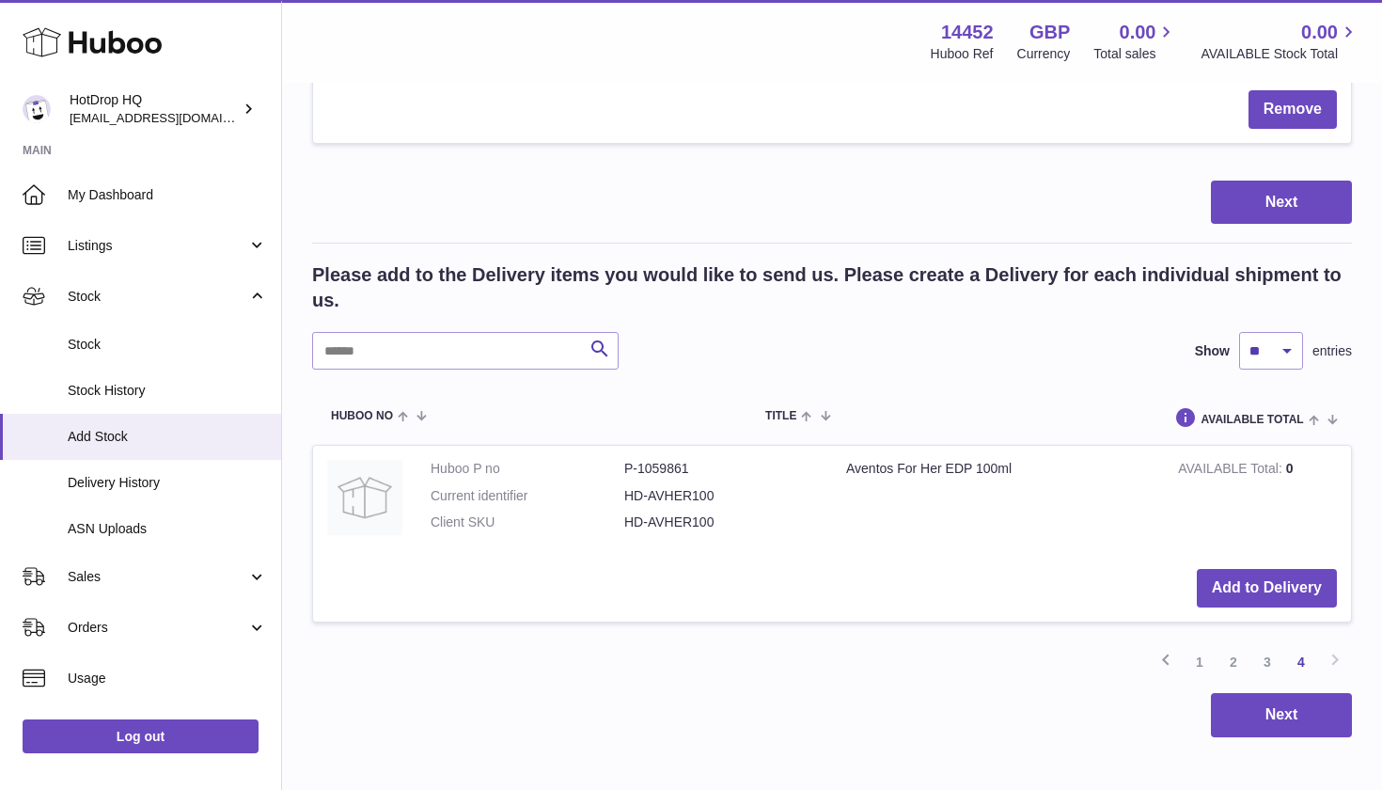
scroll to position [428, 0]
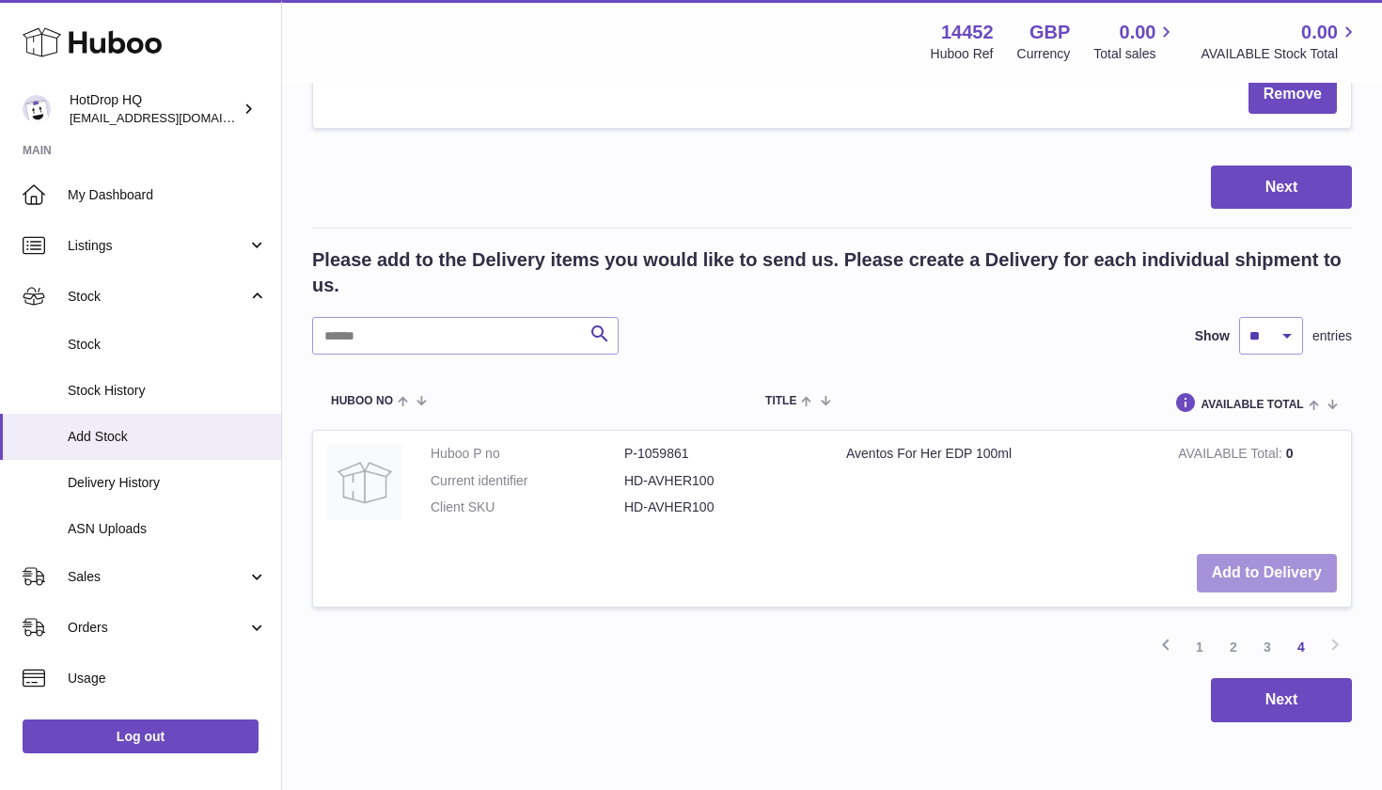
click at [1241, 560] on button "Add to Delivery" at bounding box center [1267, 573] width 140 height 39
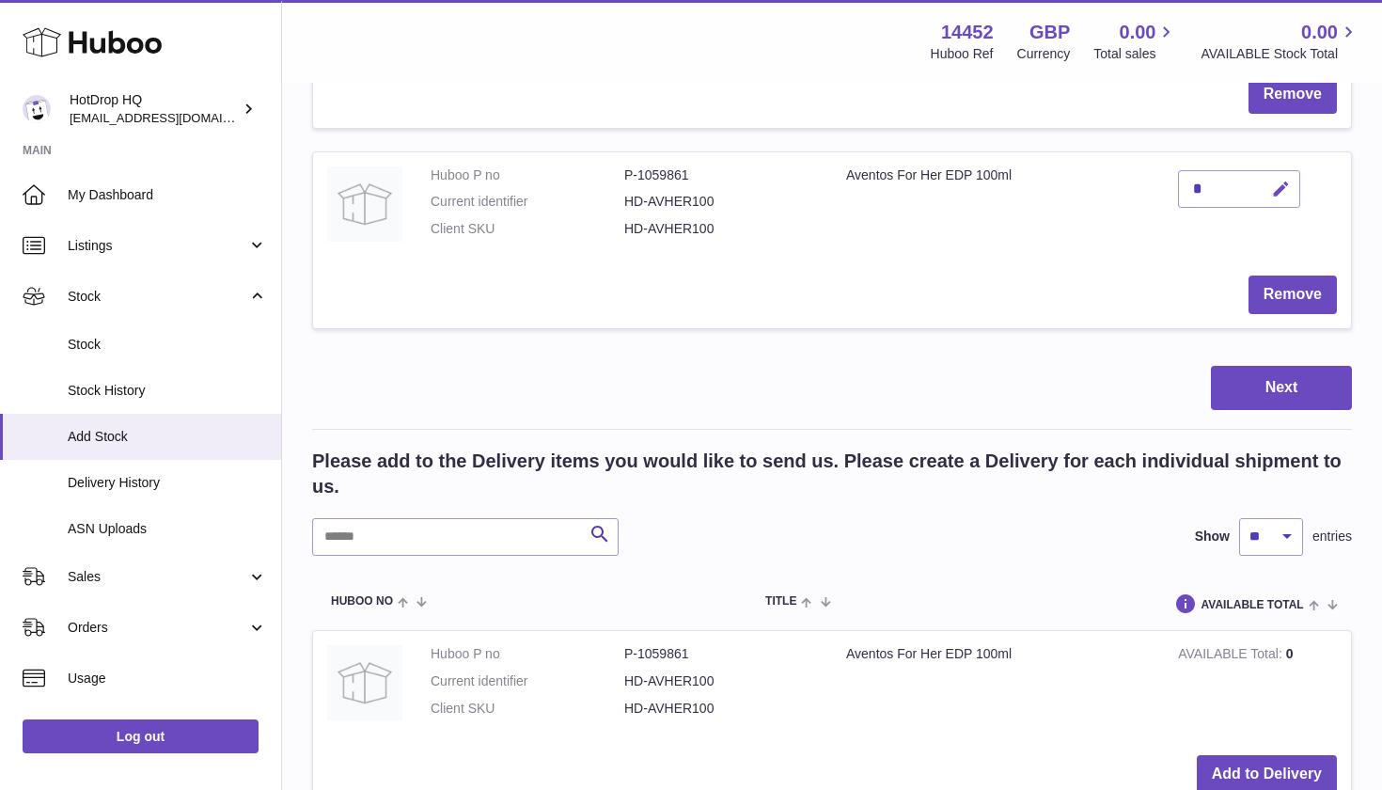
click at [1276, 182] on icon "button" at bounding box center [1281, 190] width 20 height 20
type input "**"
click at [1275, 174] on button "submit" at bounding box center [1279, 189] width 36 height 30
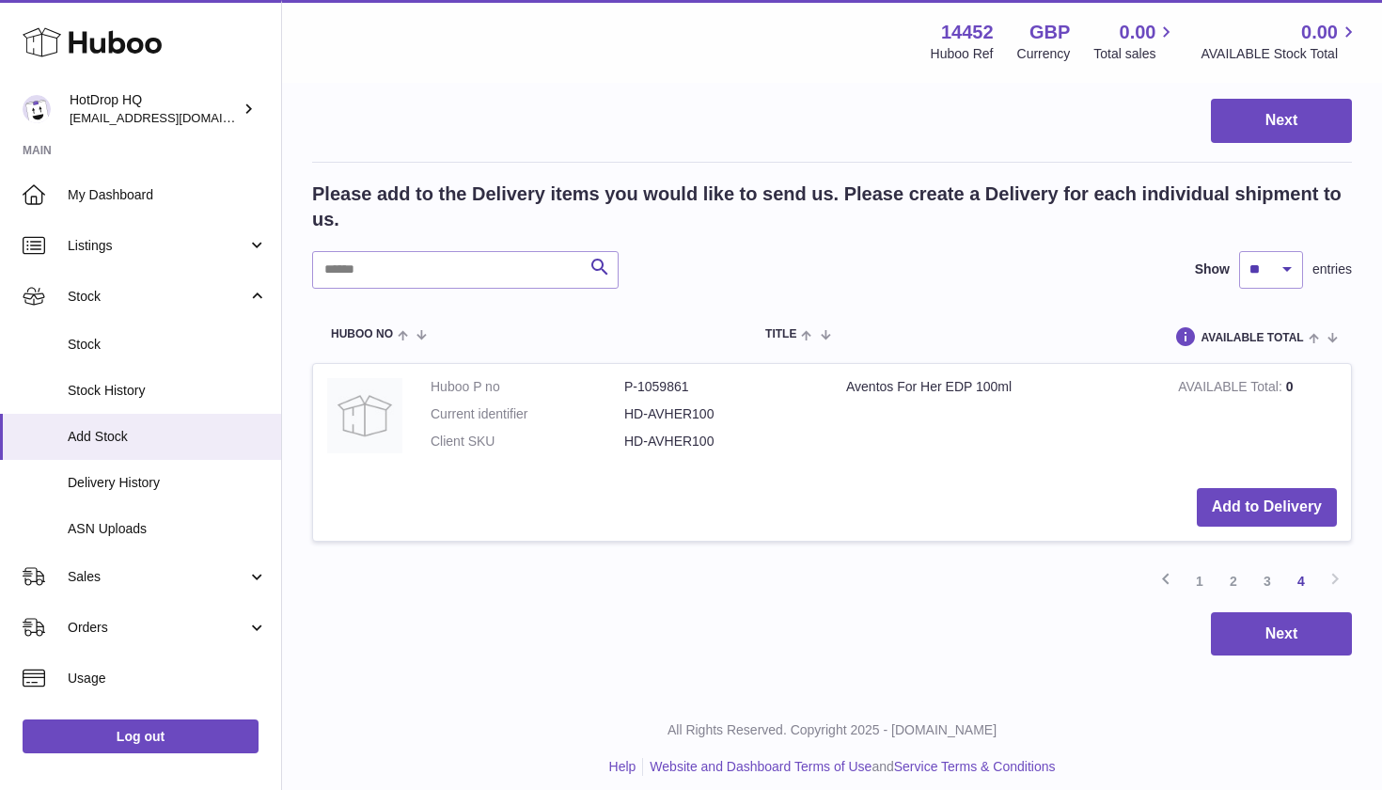
scroll to position [694, 0]
click at [1200, 572] on link "1" at bounding box center [1199, 582] width 34 height 34
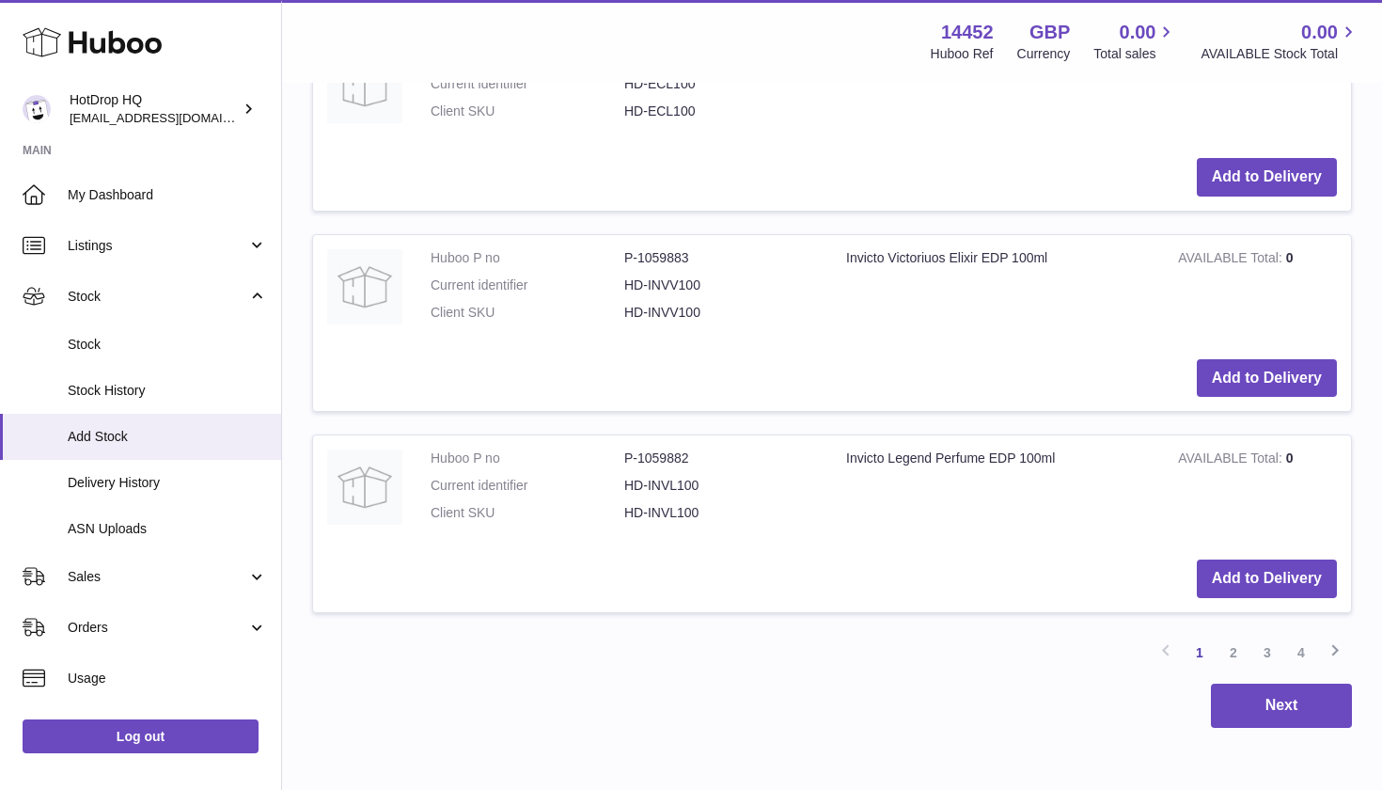
scroll to position [2443, 0]
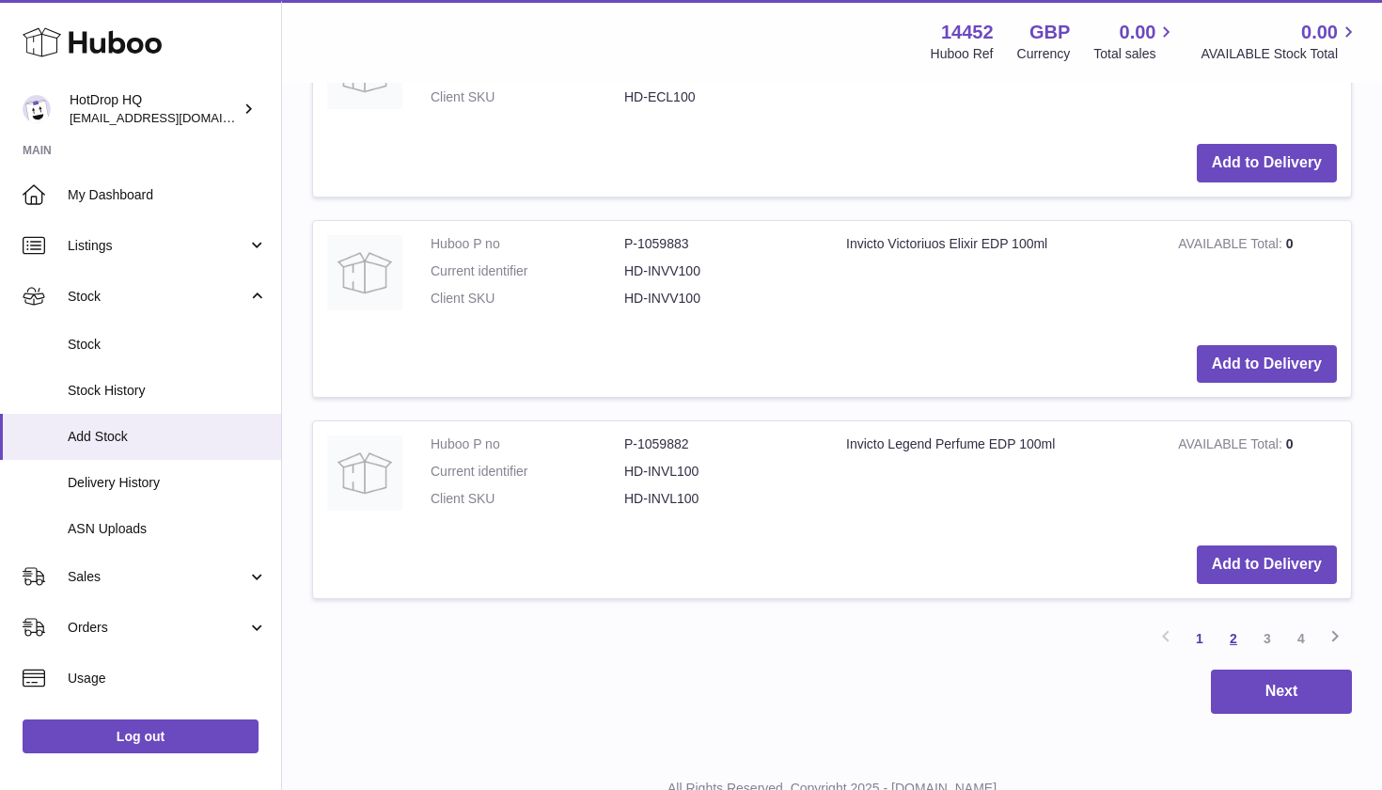
click at [1233, 621] on link "2" at bounding box center [1233, 638] width 34 height 34
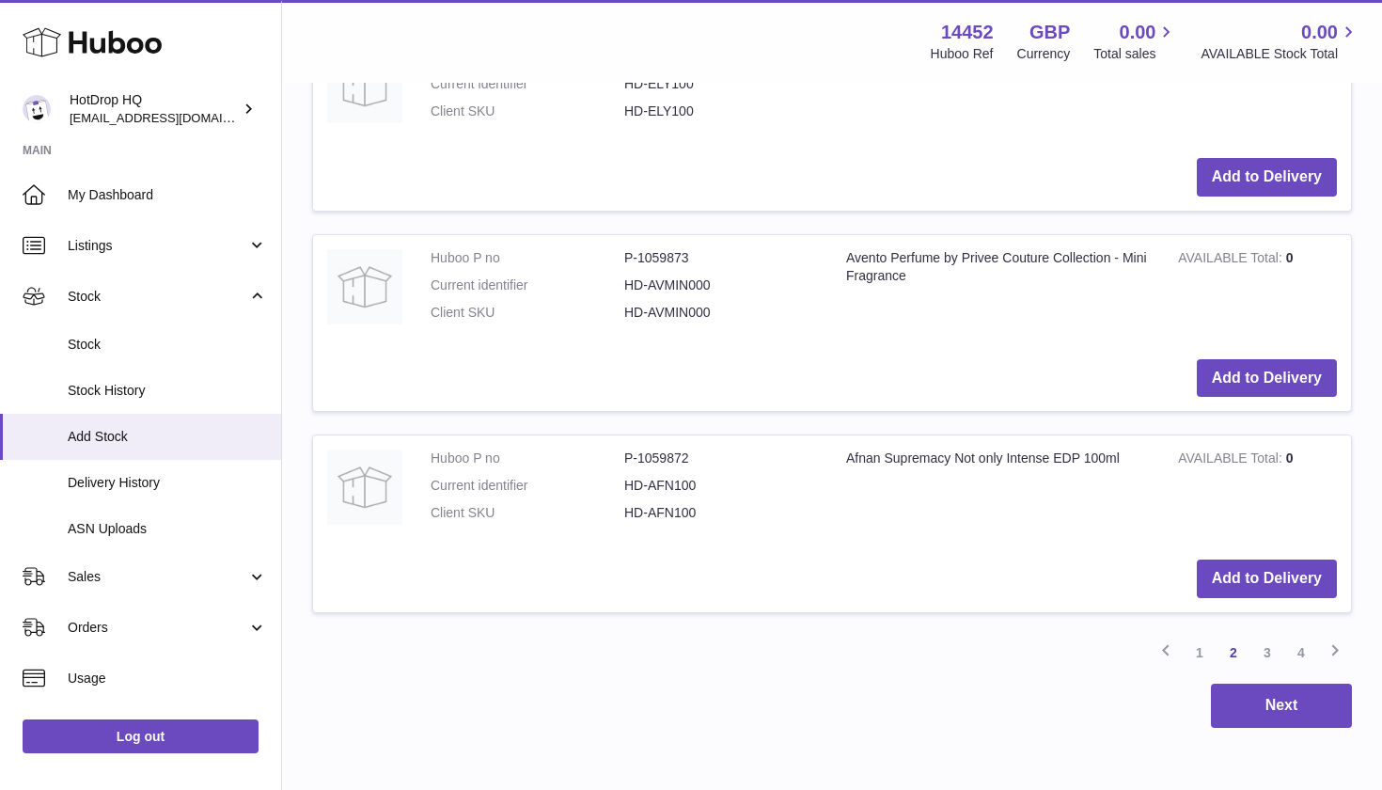
scroll to position [2432, 0]
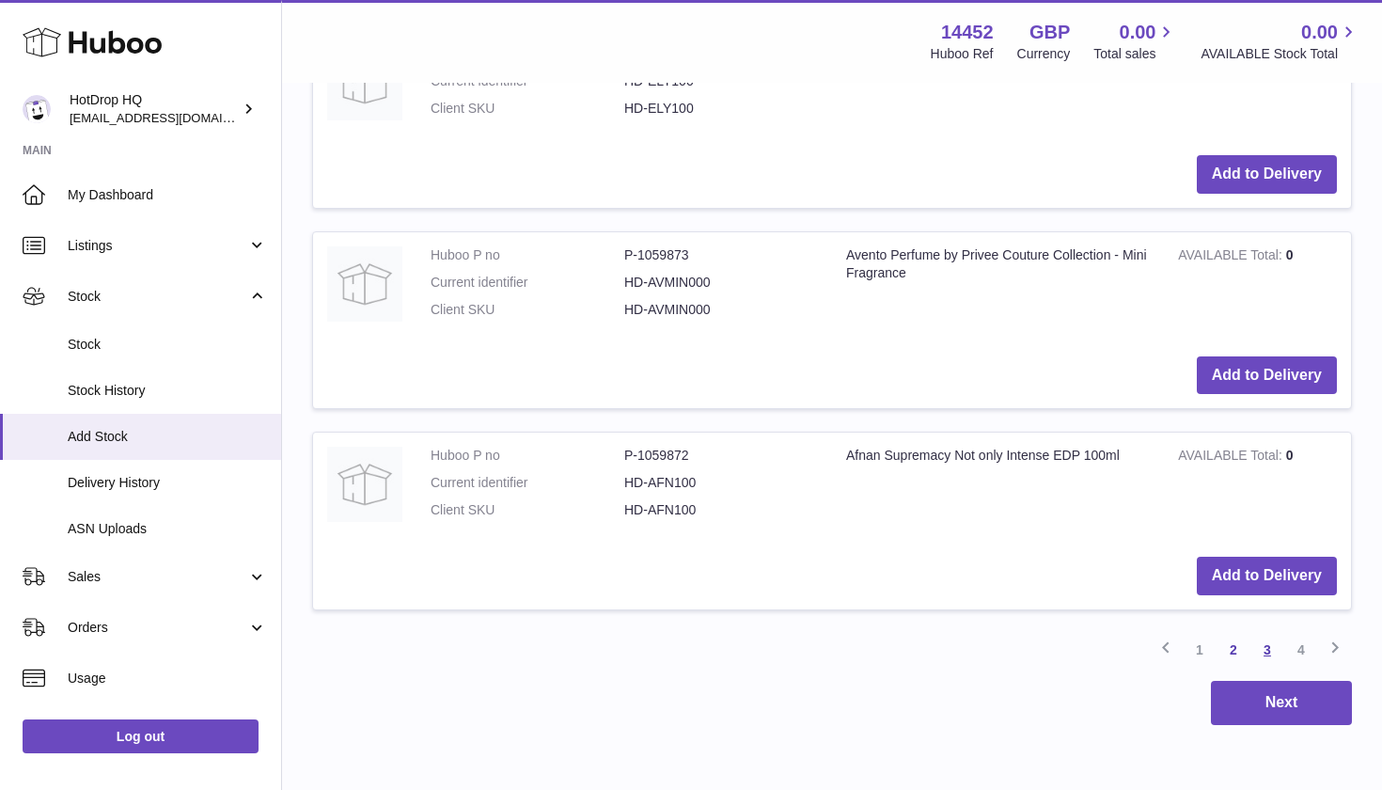
click at [1266, 633] on link "3" at bounding box center [1267, 650] width 34 height 34
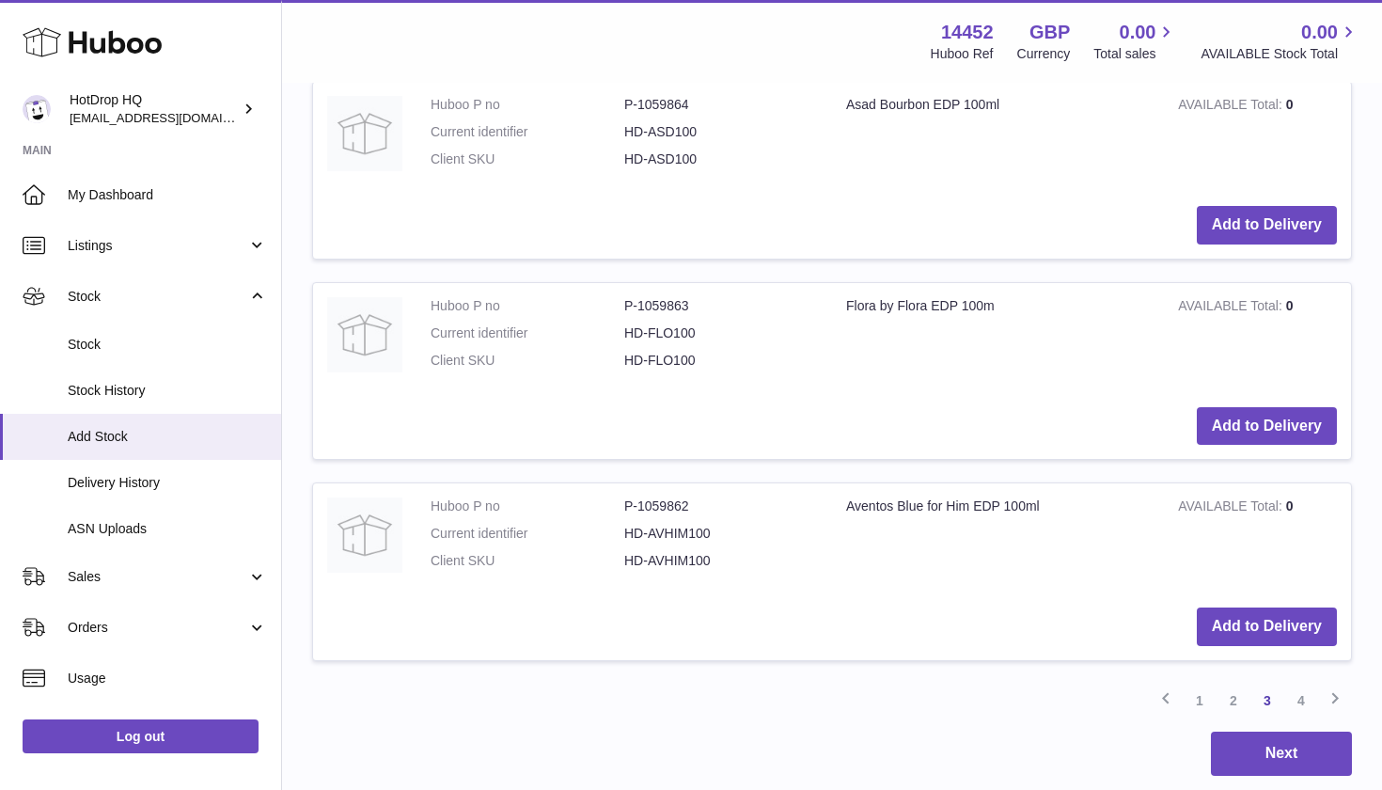
scroll to position [2386, 0]
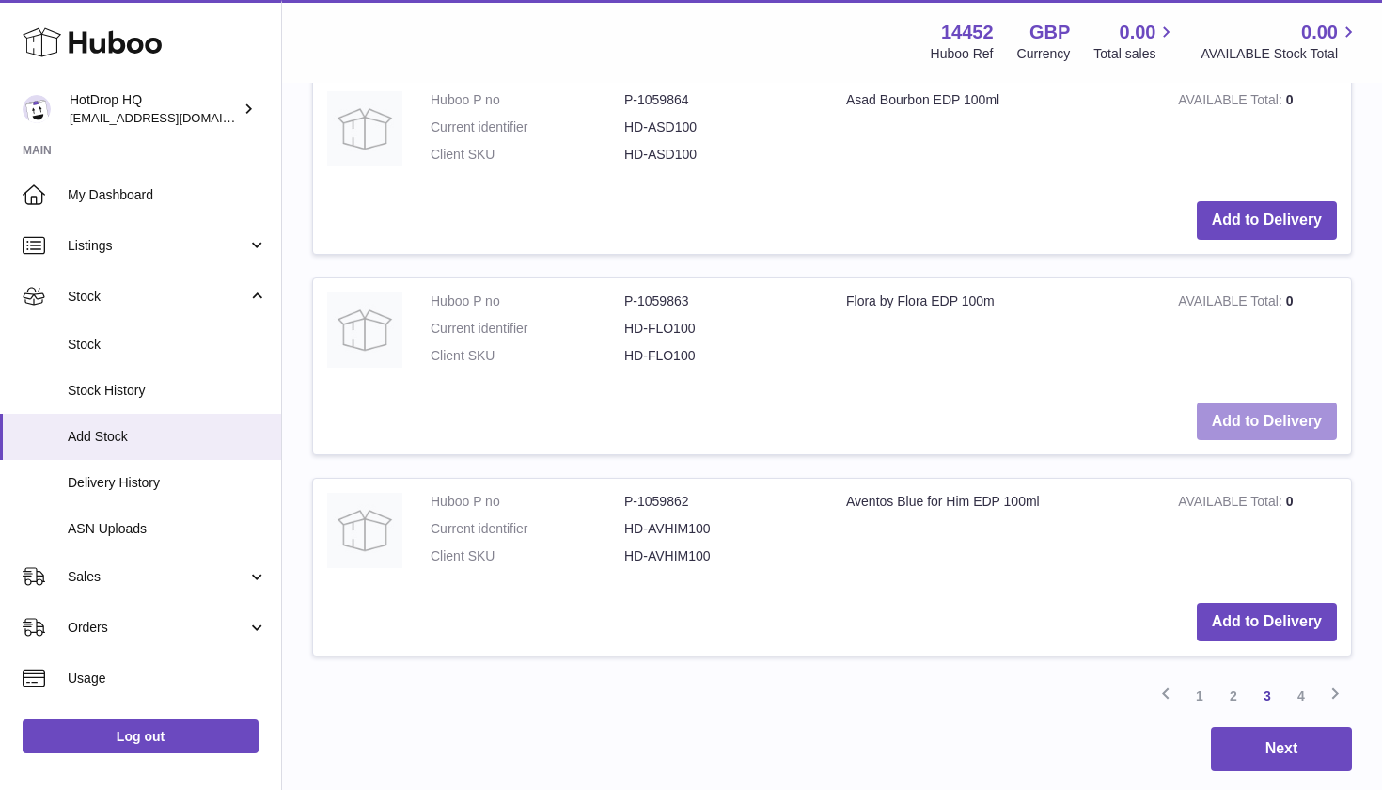
click at [1250, 402] on button "Add to Delivery" at bounding box center [1267, 421] width 140 height 39
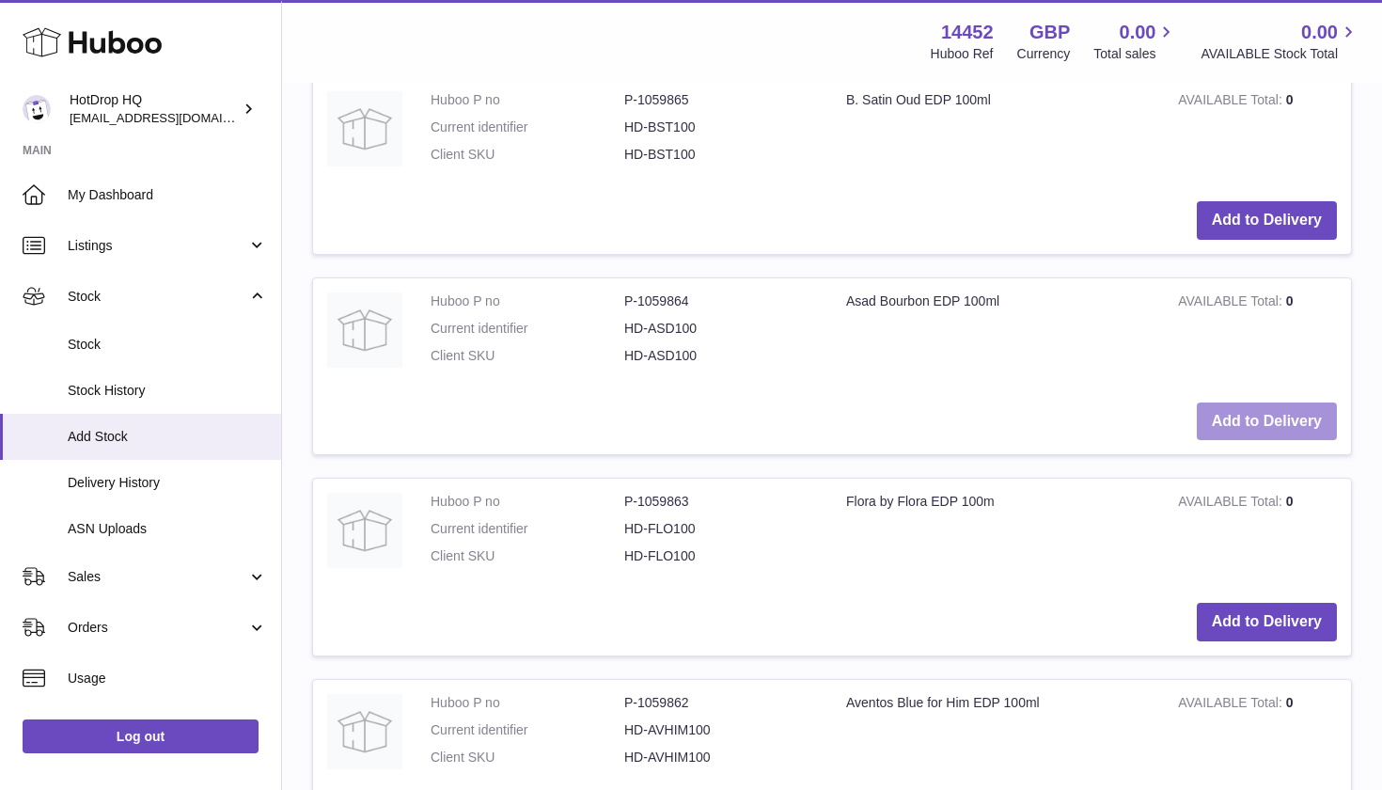
click at [1246, 402] on button "Add to Delivery" at bounding box center [1267, 421] width 140 height 39
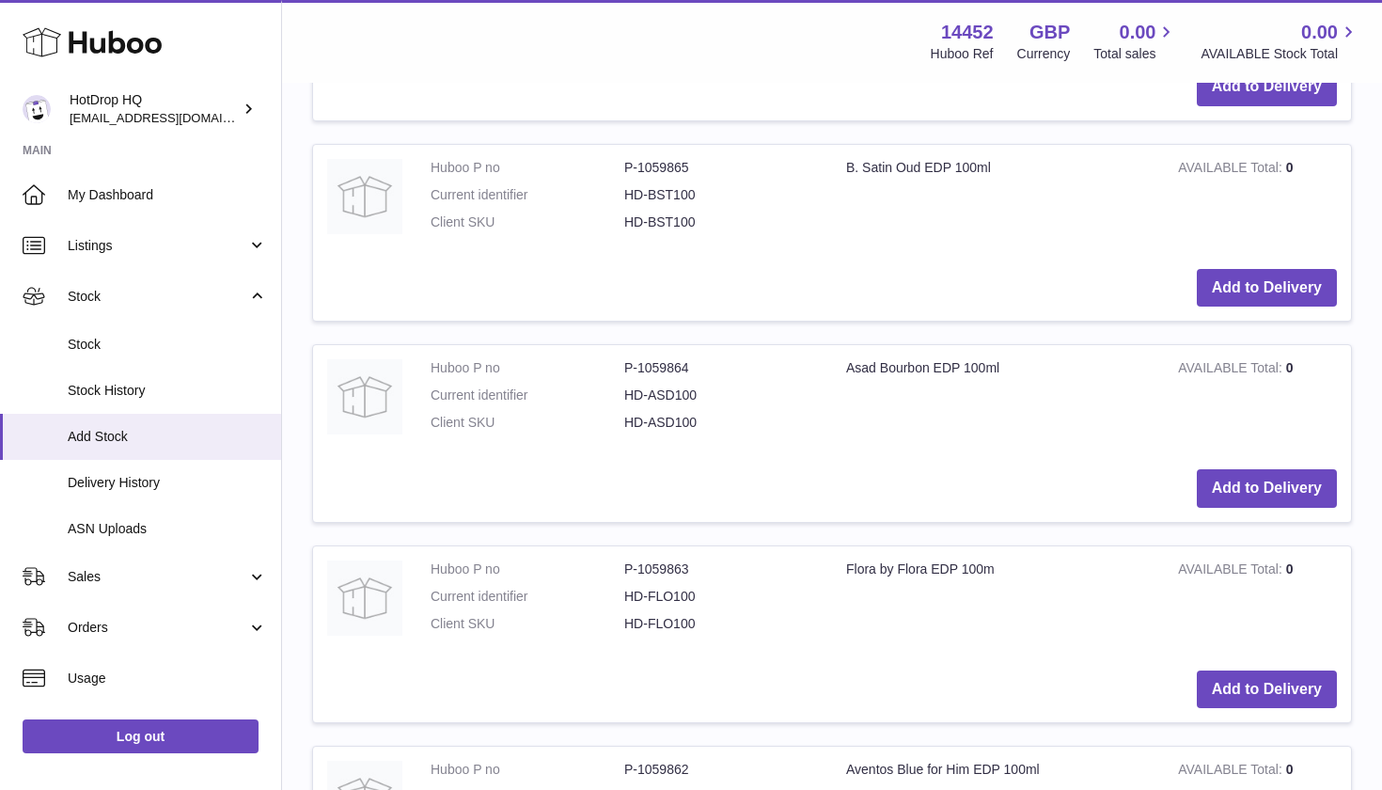
scroll to position [2520, 0]
click at [1242, 268] on button "Add to Delivery" at bounding box center [1267, 287] width 140 height 39
click at [1268, 268] on button "Add to Delivery" at bounding box center [1267, 287] width 140 height 39
click at [1289, 268] on button "Add to Delivery" at bounding box center [1267, 287] width 140 height 39
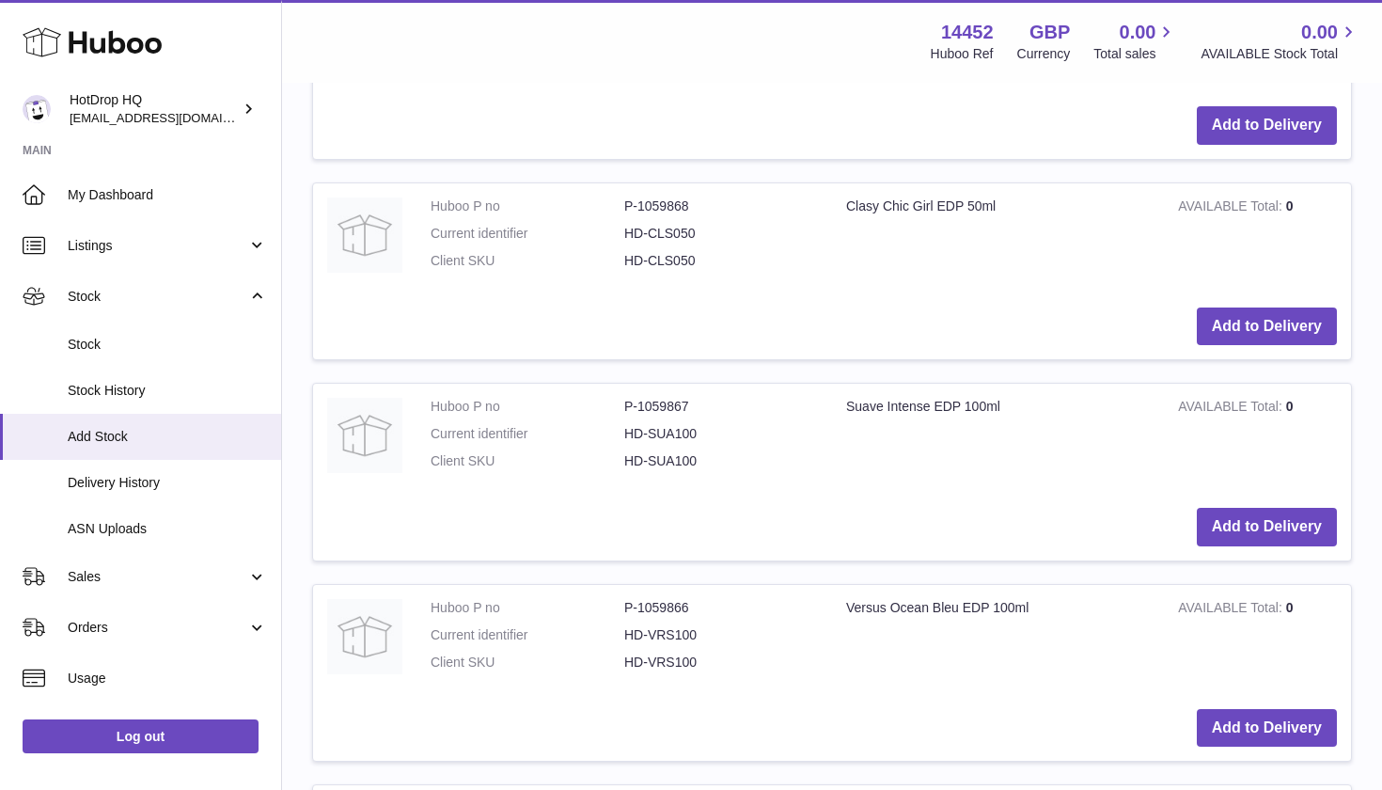
scroll to position [2433, 0]
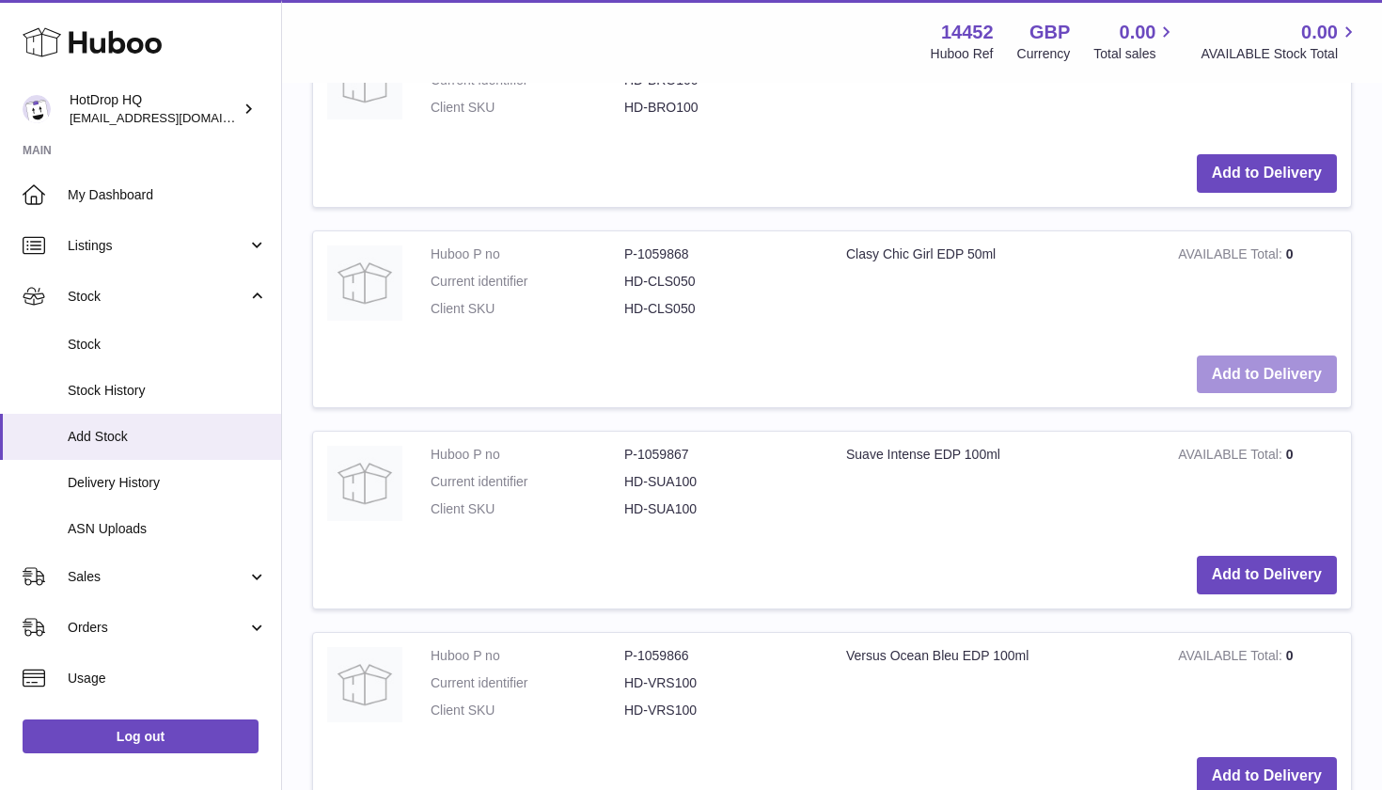
click at [1279, 355] on button "Add to Delivery" at bounding box center [1267, 374] width 140 height 39
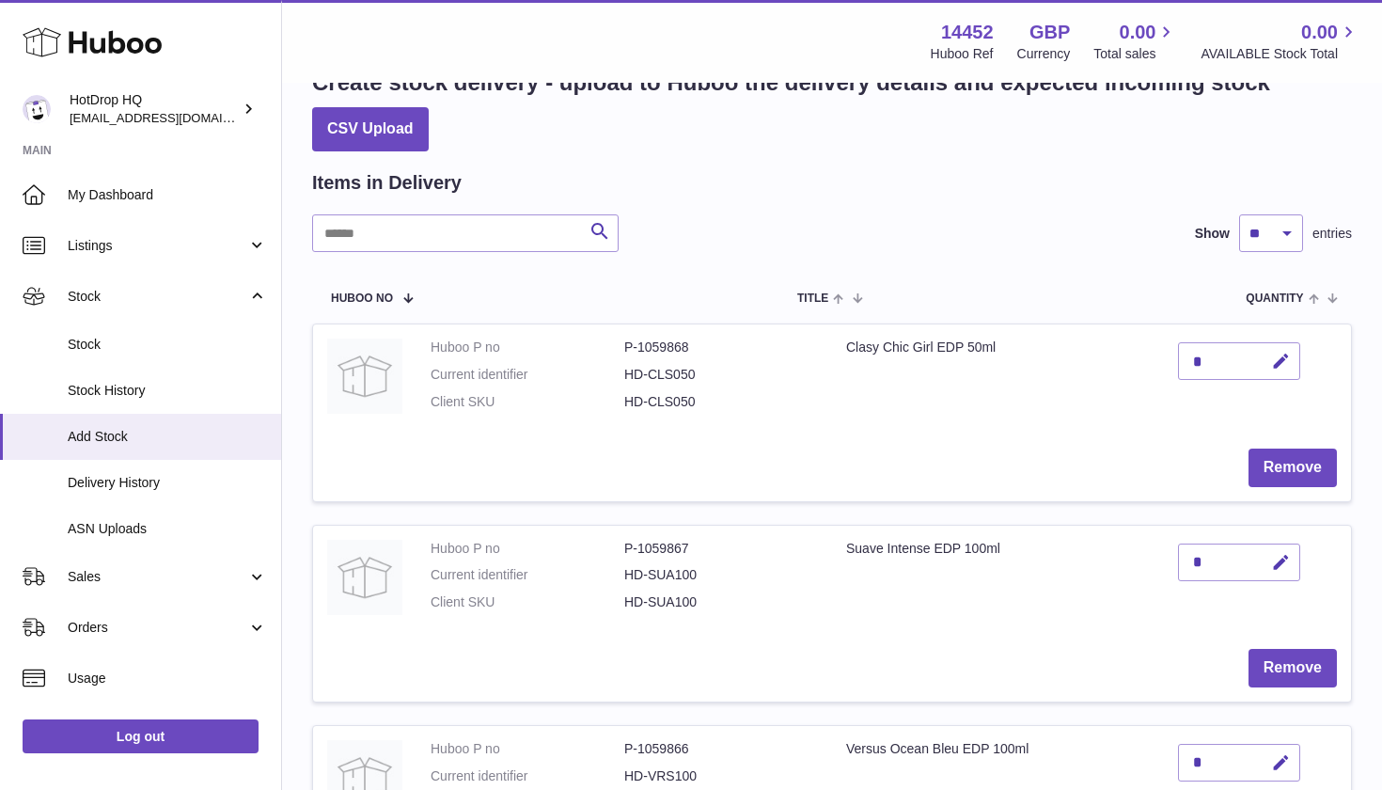
scroll to position [35, 0]
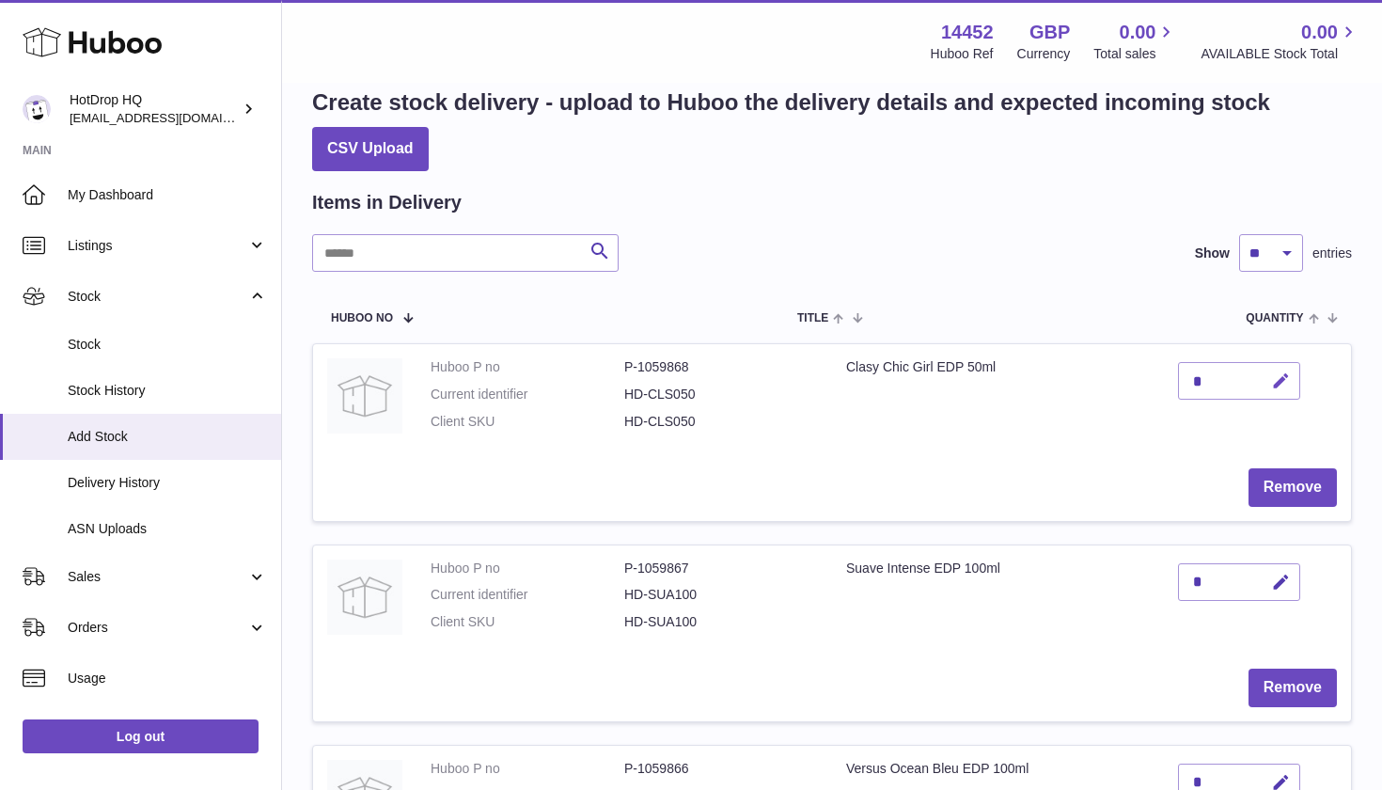
click at [1277, 380] on icon "button" at bounding box center [1281, 381] width 20 height 20
type input "**"
click at [1282, 384] on icon "submit" at bounding box center [1281, 380] width 17 height 17
click at [1283, 573] on icon "button" at bounding box center [1281, 582] width 20 height 20
type input "**"
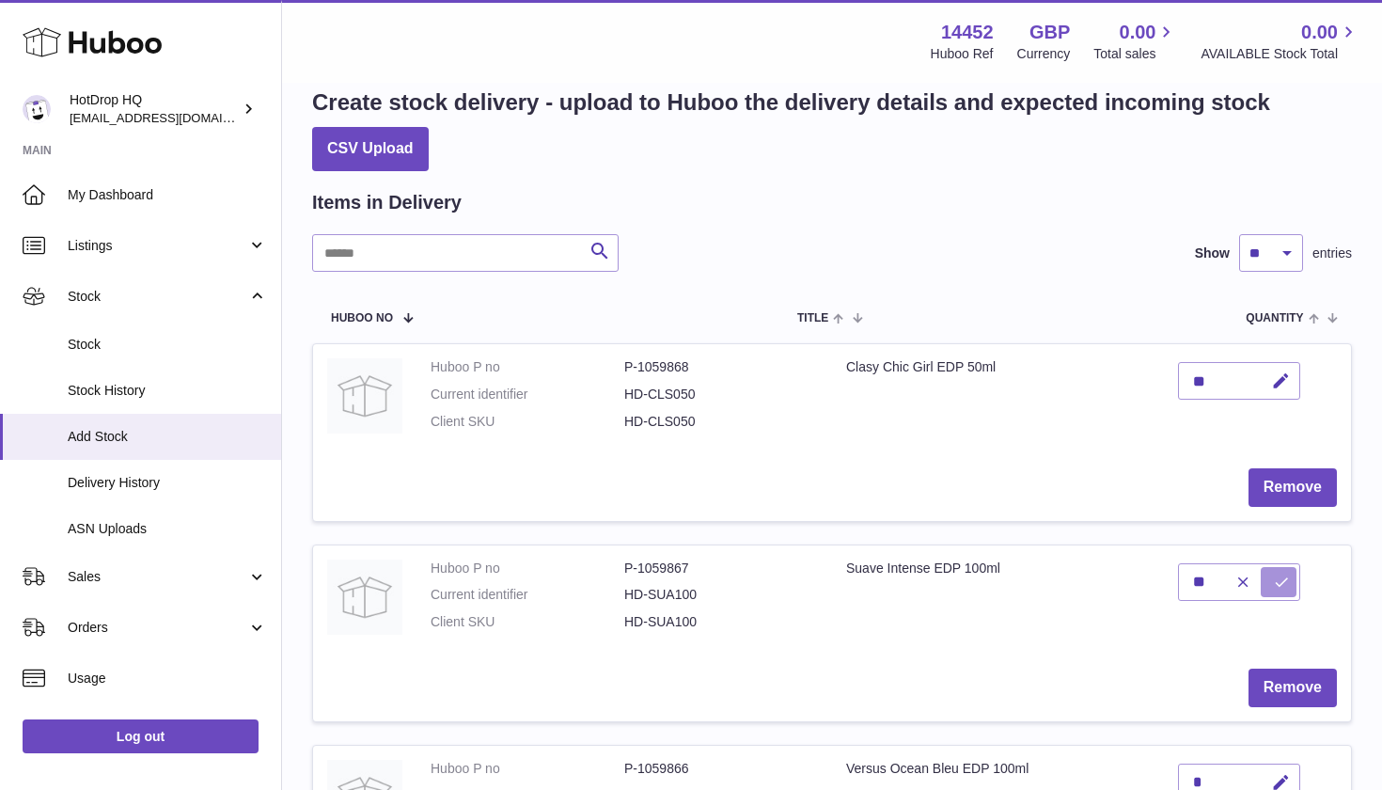
click at [1272, 578] on button "submit" at bounding box center [1279, 582] width 36 height 30
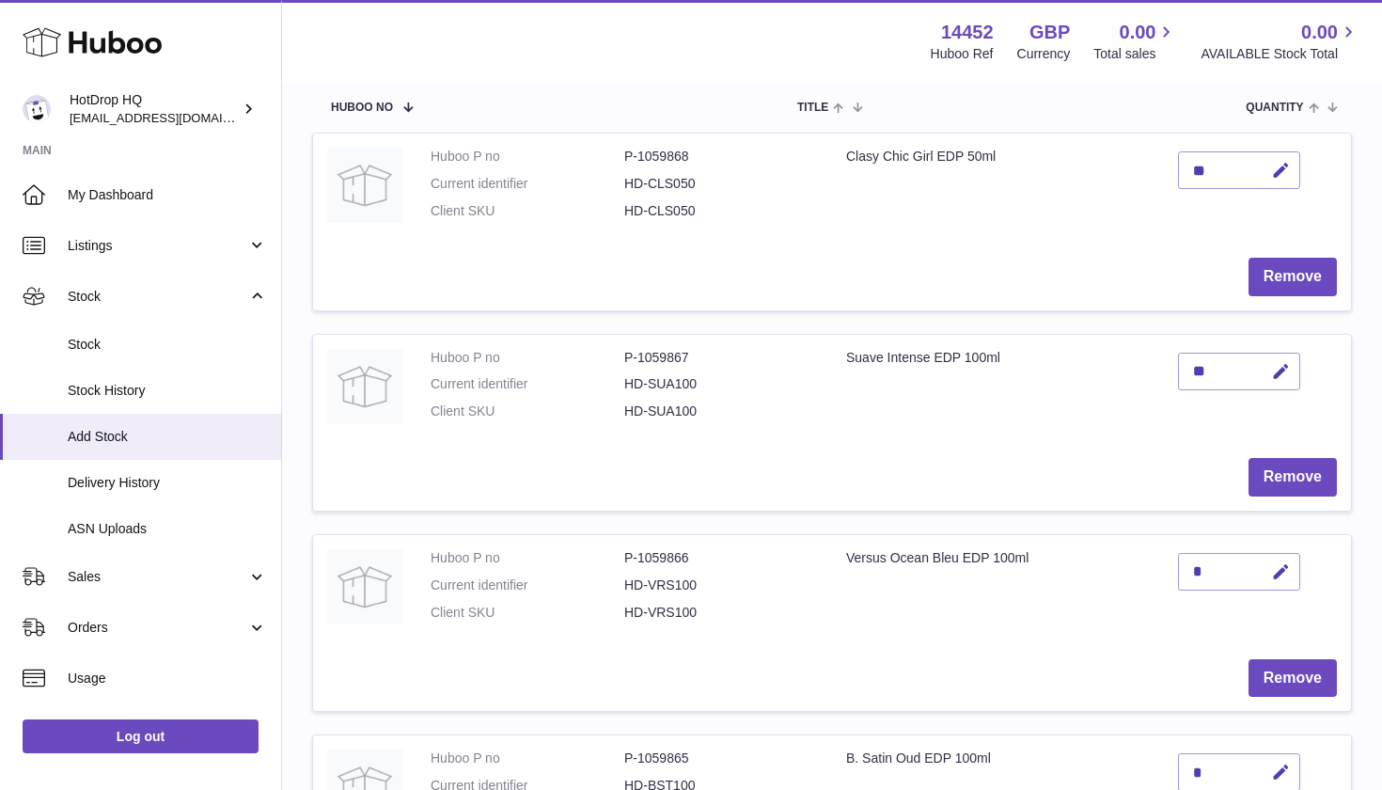
scroll to position [261, 0]
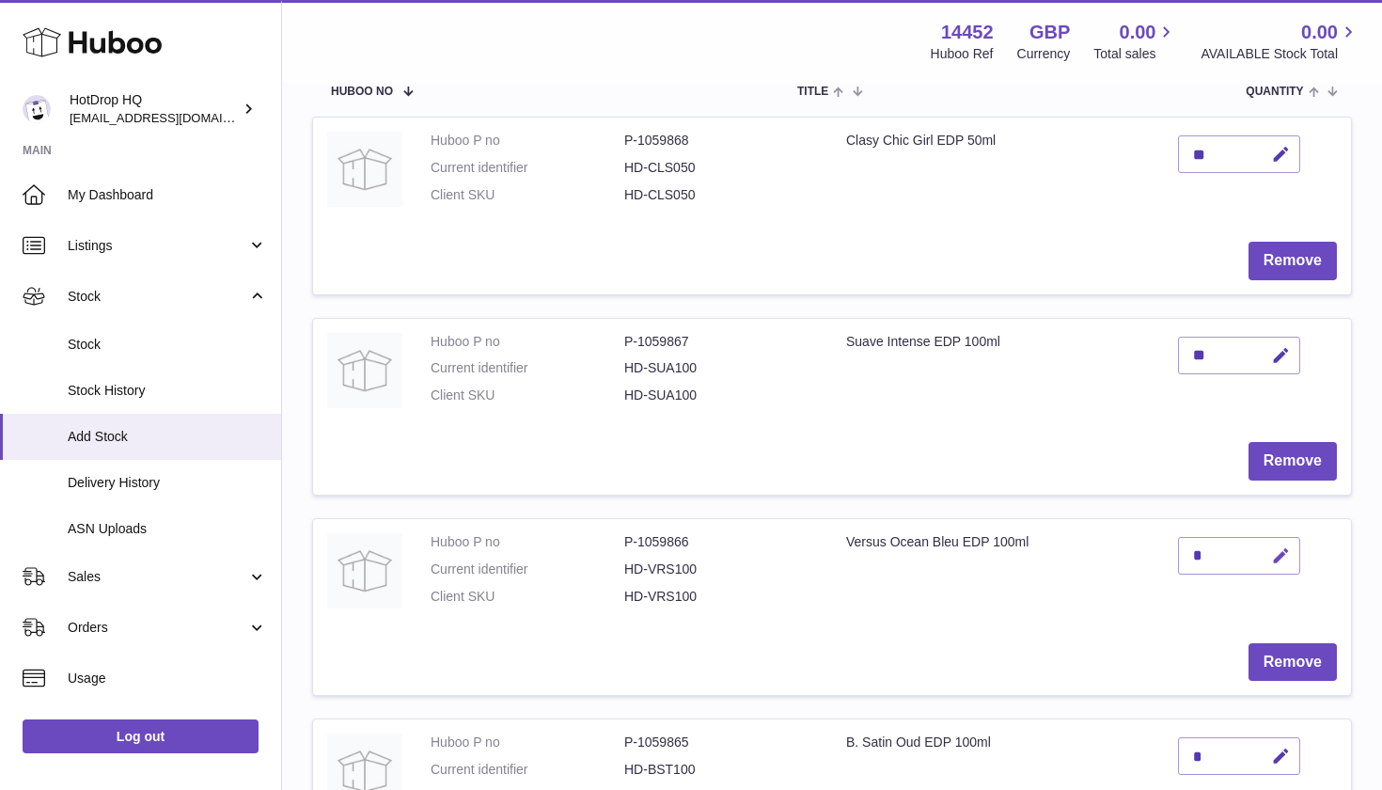
click at [1284, 546] on icon "button" at bounding box center [1281, 556] width 20 height 20
type input "**"
click at [1277, 547] on icon "submit" at bounding box center [1281, 555] width 17 height 17
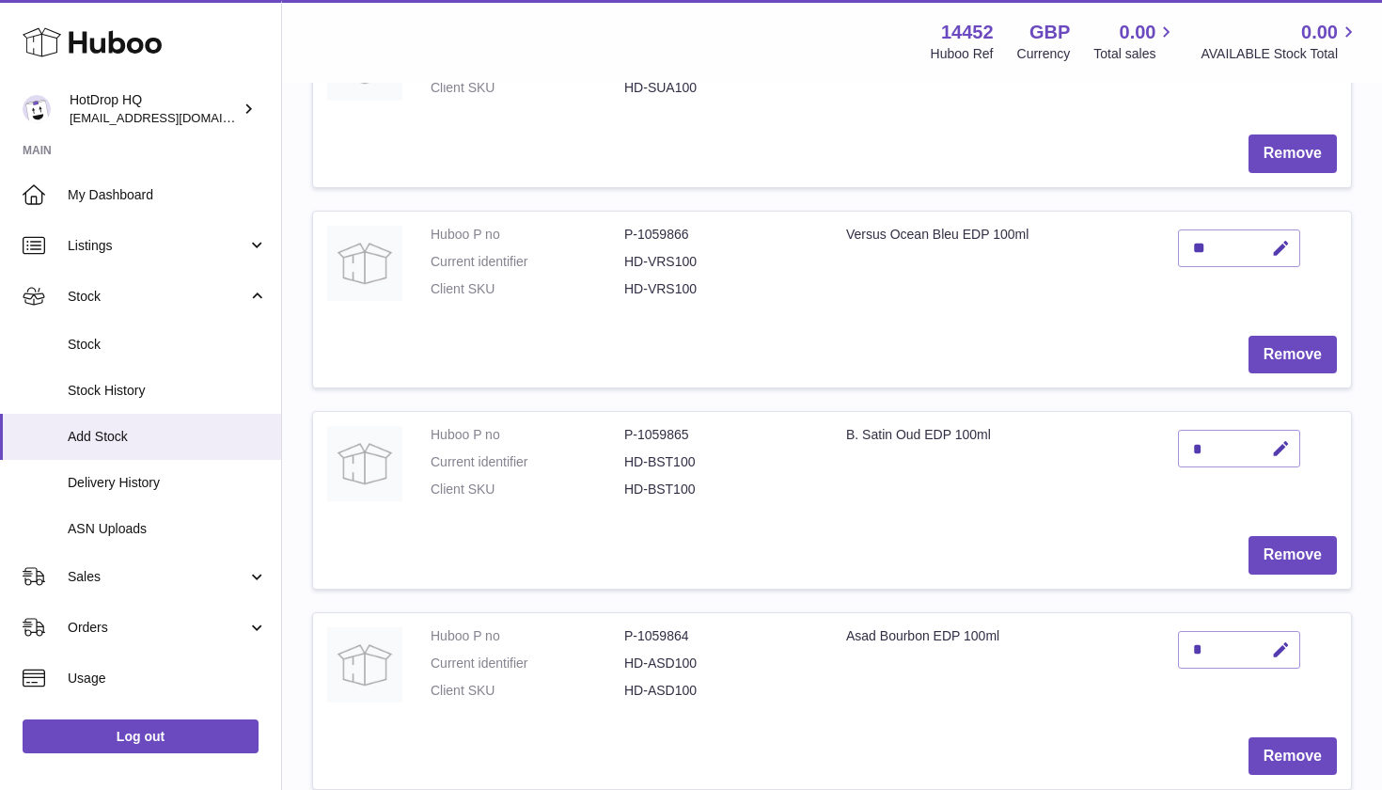
scroll to position [576, 0]
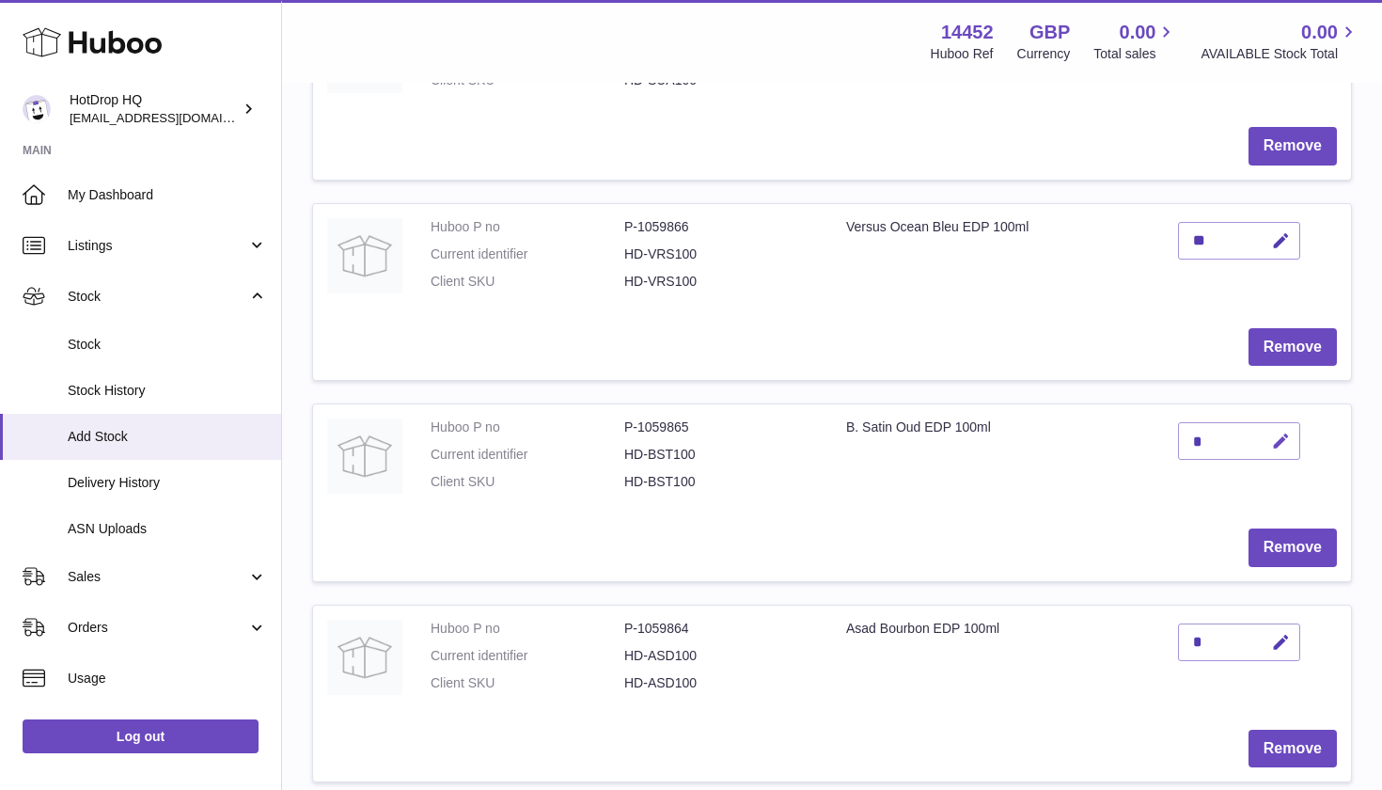
click at [1296, 437] on button "button" at bounding box center [1278, 441] width 44 height 39
type input "**"
click at [1293, 426] on button "submit" at bounding box center [1279, 441] width 36 height 30
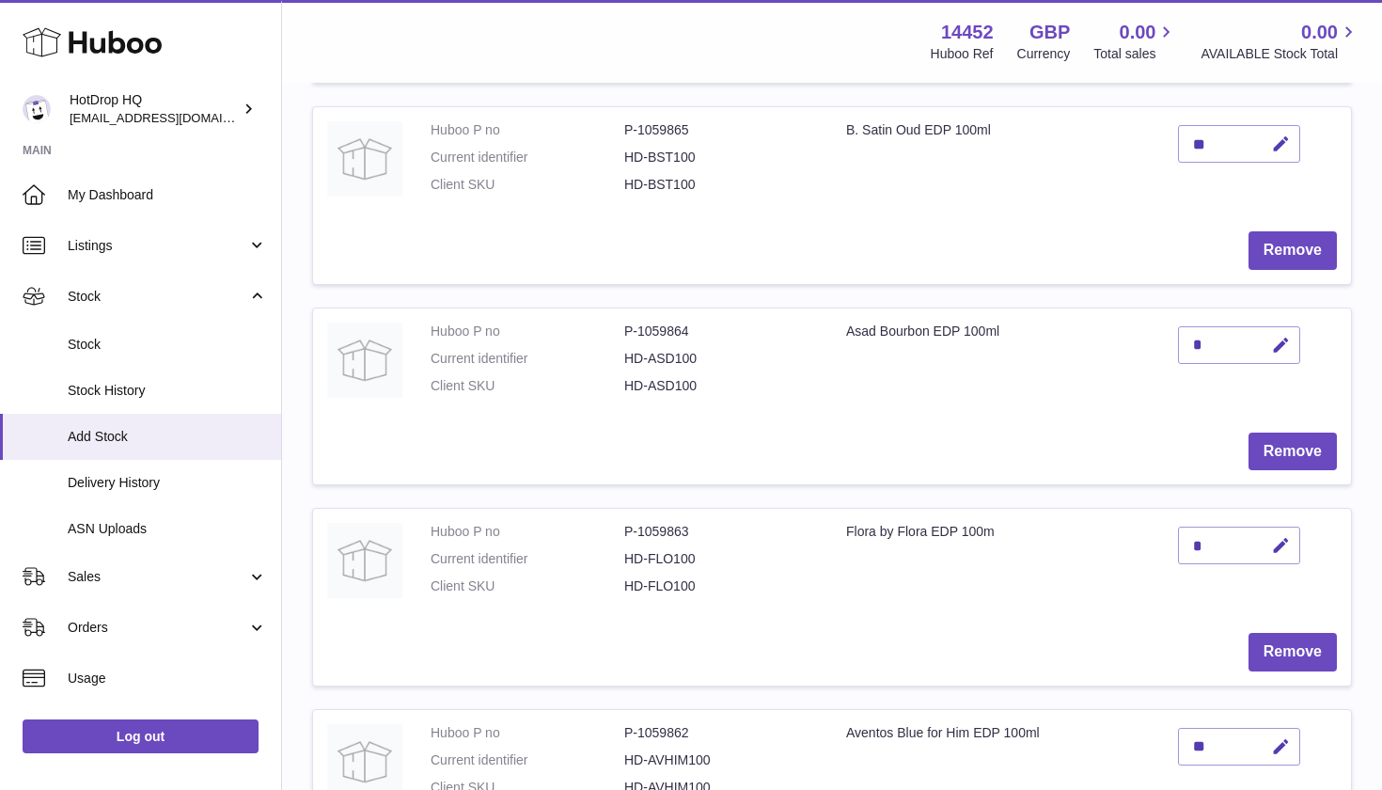
scroll to position [879, 0]
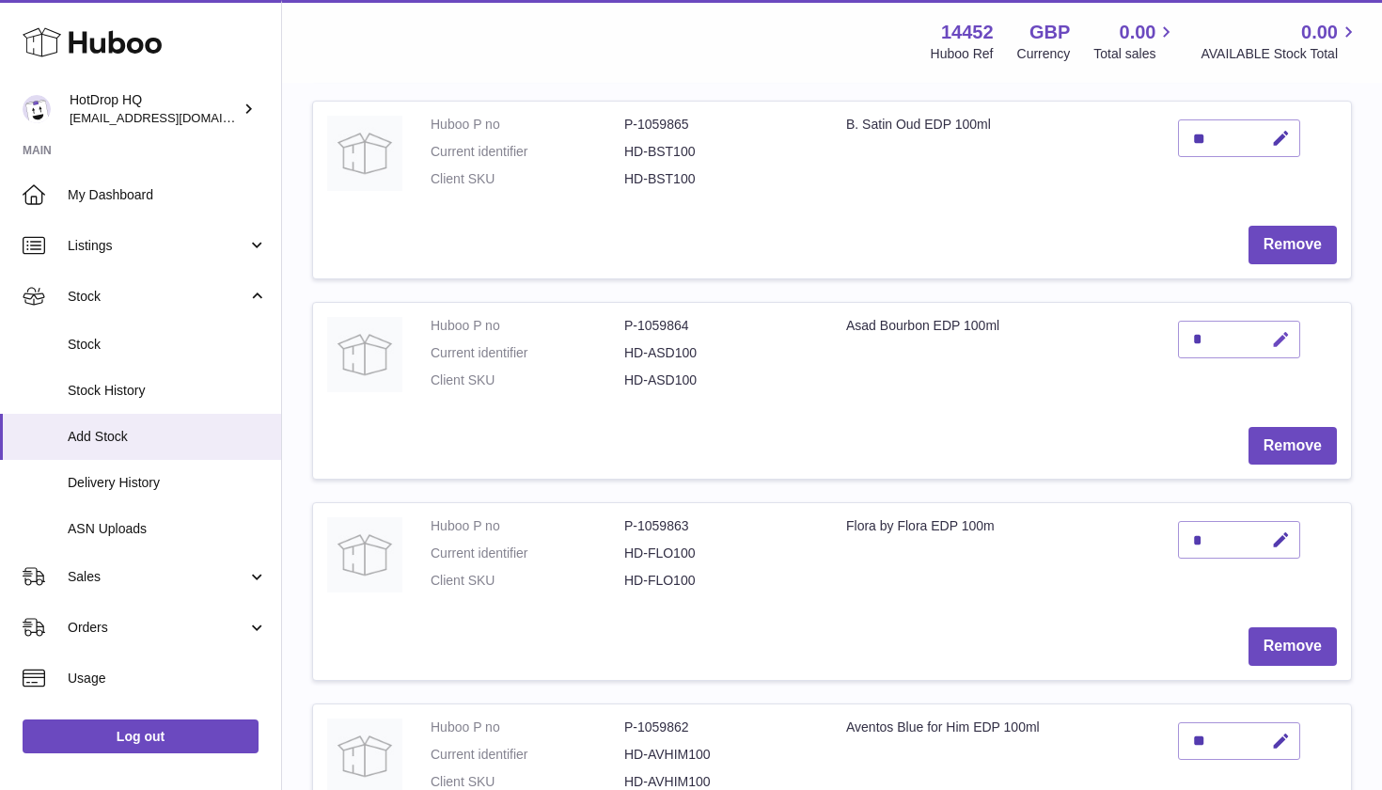
click at [1276, 330] on icon "button" at bounding box center [1281, 340] width 20 height 20
type input "**"
click at [1277, 331] on icon "submit" at bounding box center [1281, 339] width 17 height 17
click at [1208, 522] on div "*" at bounding box center [1239, 540] width 122 height 38
click at [1279, 530] on icon "button" at bounding box center [1281, 540] width 20 height 20
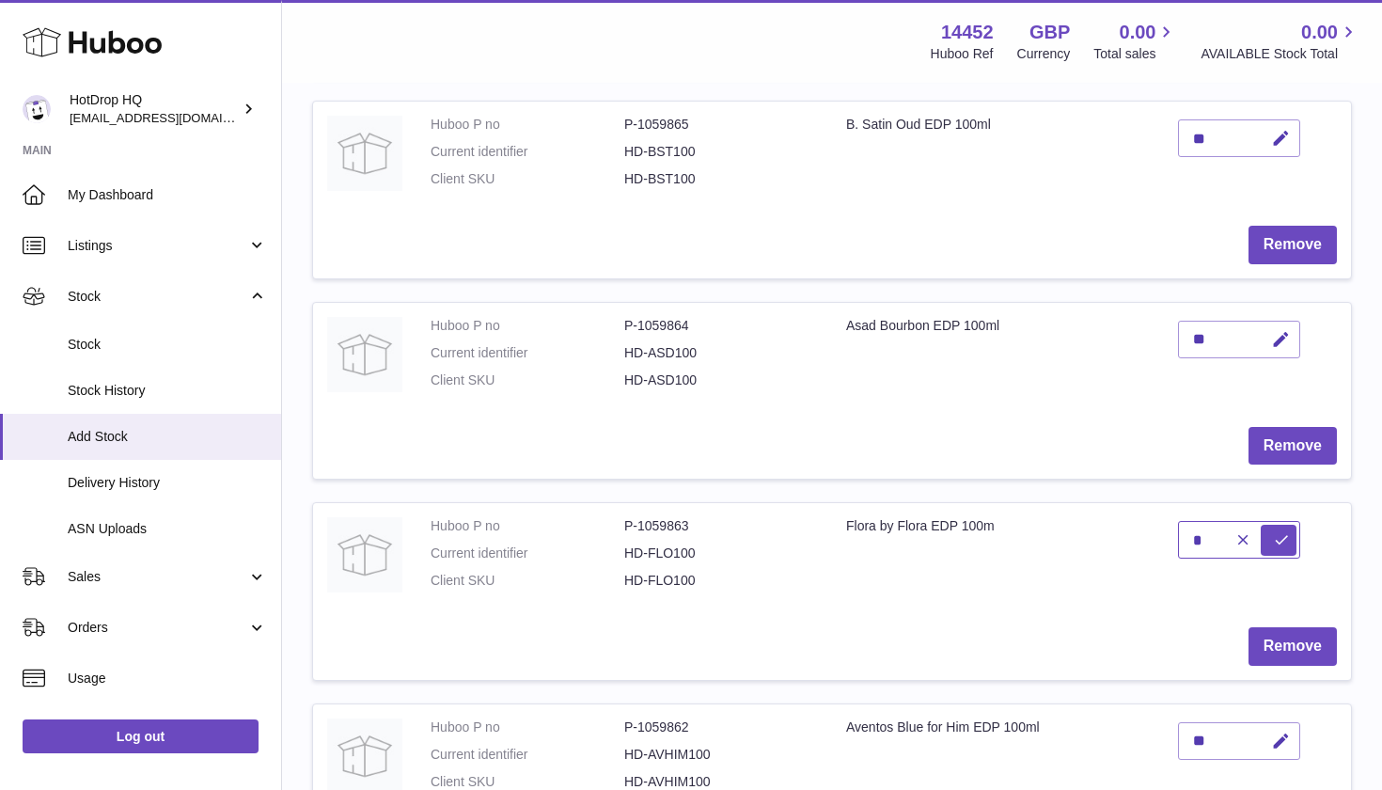
drag, startPoint x: 1215, startPoint y: 513, endPoint x: 1141, endPoint y: 512, distance: 74.3
click at [1141, 512] on tr "Huboo P no P-1059863 Current identifier HD-FLO100 Client SKU HD-FLO100 Flora by…" at bounding box center [832, 591] width 1040 height 178
type input "**"
click at [1285, 531] on icon "submit" at bounding box center [1281, 539] width 17 height 17
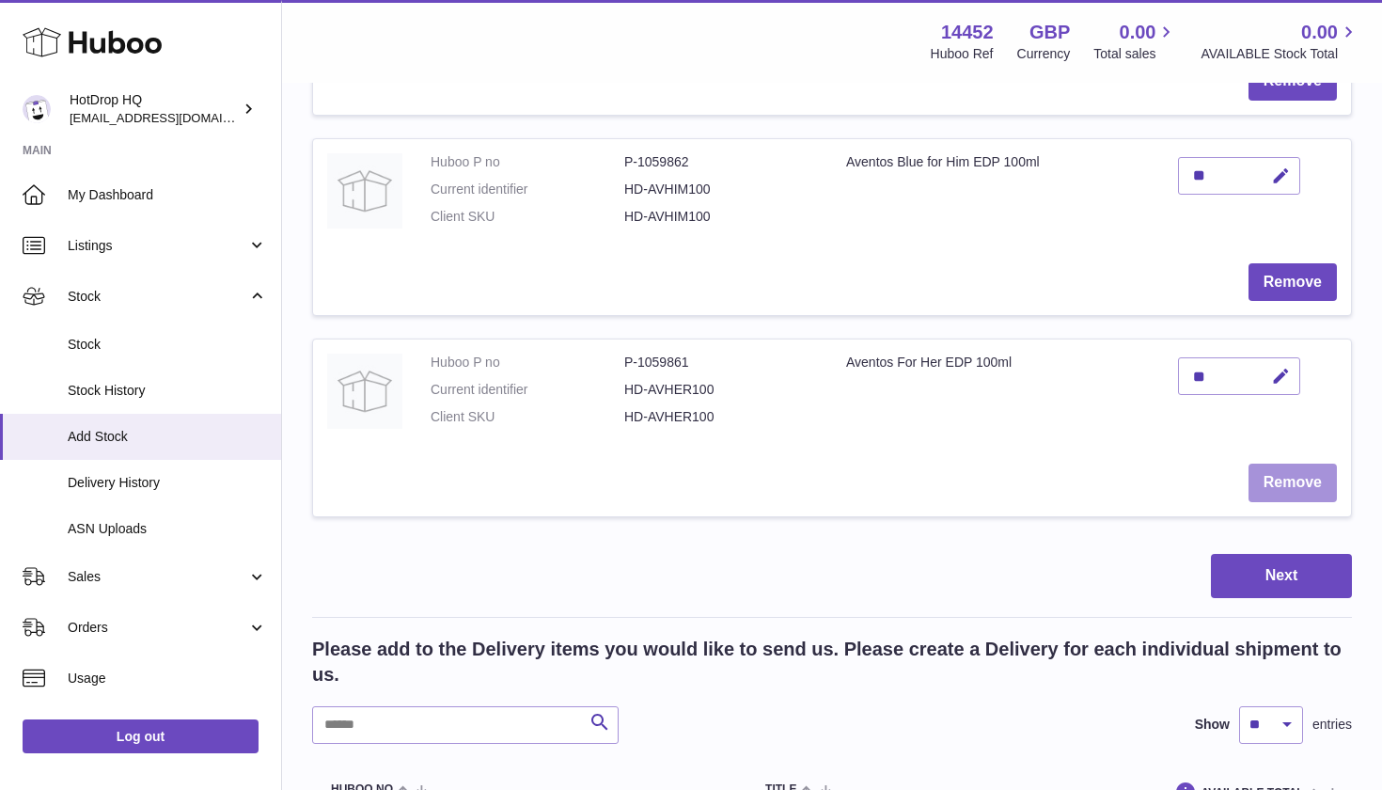
scroll to position [1493, 0]
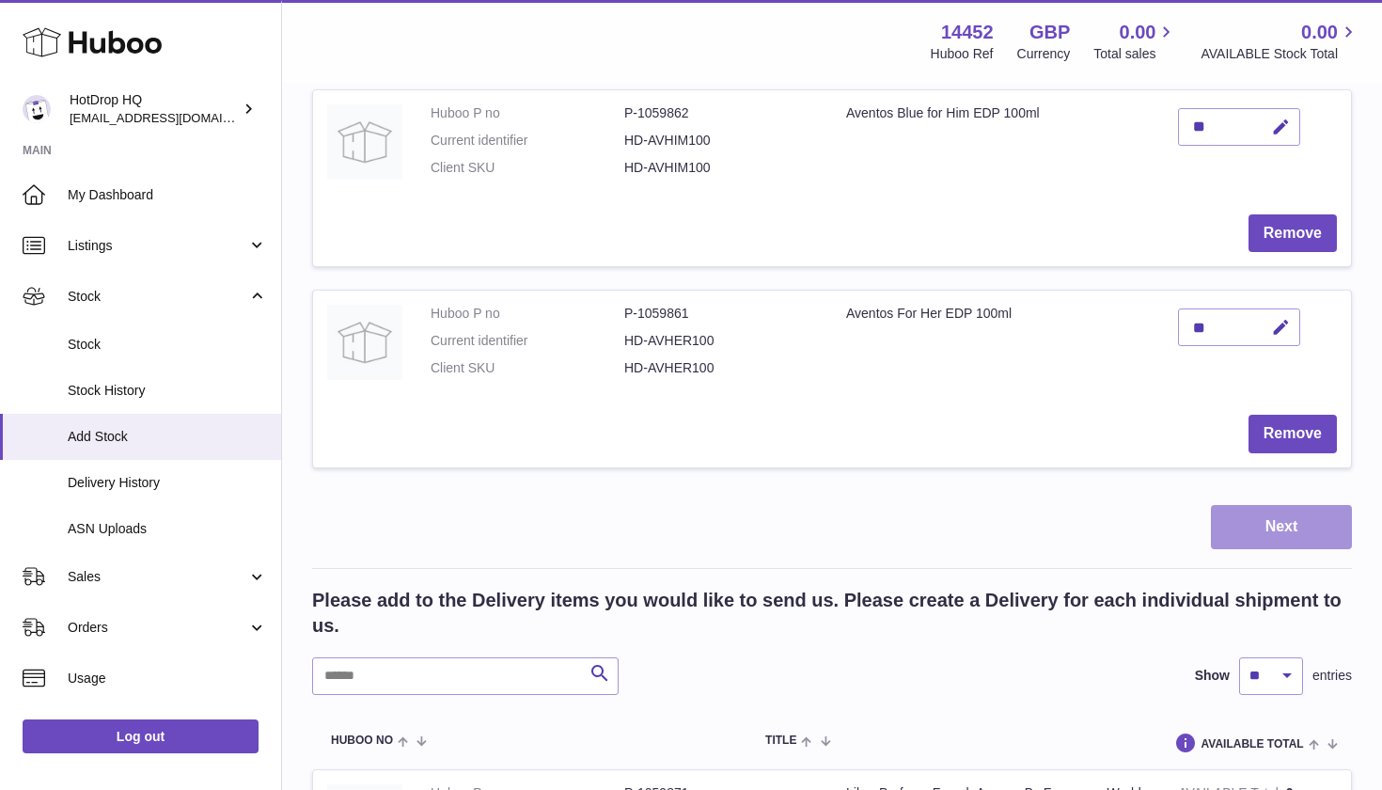
click at [1285, 505] on button "Next" at bounding box center [1281, 527] width 141 height 44
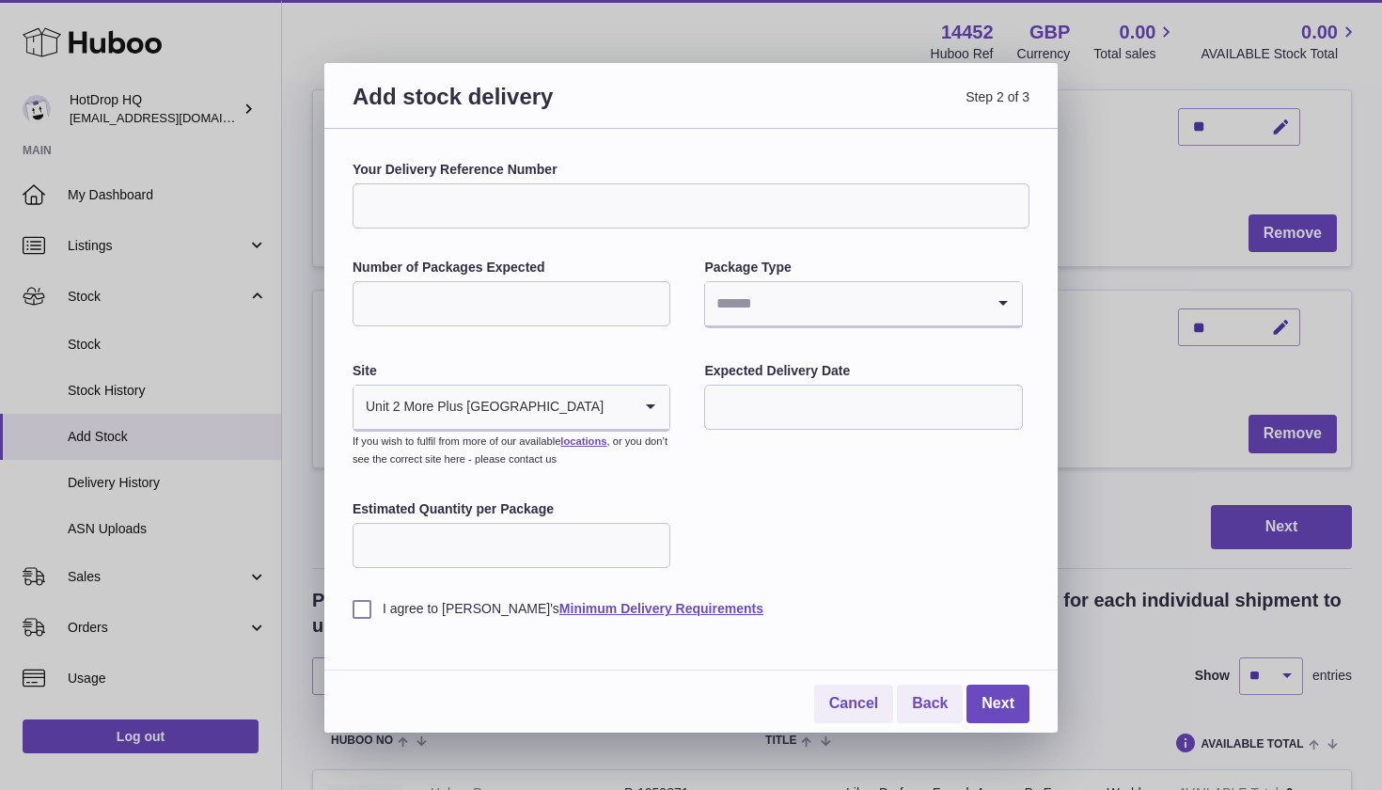
click at [454, 176] on label "Your Delivery Reference Number" at bounding box center [690, 170] width 677 height 18
click at [454, 183] on input "Your Delivery Reference Number" at bounding box center [690, 205] width 677 height 45
type input "**********"
click at [783, 313] on input "Search for option" at bounding box center [844, 303] width 278 height 43
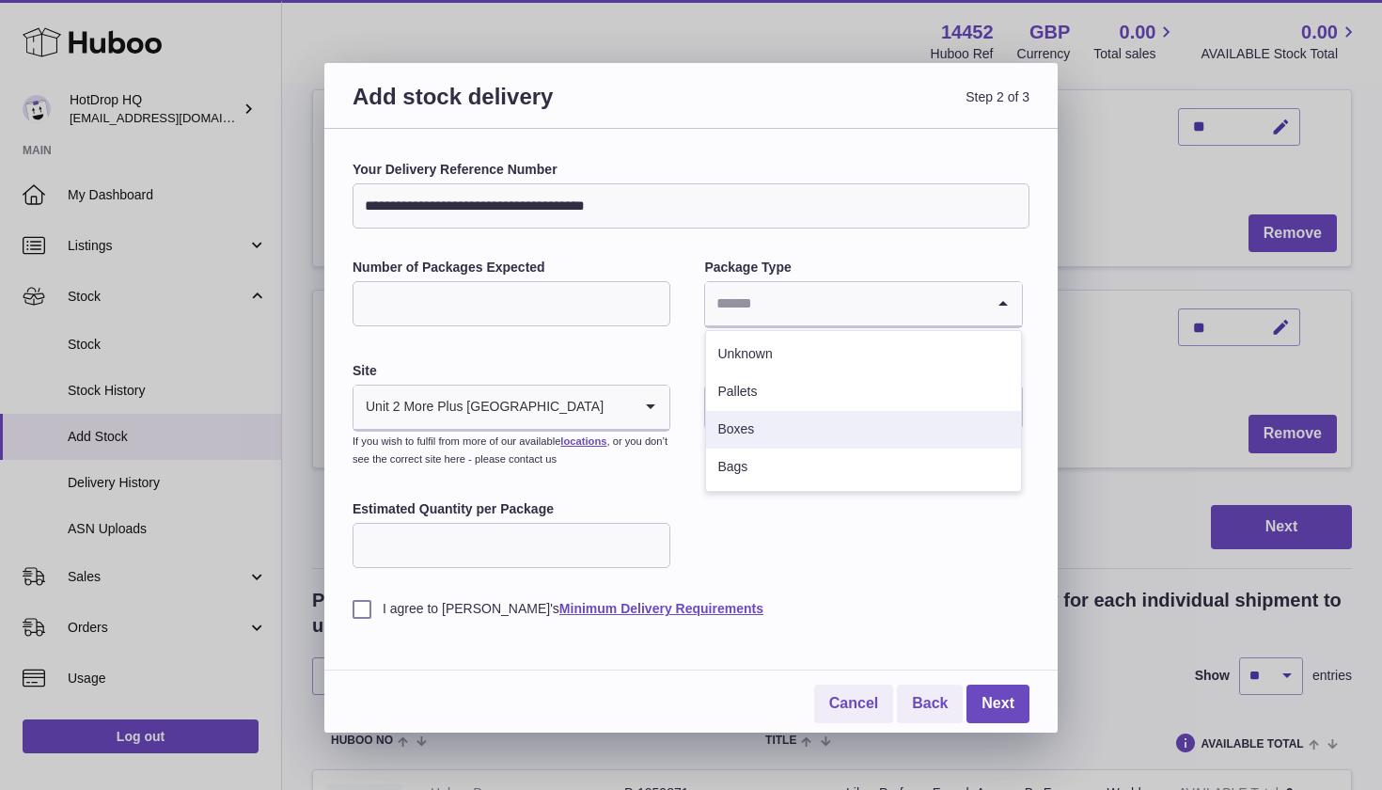
click at [752, 423] on li "Boxes" at bounding box center [863, 430] width 314 height 38
click at [523, 313] on input "Number of Packages Expected" at bounding box center [511, 303] width 318 height 45
type input "**"
click at [761, 407] on input "text" at bounding box center [863, 406] width 318 height 45
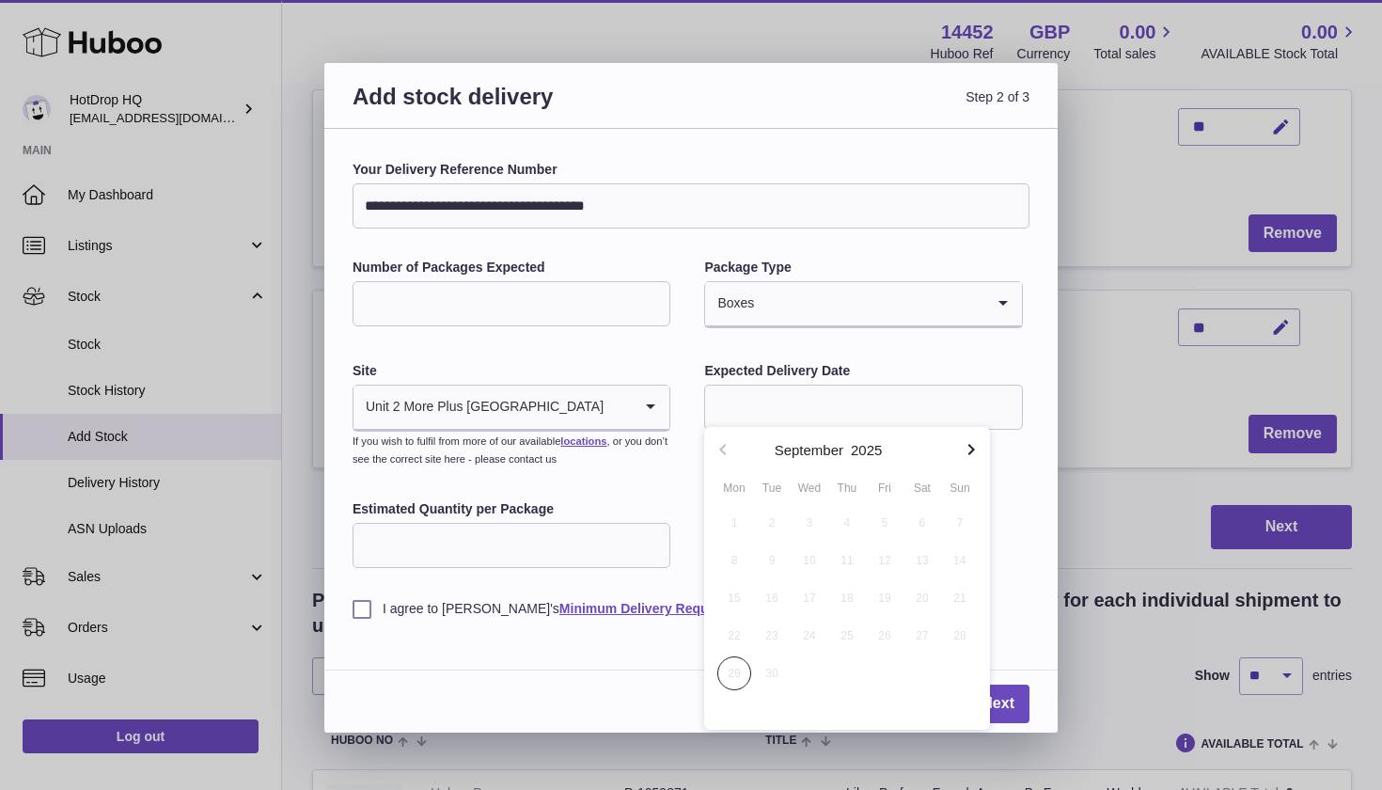
click at [972, 451] on icon "button" at bounding box center [971, 449] width 7 height 11
click at [850, 526] on span "2" at bounding box center [847, 523] width 34 height 34
type input "**********"
click at [658, 556] on input "Estimated Quantity per Package" at bounding box center [511, 545] width 318 height 45
click at [654, 551] on input "Estimated Quantity per Package" at bounding box center [511, 545] width 318 height 45
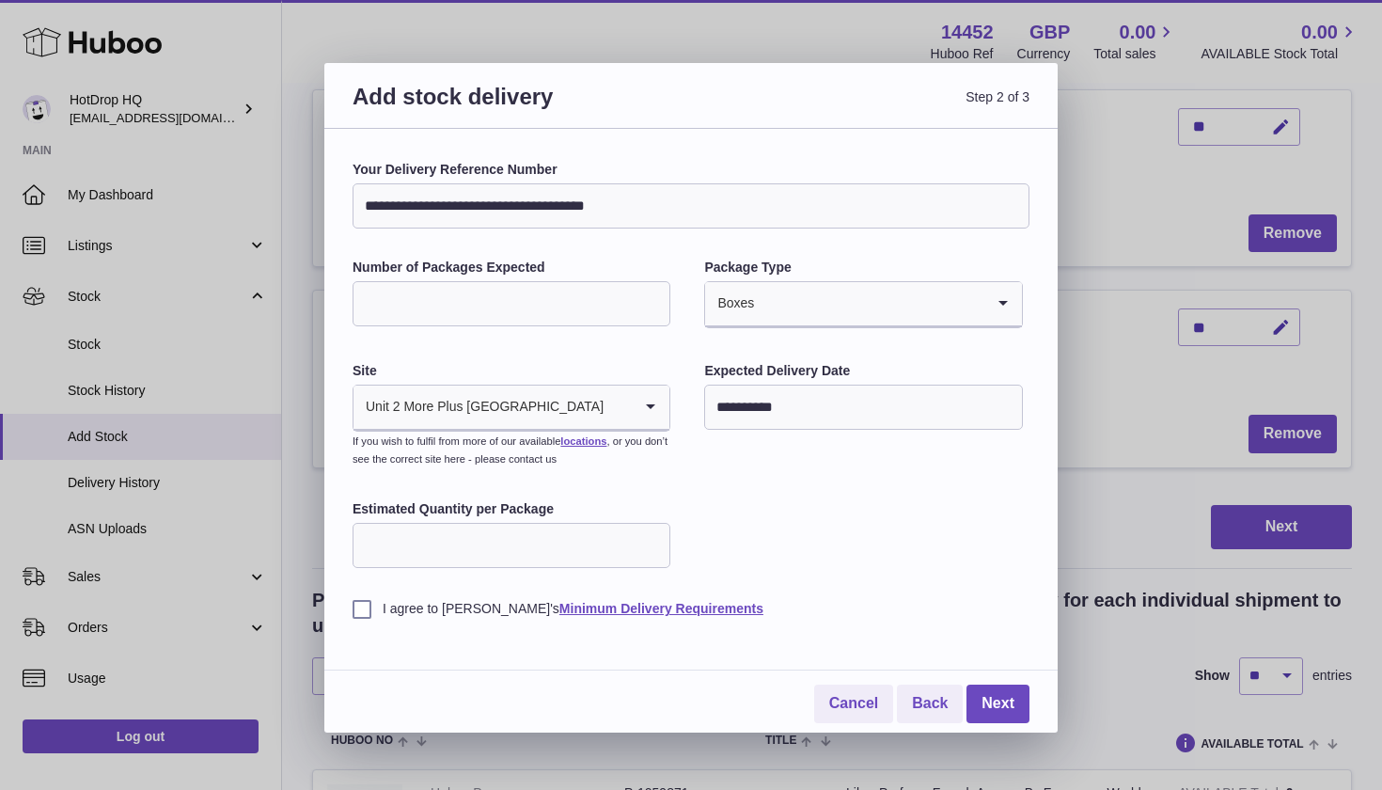
type input "*"
click at [650, 536] on input "*" at bounding box center [511, 545] width 318 height 45
click at [407, 536] on input "Estimated Quantity per Package" at bounding box center [511, 545] width 318 height 45
type input "**"
click at [367, 603] on label "I agree to Huboo's Minimum Delivery Requirements" at bounding box center [690, 609] width 677 height 18
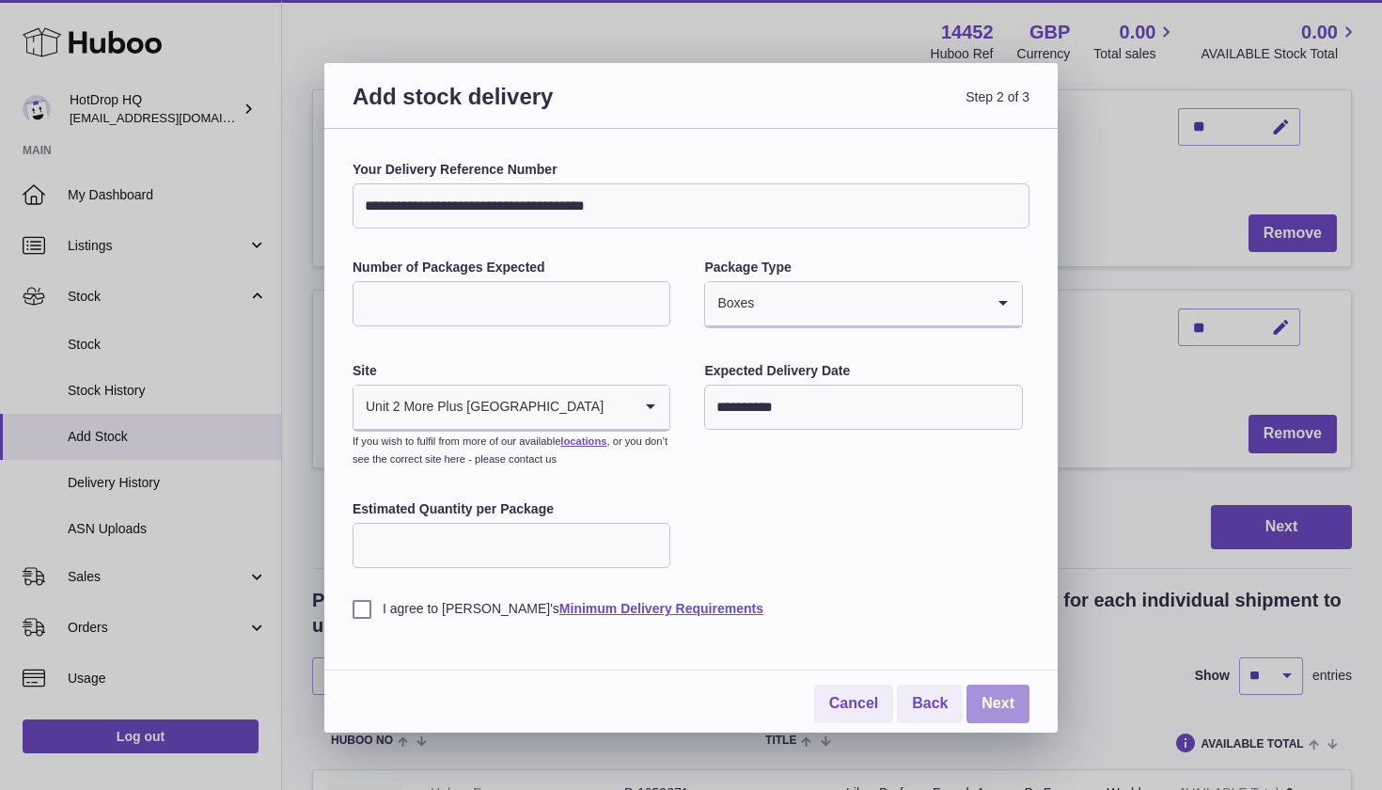
click at [1005, 687] on link "Next" at bounding box center [997, 703] width 63 height 39
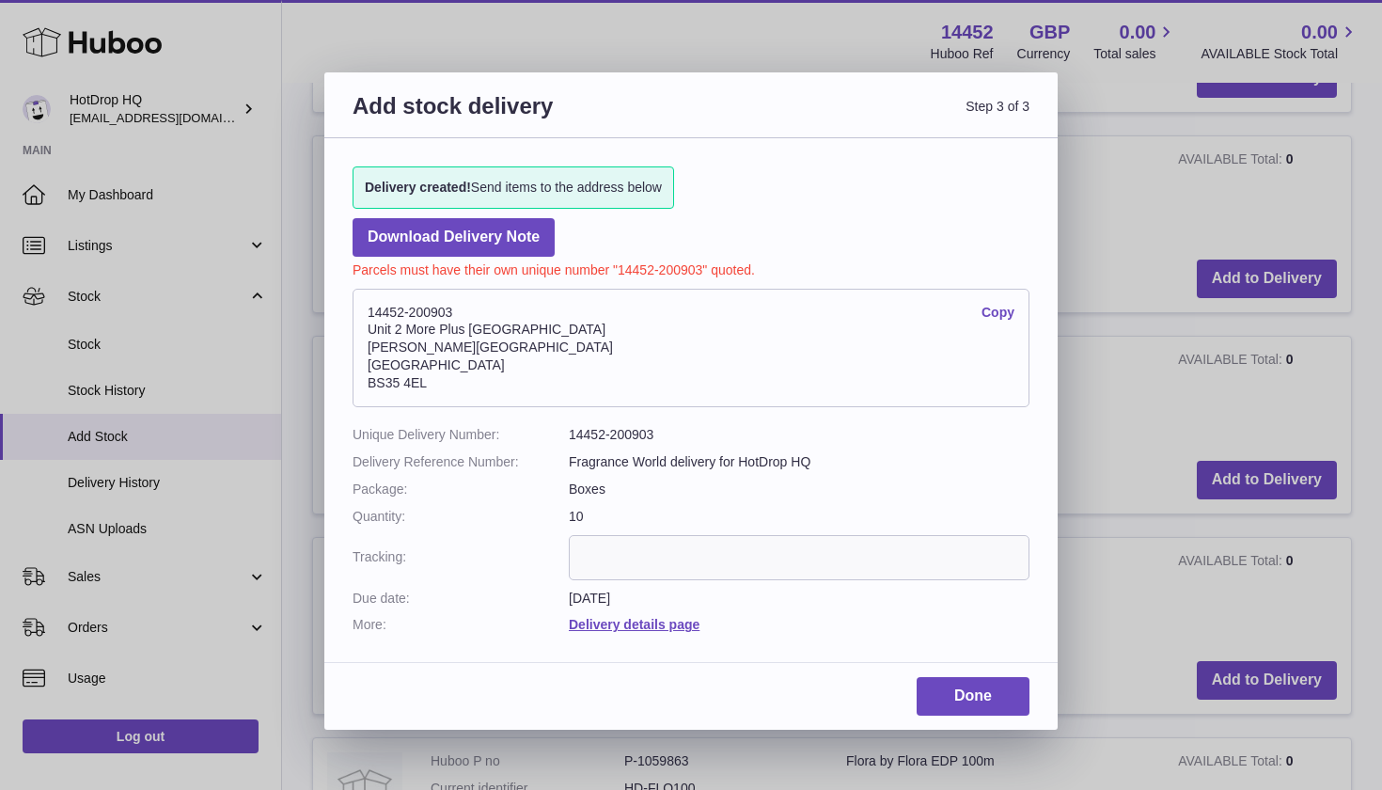
click at [995, 311] on link "Copy" at bounding box center [997, 313] width 33 height 18
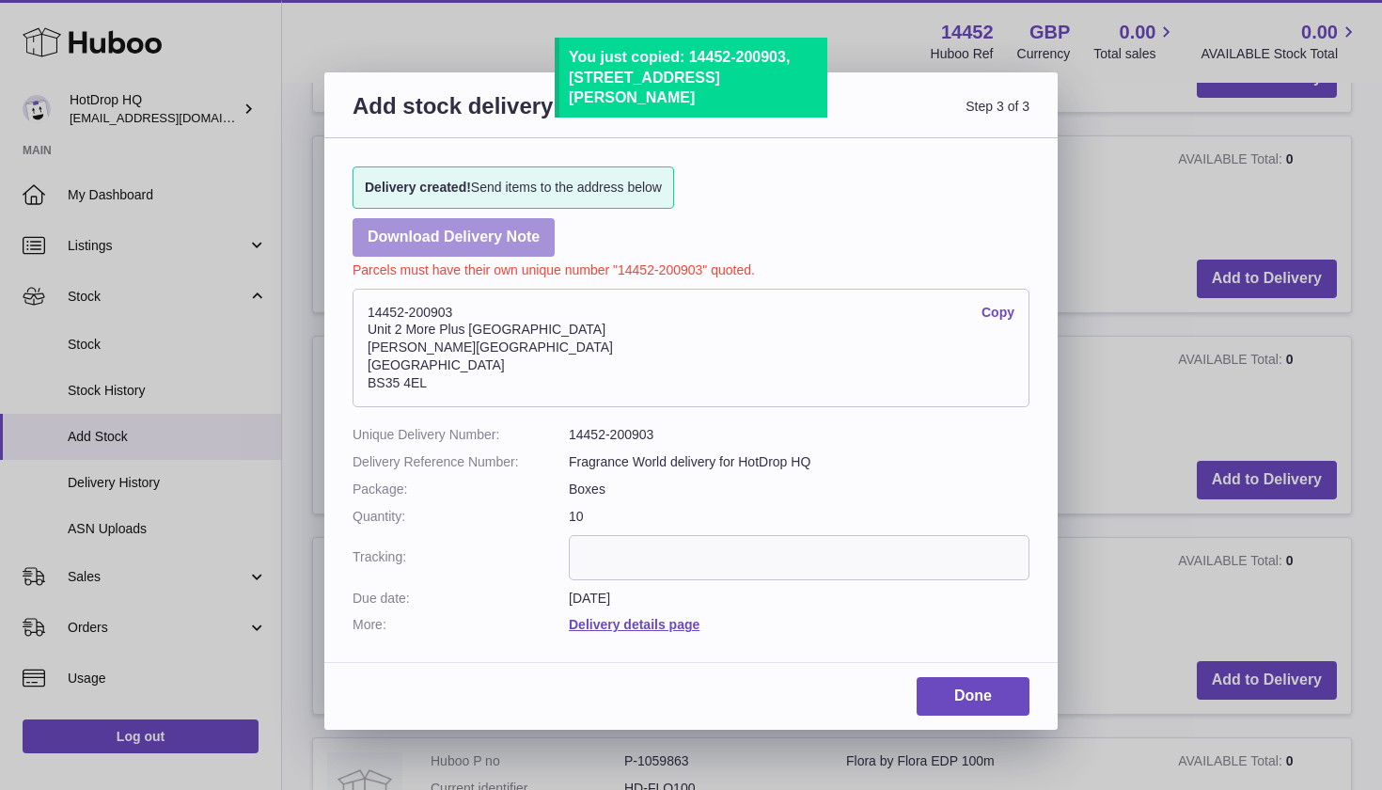
click at [478, 239] on link "Download Delivery Note" at bounding box center [453, 237] width 202 height 39
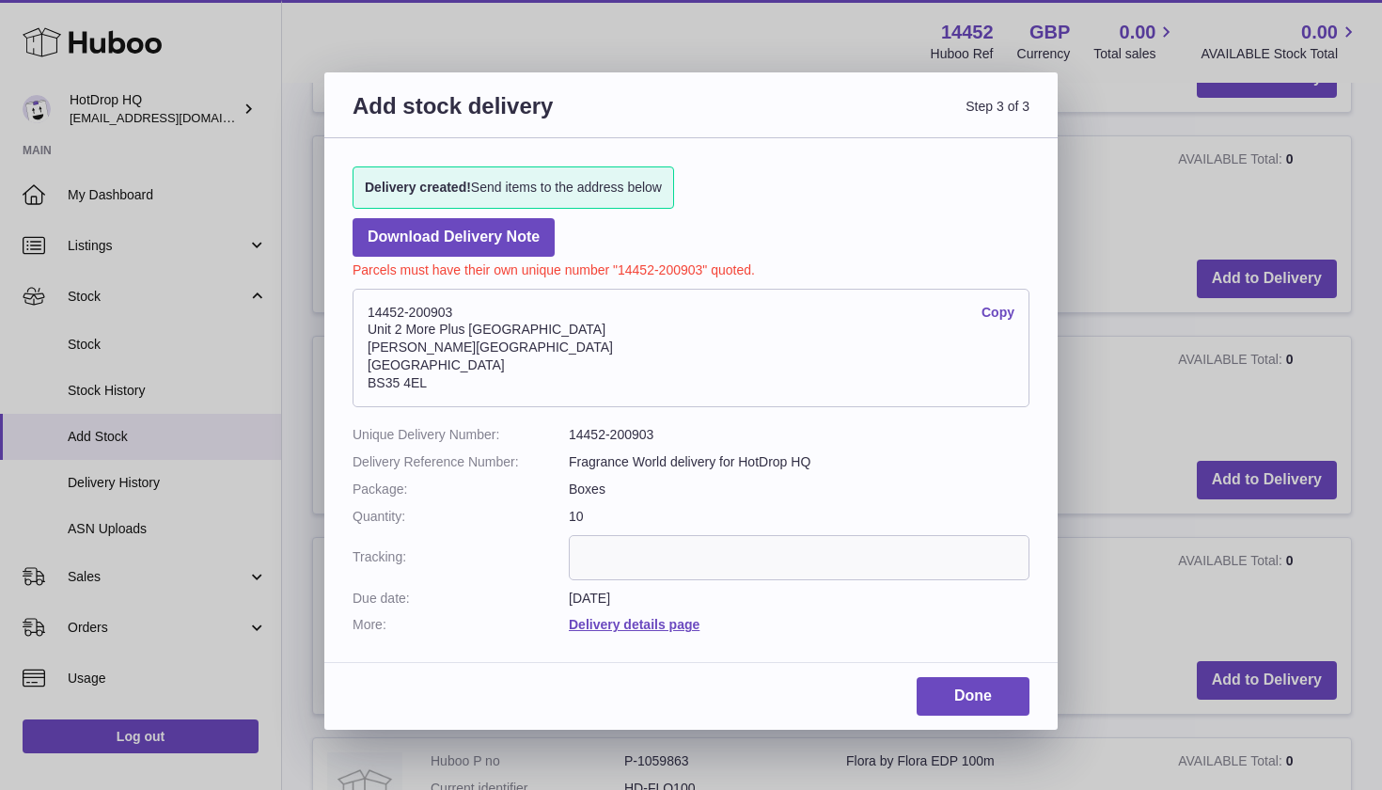
click at [750, 346] on address "14452-200903 Copy Unit 2 More Plus Central Park Hudson Ave Severn Beach BS35 4EL" at bounding box center [690, 348] width 677 height 118
click at [993, 307] on link "Copy" at bounding box center [997, 313] width 33 height 18
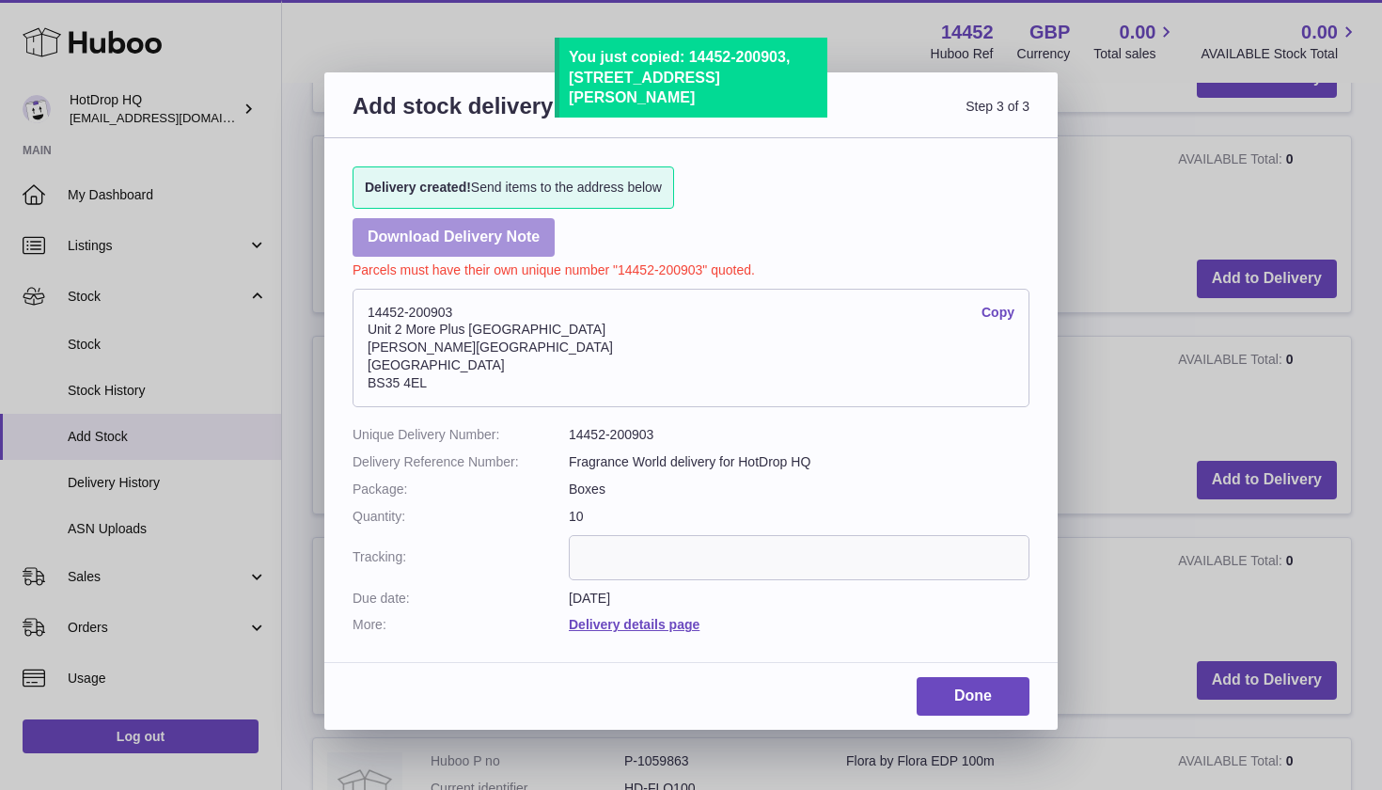
click at [520, 243] on link "Download Delivery Note" at bounding box center [453, 237] width 202 height 39
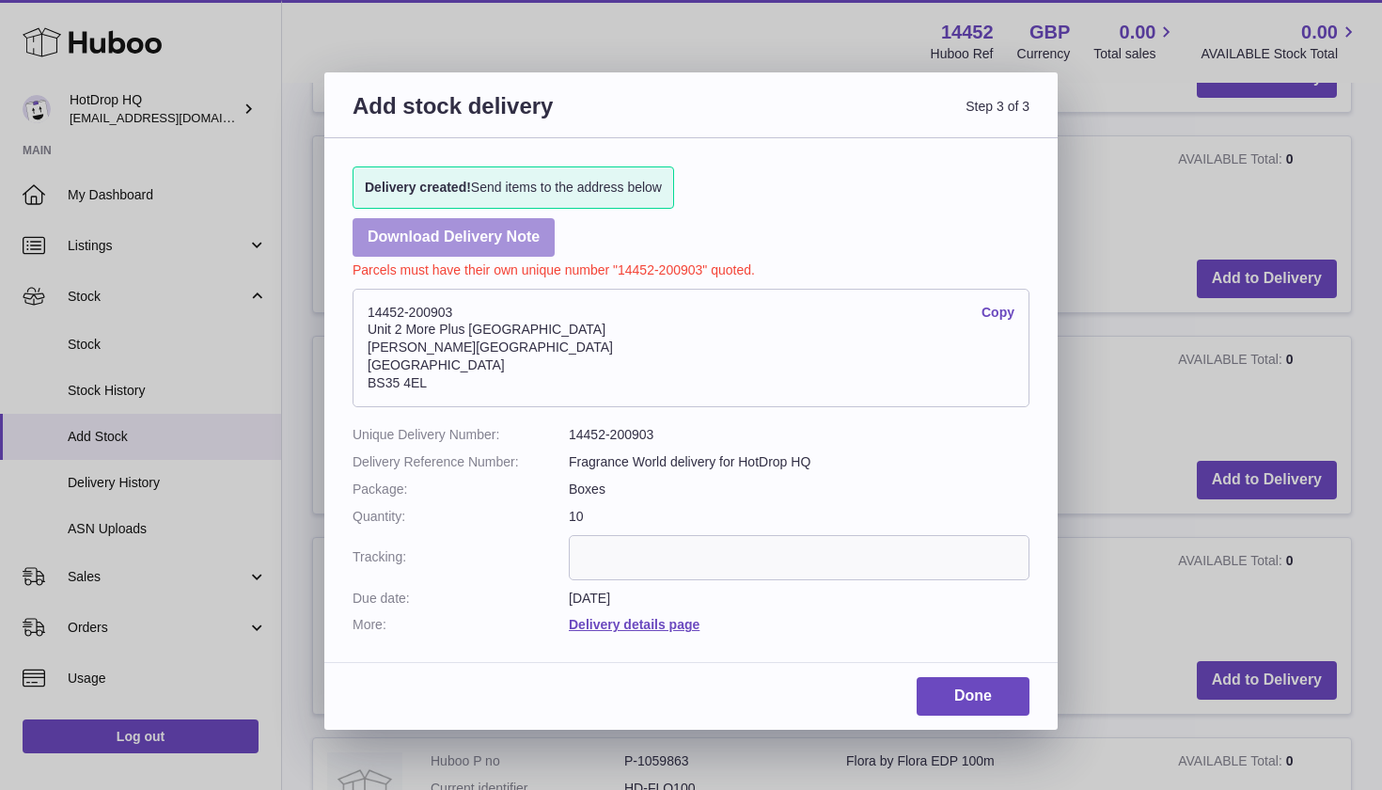
click at [513, 241] on link "Download Delivery Note" at bounding box center [453, 237] width 202 height 39
click at [510, 242] on link "Download Delivery Note" at bounding box center [453, 237] width 202 height 39
click at [515, 236] on link "Download Delivery Note" at bounding box center [453, 237] width 202 height 39
click at [541, 248] on link "Download Delivery Note" at bounding box center [453, 237] width 202 height 39
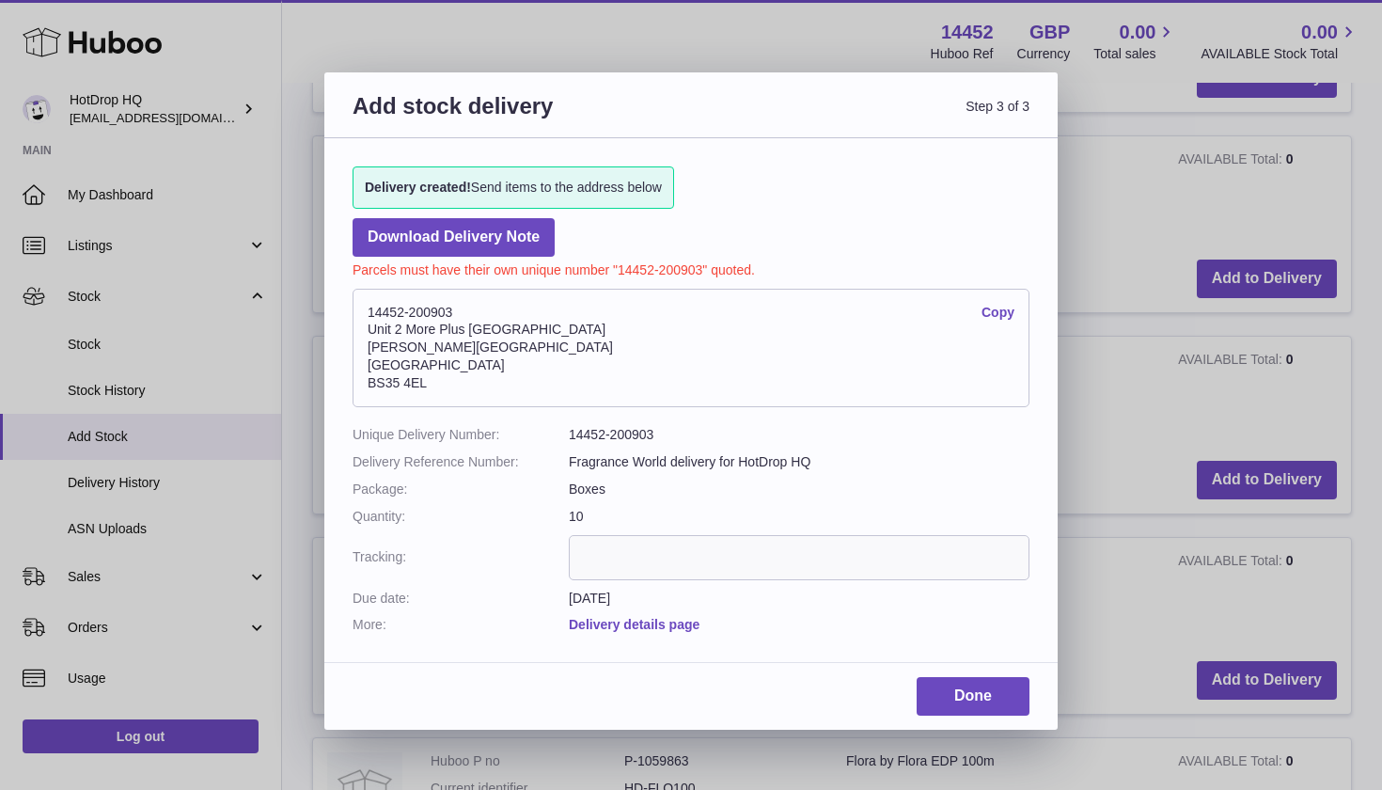
click at [687, 617] on link "Delivery details page" at bounding box center [634, 624] width 131 height 15
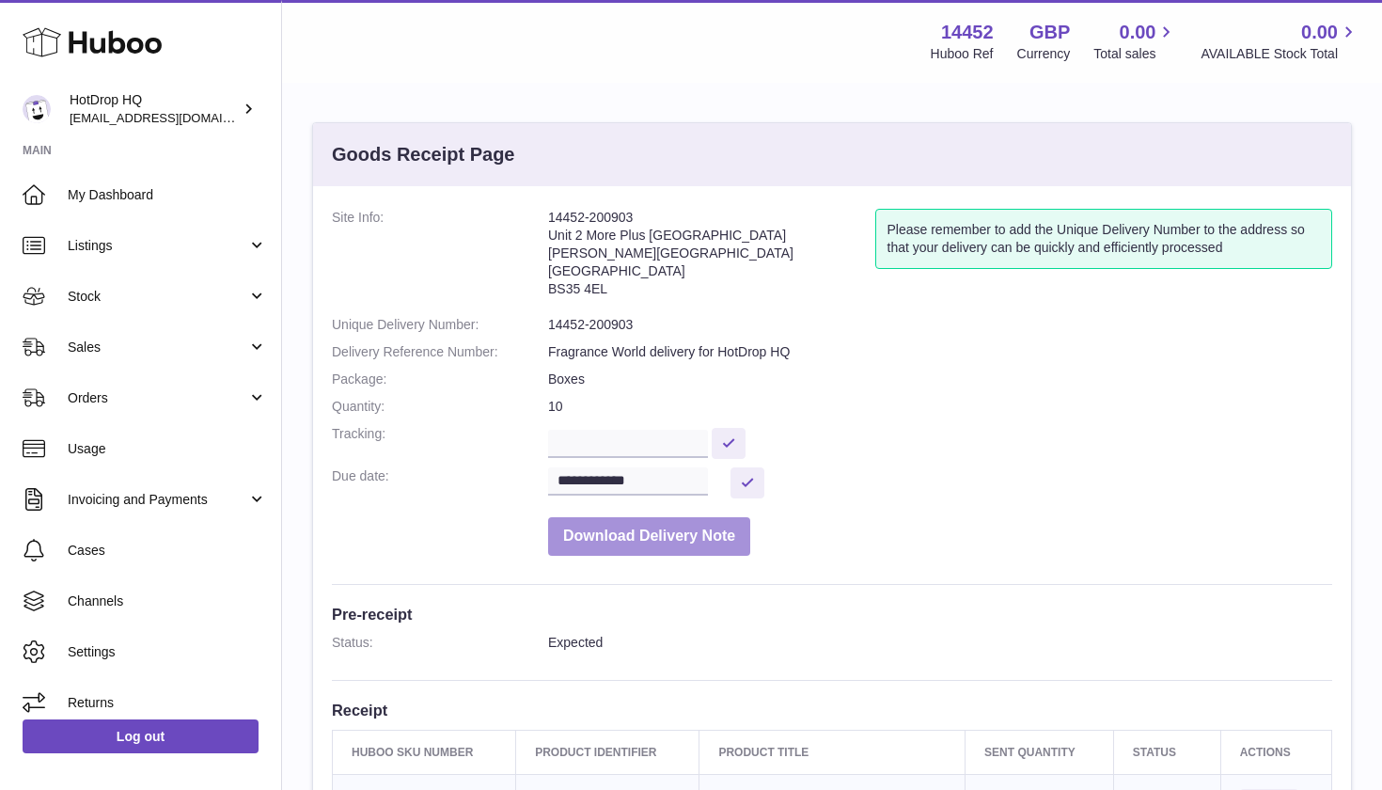
click at [687, 524] on button "Download Delivery Note" at bounding box center [649, 536] width 202 height 39
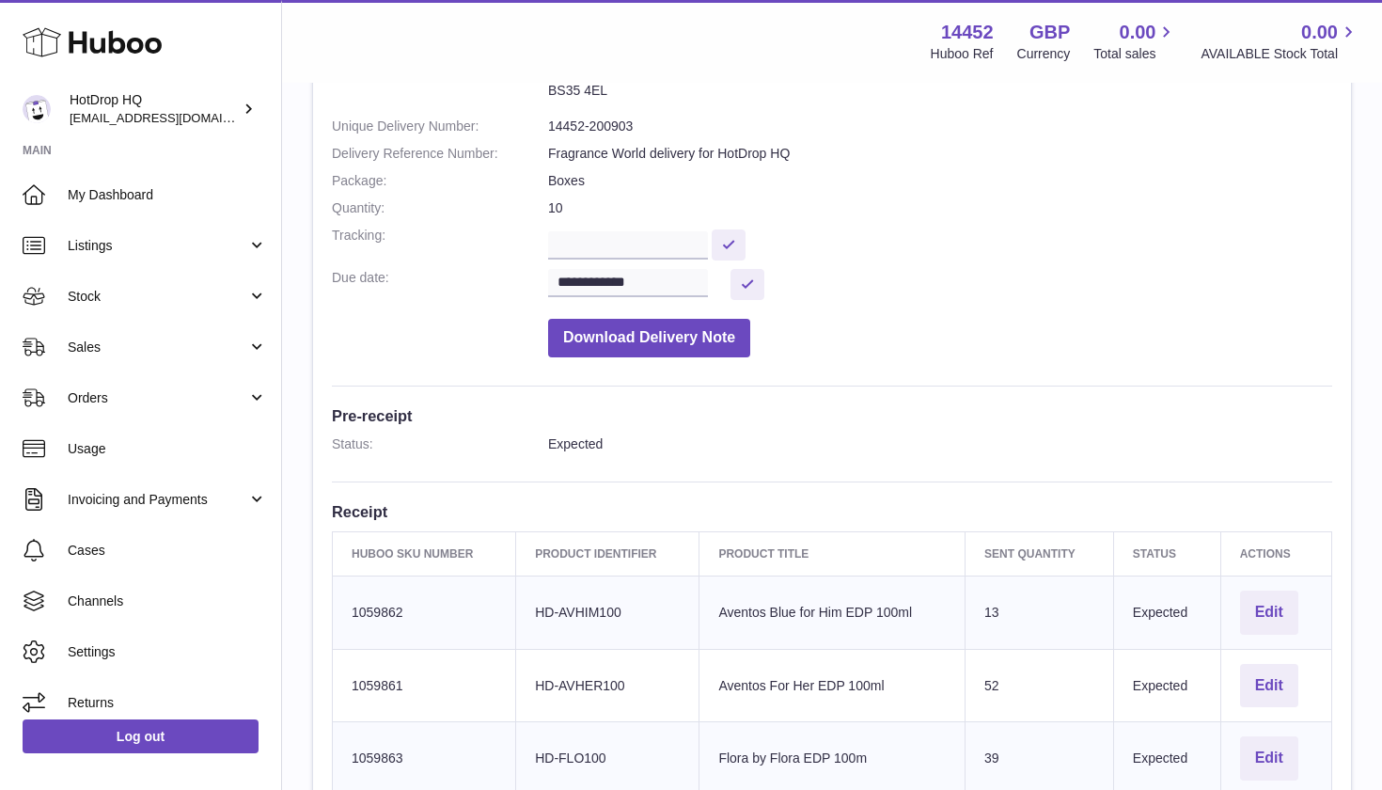
scroll to position [209, 0]
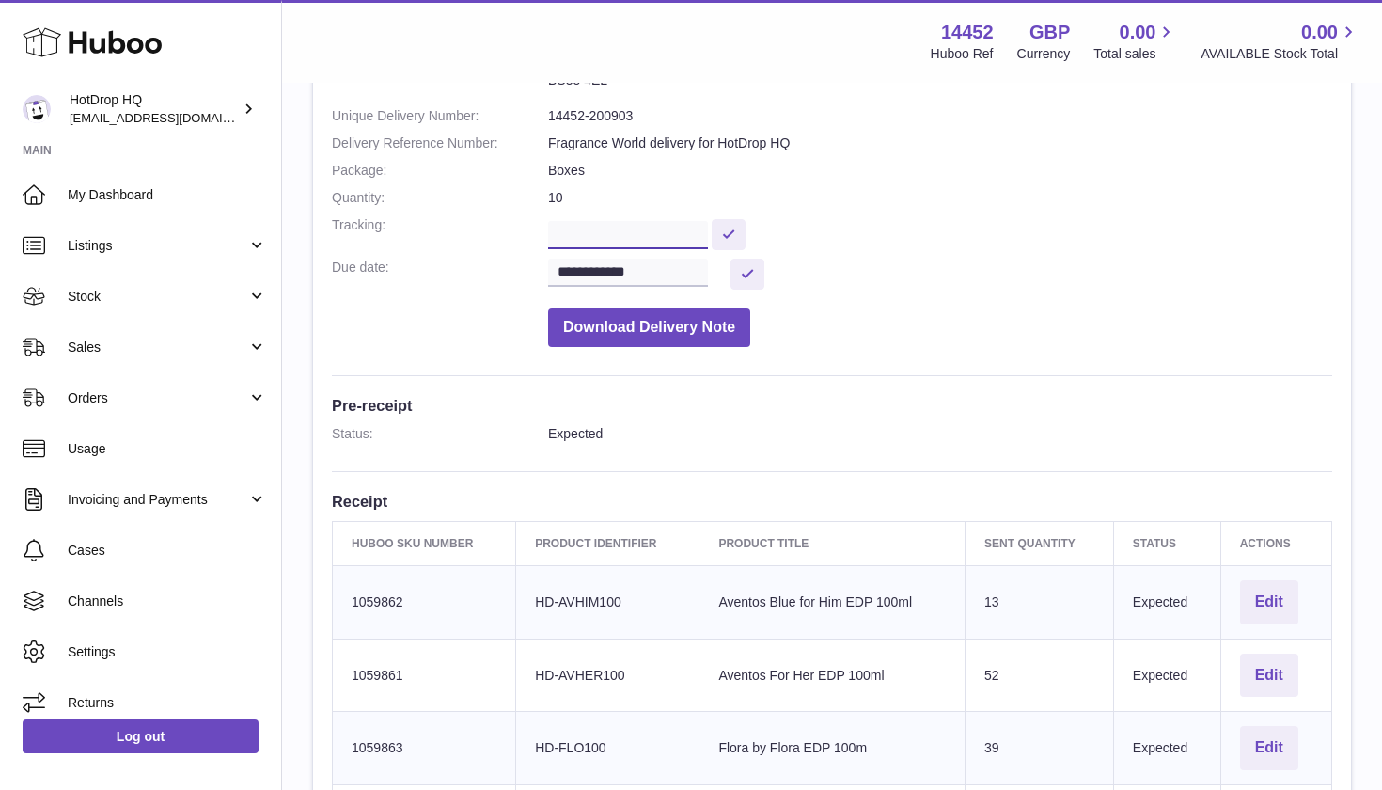
click at [676, 224] on input "text" at bounding box center [628, 235] width 160 height 28
click at [728, 314] on button "Download Delivery Note" at bounding box center [649, 327] width 202 height 39
click at [729, 314] on button "Download Delivery Note" at bounding box center [649, 327] width 202 height 39
click at [999, 345] on dl "**********" at bounding box center [832, 178] width 1000 height 356
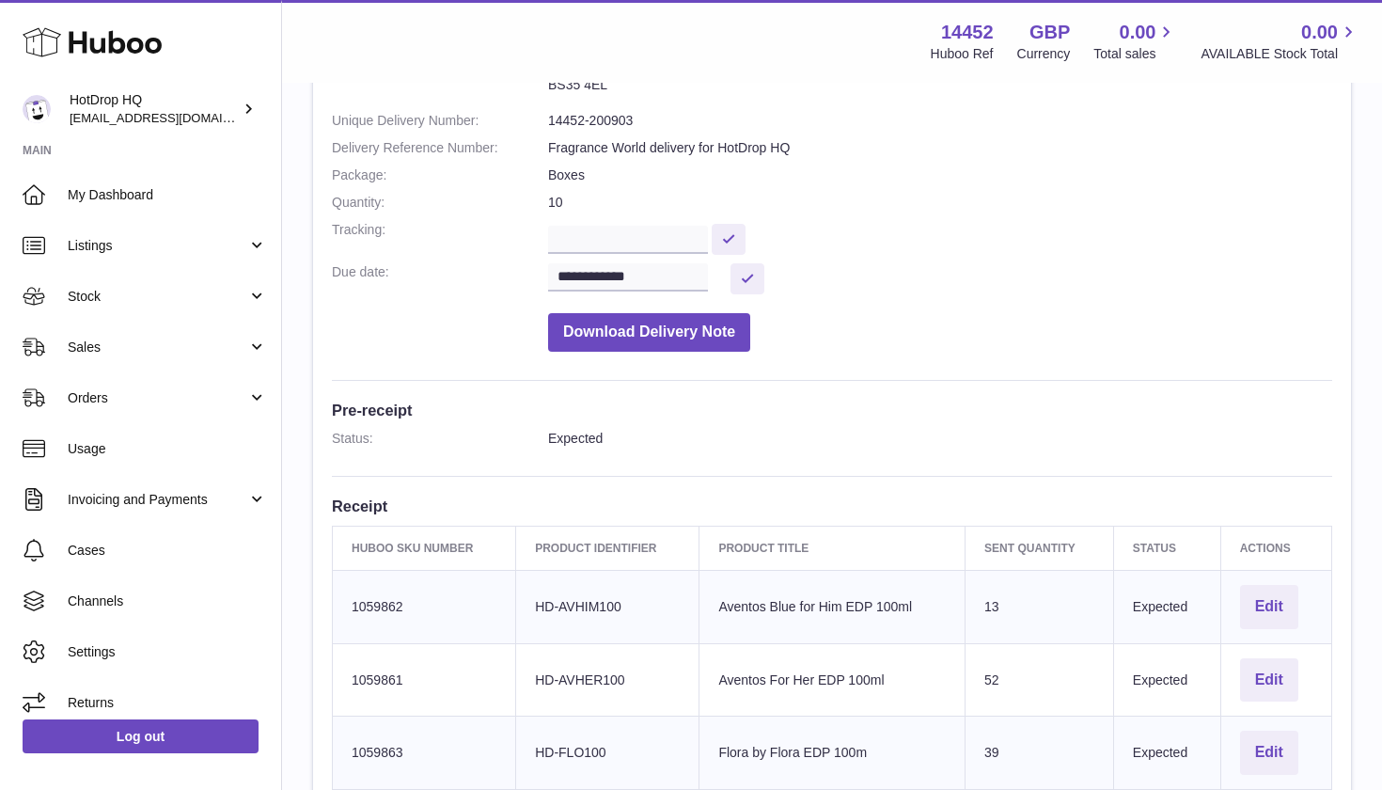
scroll to position [199, 0]
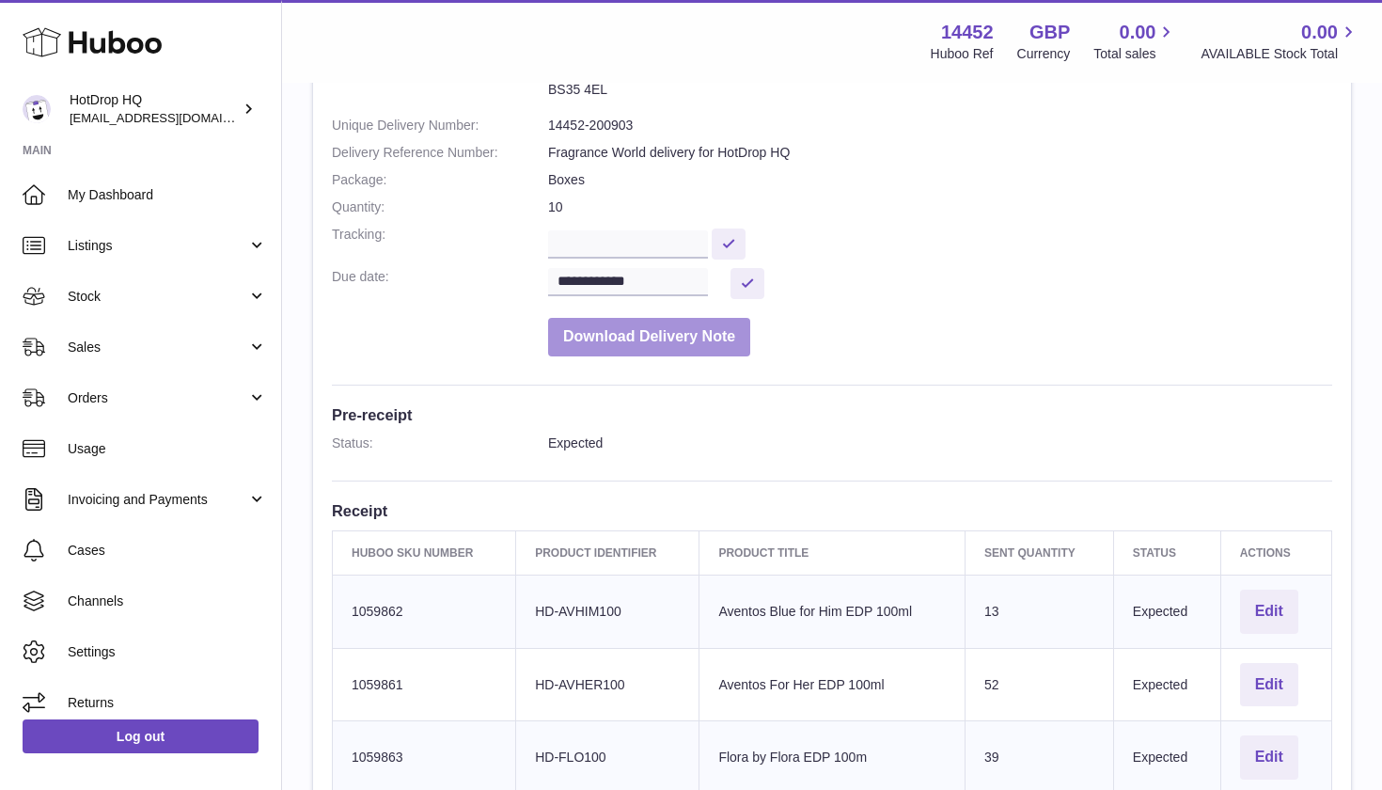
click at [618, 342] on button "Download Delivery Note" at bounding box center [649, 337] width 202 height 39
click at [617, 325] on button "Download Delivery Note" at bounding box center [649, 337] width 202 height 39
drag, startPoint x: 617, startPoint y: 325, endPoint x: 1206, endPoint y: 5, distance: 670.9
click at [1153, 111] on dl "**********" at bounding box center [832, 187] width 1000 height 356
click at [1171, 420] on div "**********" at bounding box center [832, 699] width 1038 height 1424
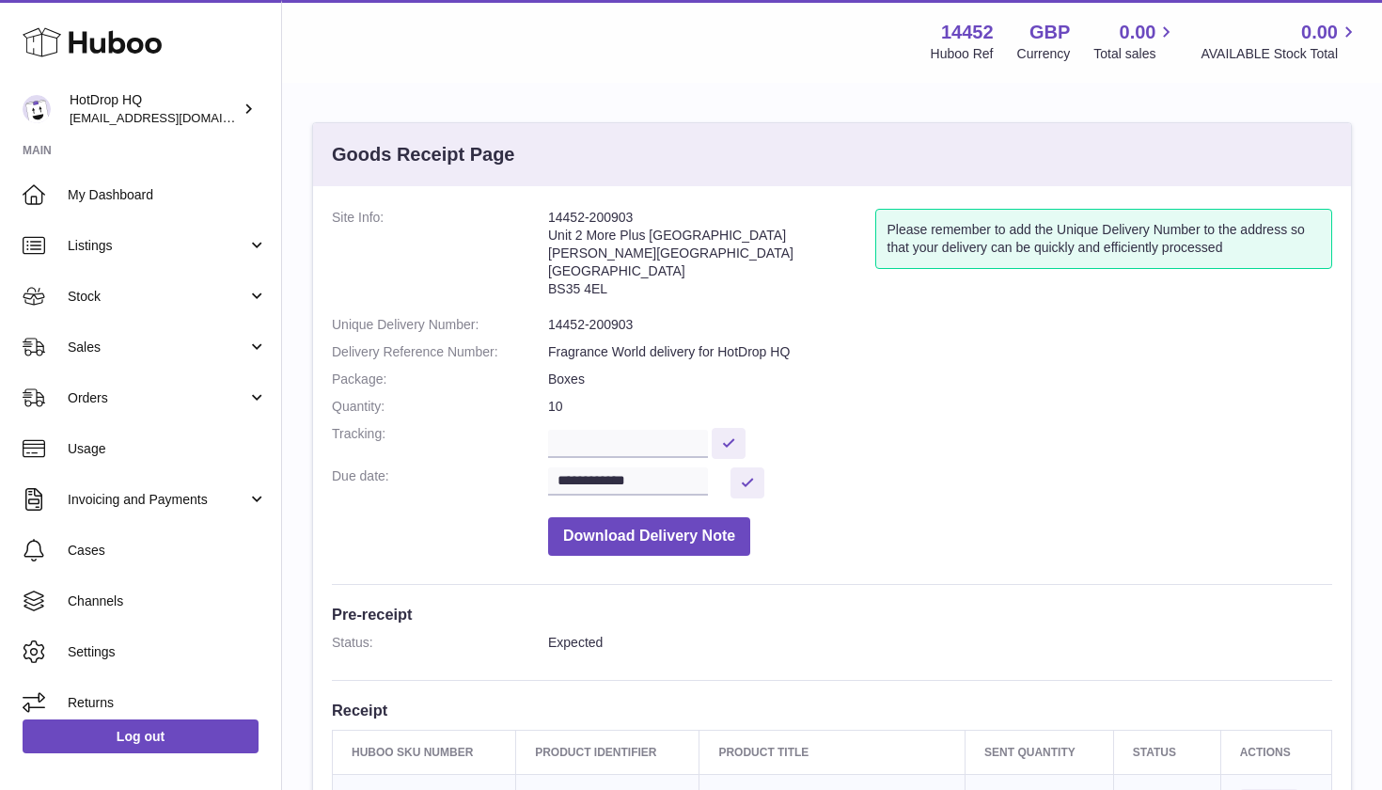
scroll to position [0, 0]
click at [730, 530] on button "Download Delivery Note" at bounding box center [649, 536] width 202 height 39
drag, startPoint x: 727, startPoint y: 530, endPoint x: 706, endPoint y: 531, distance: 20.7
click at [717, 530] on button "Download Delivery Note" at bounding box center [649, 536] width 202 height 39
click at [726, 523] on button "Download Delivery Note" at bounding box center [649, 536] width 202 height 39
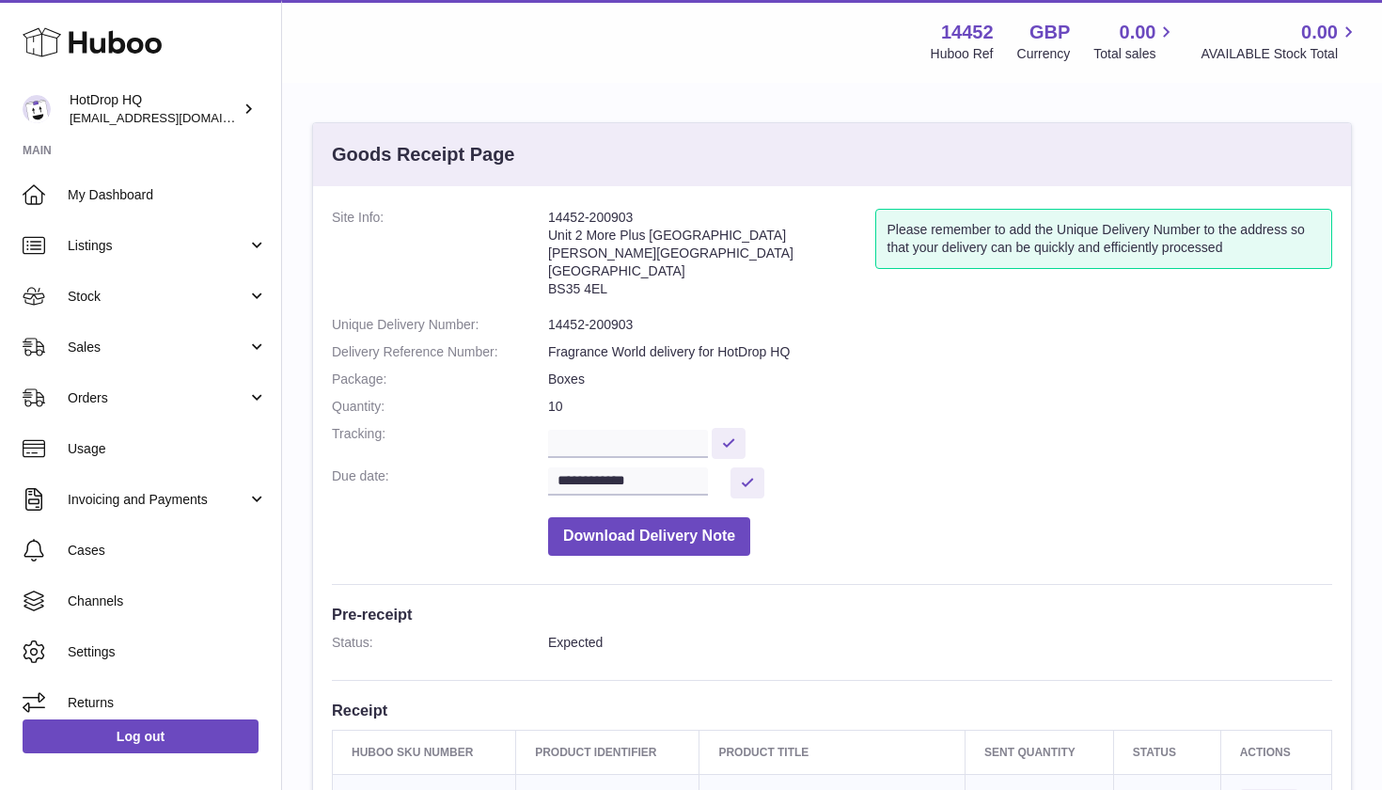
click at [702, 536] on button "Download Delivery Note" at bounding box center [649, 536] width 202 height 39
click at [699, 536] on button "Download Delivery Note" at bounding box center [649, 536] width 202 height 39
click at [698, 536] on button "Download Delivery Note" at bounding box center [649, 536] width 202 height 39
